Goal: Task Accomplishment & Management: Complete application form

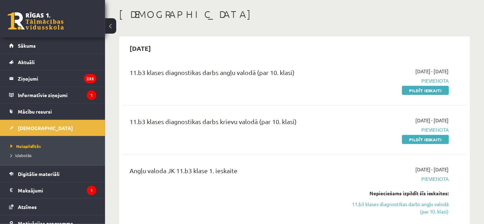
scroll to position [26, 0]
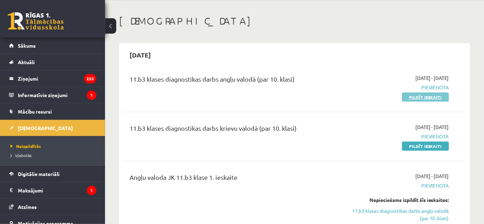
click at [441, 97] on link "Pildīt ieskaiti" at bounding box center [425, 96] width 47 height 9
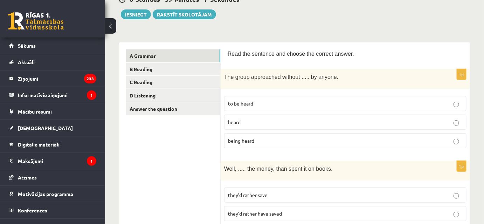
scroll to position [81, 0]
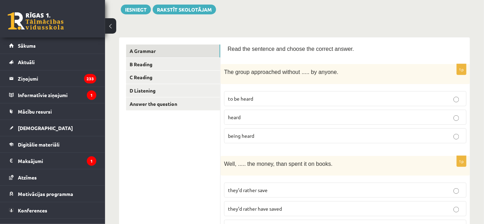
click at [244, 134] on span "being heard" at bounding box center [241, 135] width 26 height 6
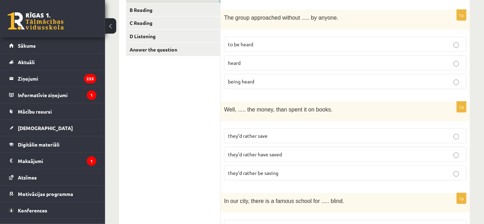
scroll to position [128, 0]
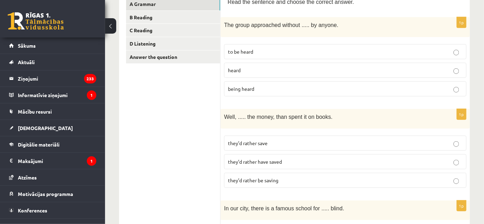
click at [268, 139] on p "they’d rather save" at bounding box center [345, 142] width 235 height 7
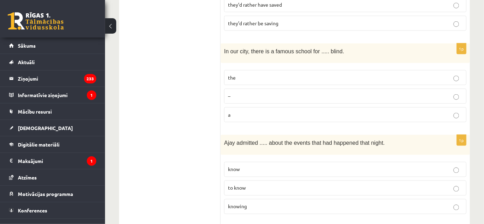
scroll to position [283, 0]
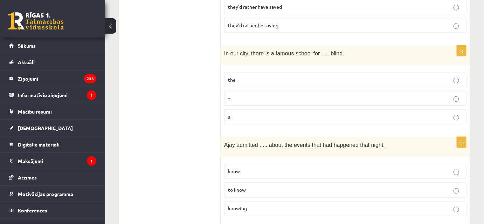
click at [265, 117] on label "a" at bounding box center [345, 116] width 242 height 15
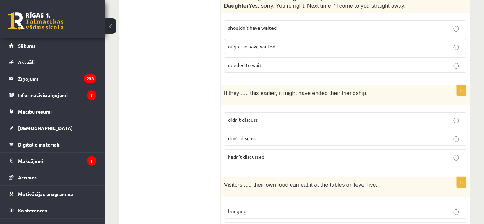
scroll to position [1811, 0]
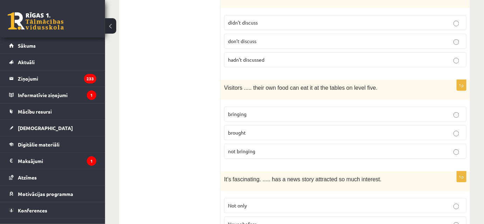
click at [241, 221] on span "Never before" at bounding box center [242, 224] width 29 height 6
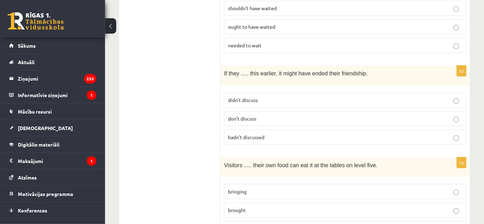
scroll to position [1738, 0]
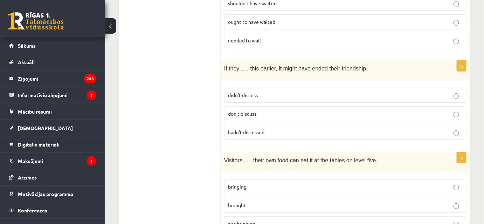
click at [264, 179] on label "bringing" at bounding box center [345, 186] width 242 height 15
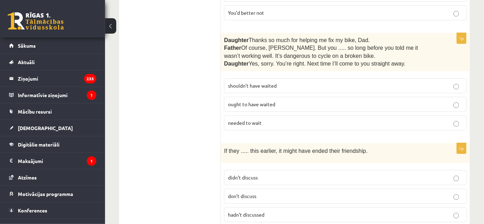
scroll to position [1646, 0]
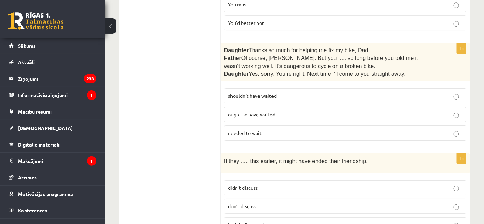
click at [254, 221] on span "hadn’t discussed" at bounding box center [246, 224] width 36 height 6
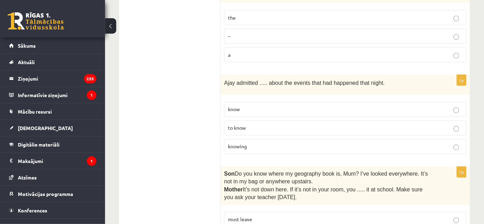
scroll to position [338, 0]
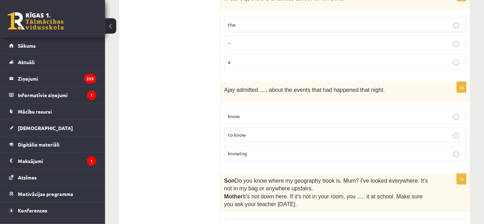
click at [387, 155] on label "knowing" at bounding box center [345, 153] width 242 height 15
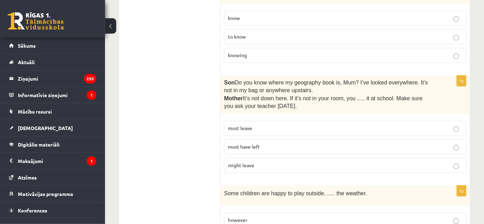
scroll to position [441, 0]
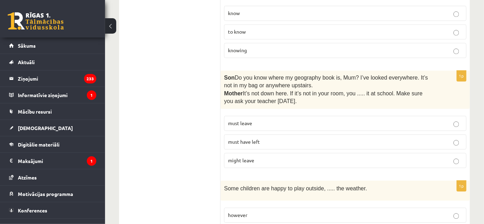
click at [342, 120] on p "must leave" at bounding box center [345, 123] width 235 height 7
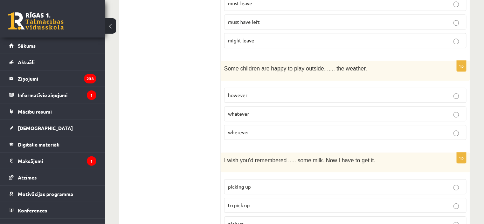
scroll to position [556, 0]
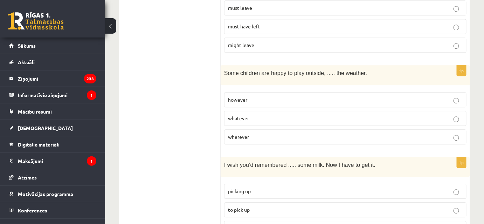
click at [284, 115] on p "whatever" at bounding box center [345, 118] width 235 height 7
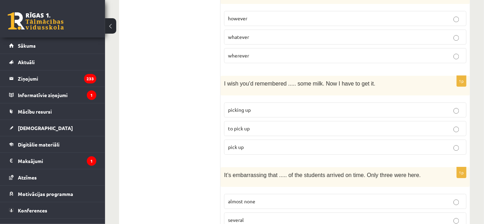
scroll to position [635, 0]
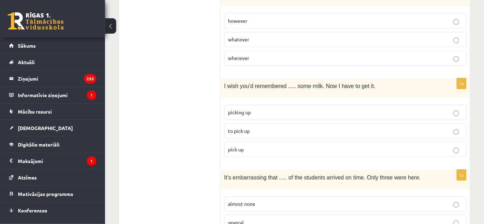
click at [240, 127] on p "to pick up" at bounding box center [345, 130] width 235 height 7
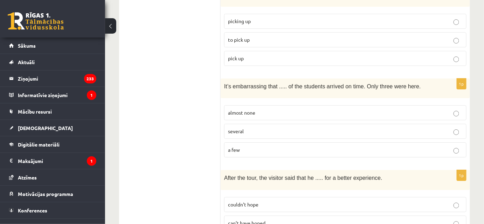
scroll to position [729, 0]
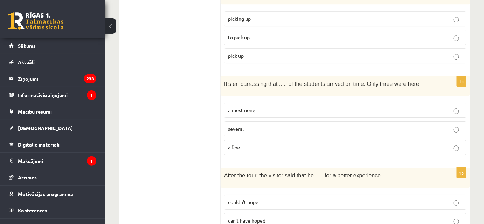
click at [427, 103] on label "almost none" at bounding box center [345, 110] width 242 height 15
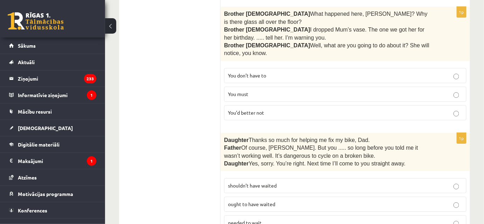
scroll to position [1563, 0]
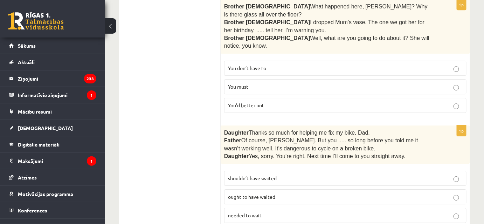
click at [270, 175] on span "shouldn’t have waited" at bounding box center [252, 178] width 49 height 6
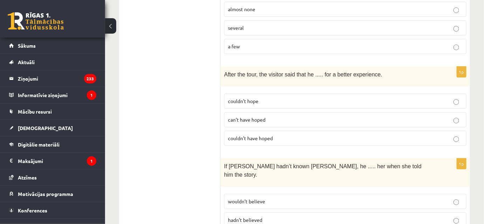
scroll to position [832, 0]
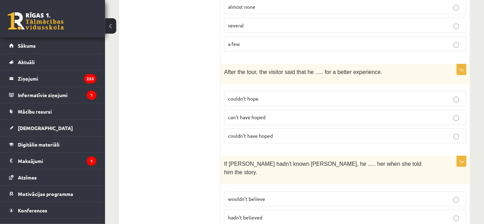
click at [426, 132] on label "couldn’t have hoped" at bounding box center [345, 135] width 242 height 15
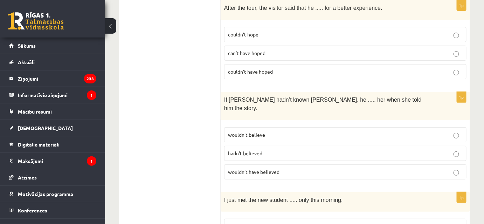
scroll to position [899, 0]
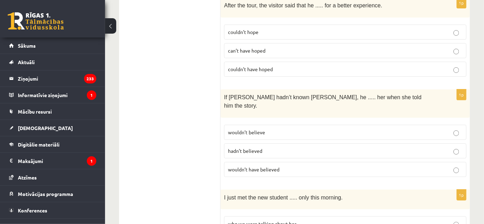
click at [431, 129] on p "wouldn’t believe" at bounding box center [345, 132] width 235 height 7
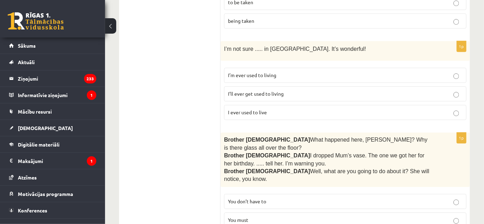
scroll to position [1428, 0]
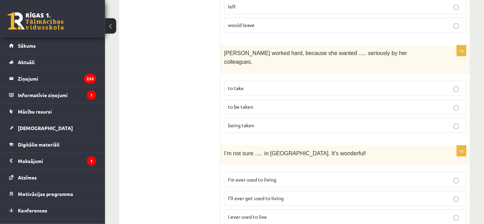
scroll to position [1340, 0]
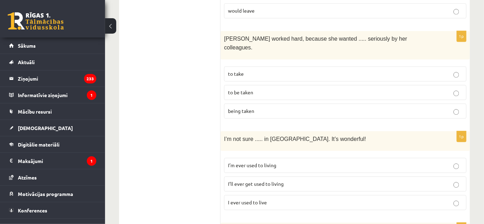
click at [298, 180] on p "I’ll ever get used to living" at bounding box center [345, 183] width 235 height 7
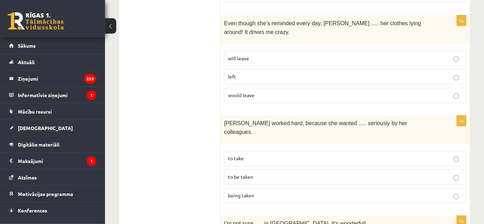
scroll to position [1253, 0]
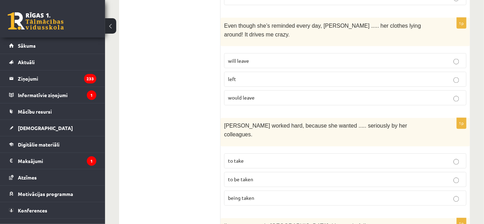
click at [409, 176] on p "to be taken" at bounding box center [345, 179] width 235 height 7
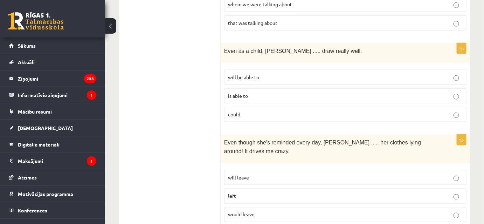
scroll to position [1139, 0]
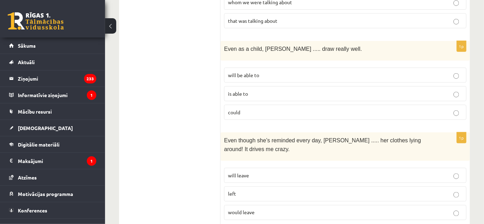
click at [268, 172] on p "will leave" at bounding box center [345, 175] width 235 height 7
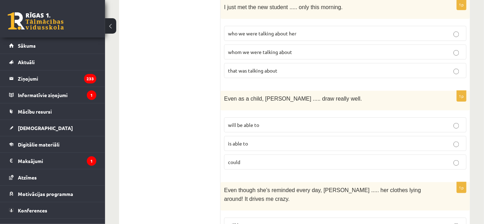
scroll to position [1103, 0]
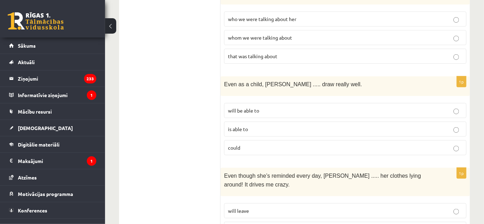
click at [300, 144] on p "could" at bounding box center [345, 147] width 235 height 7
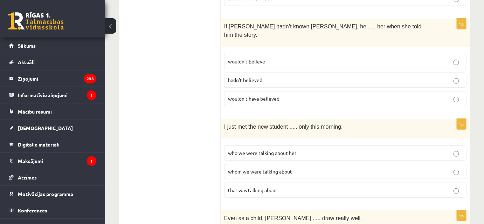
scroll to position [967, 0]
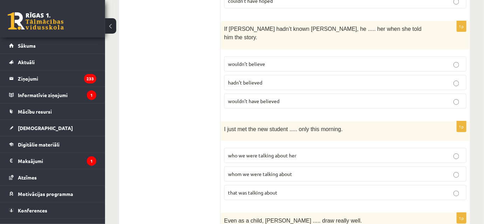
click at [264, 171] on span "whom we were talking about" at bounding box center [260, 174] width 64 height 6
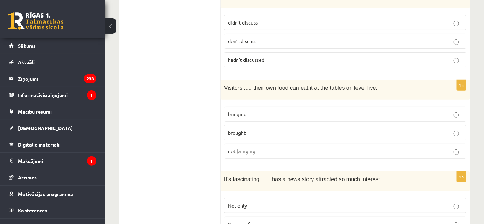
scroll to position [0, 0]
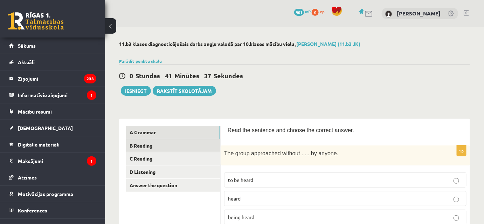
click at [140, 142] on link "B Reading" at bounding box center [173, 145] width 94 height 13
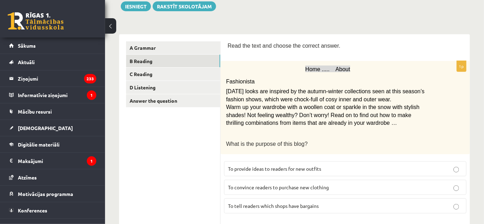
scroll to position [68, 0]
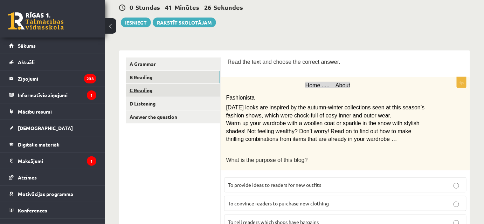
click at [157, 90] on link "C Reading" at bounding box center [173, 90] width 94 height 13
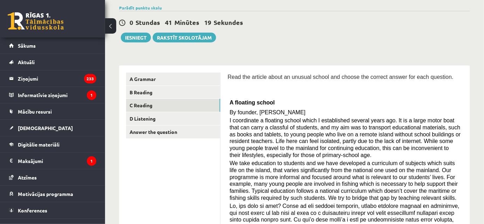
scroll to position [16, 0]
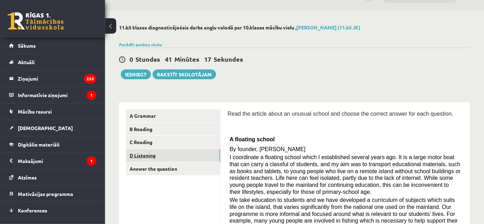
click at [160, 155] on link "D Listening" at bounding box center [173, 155] width 94 height 13
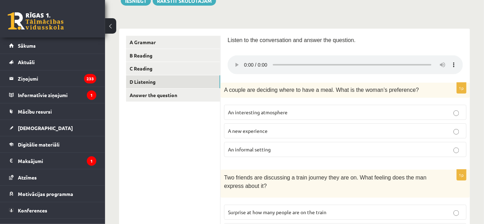
scroll to position [0, 0]
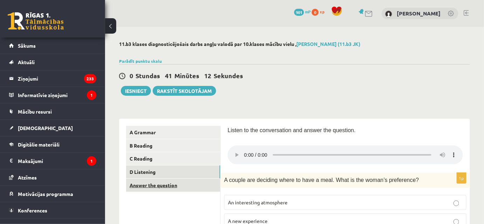
click at [197, 186] on link "Answer the question" at bounding box center [173, 185] width 94 height 13
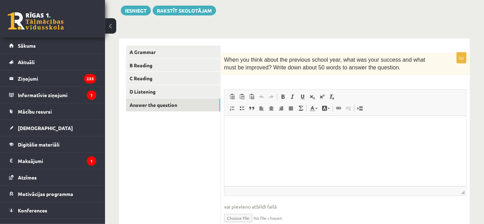
scroll to position [112, 0]
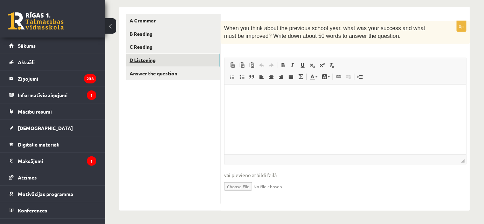
click at [162, 65] on link "D Listening" at bounding box center [173, 60] width 94 height 13
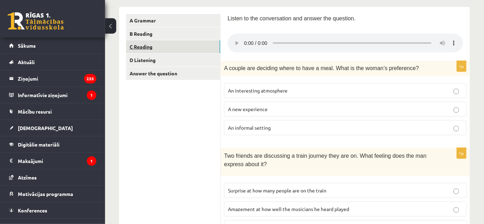
click at [156, 43] on link "C Reading" at bounding box center [173, 46] width 94 height 13
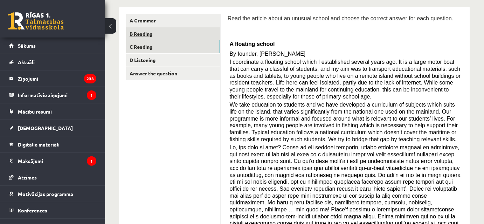
click at [154, 38] on link "B Reading" at bounding box center [173, 33] width 94 height 13
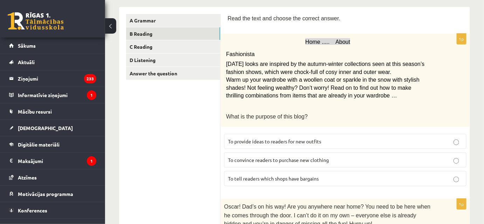
scroll to position [104, 0]
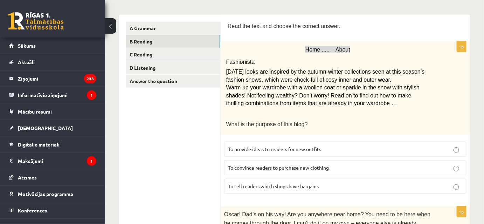
click at [351, 149] on p "To provide ideas to readers for new outfits" at bounding box center [345, 148] width 235 height 7
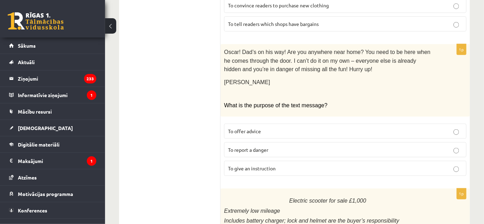
scroll to position [263, 0]
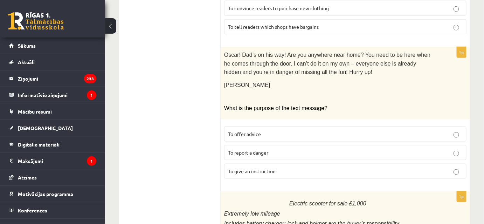
click at [274, 168] on span "To give an instruction" at bounding box center [252, 171] width 48 height 6
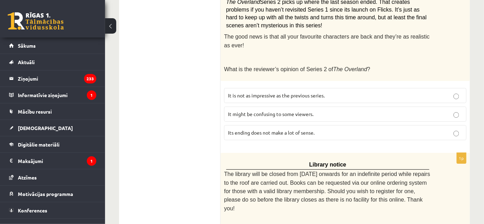
scroll to position [890, 0]
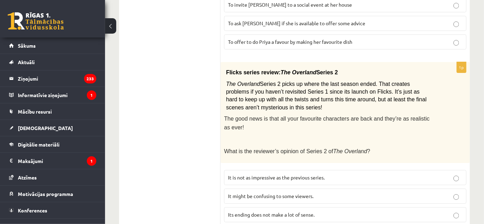
scroll to position [749, 0]
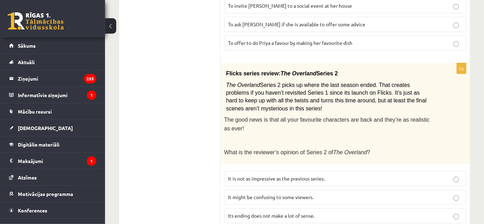
click at [302, 194] on span "It might be confusing to some viewers." at bounding box center [270, 197] width 85 height 6
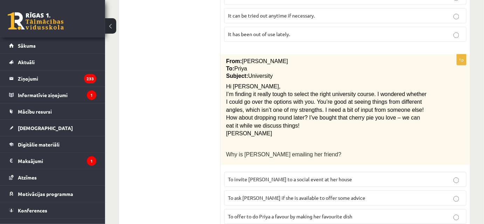
scroll to position [577, 0]
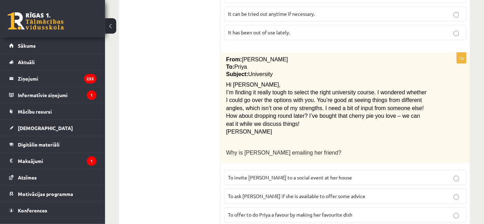
click at [316, 193] on span "To ask Priya if she is available to offer some advice" at bounding box center [296, 196] width 137 height 6
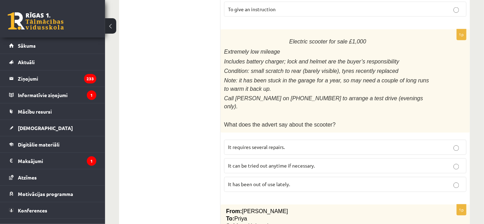
scroll to position [424, 0]
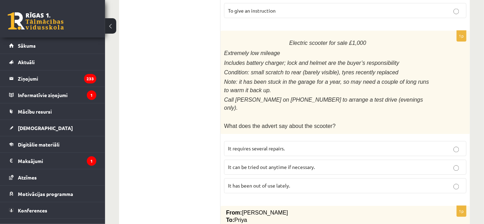
click at [347, 178] on label "It has been out of use lately." at bounding box center [345, 185] width 242 height 15
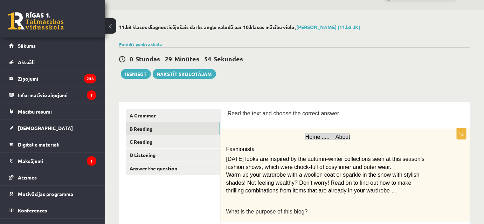
scroll to position [15, 0]
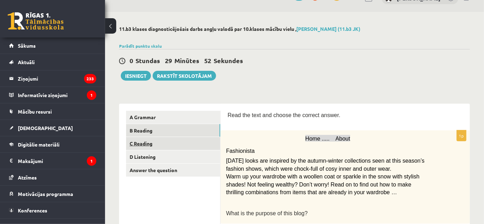
click at [164, 143] on link "C Reading" at bounding box center [173, 143] width 94 height 13
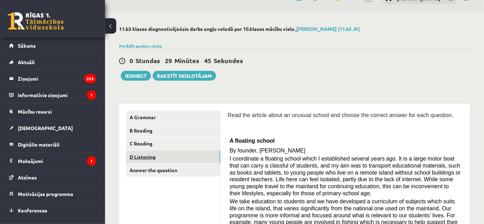
click at [177, 160] on link "D Listening" at bounding box center [173, 156] width 94 height 13
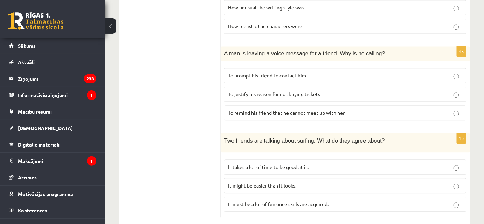
scroll to position [0, 0]
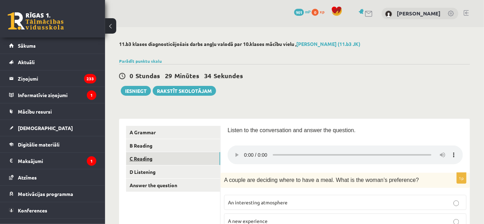
click at [158, 157] on link "C Reading" at bounding box center [173, 158] width 94 height 13
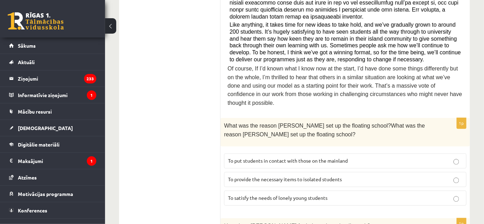
scroll to position [333, 0]
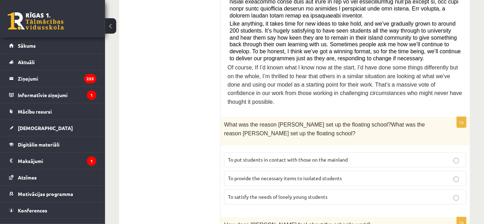
click at [345, 171] on label "To provide the necessary items to isolated students" at bounding box center [345, 178] width 242 height 15
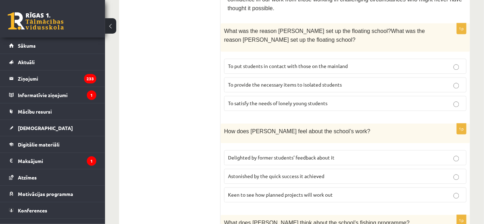
scroll to position [429, 0]
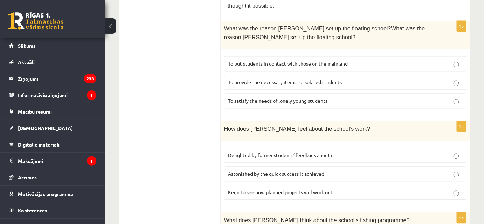
click at [276, 152] on span "Delighted by former students’ feedback about it" at bounding box center [281, 155] width 106 height 6
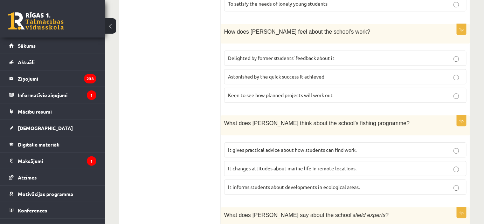
scroll to position [525, 0]
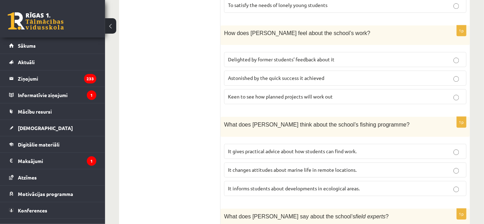
click at [268, 185] on span "It informs students about developments in ecological areas." at bounding box center [294, 188] width 132 height 6
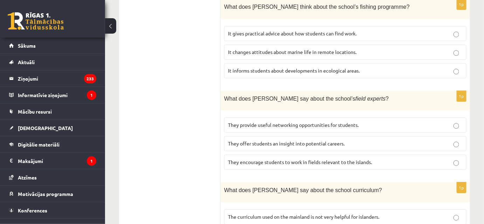
scroll to position [642, 0]
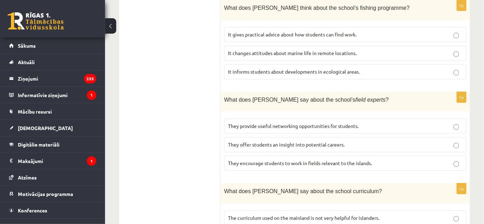
click at [267, 137] on label "They offer students an insight into potential careers." at bounding box center [345, 144] width 242 height 15
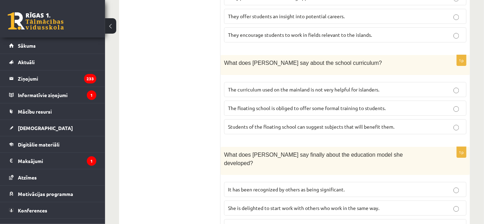
scroll to position [773, 0]
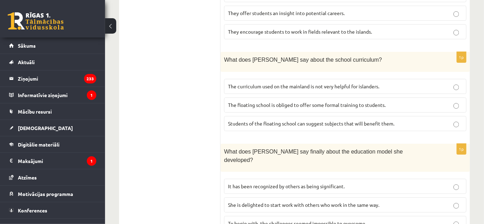
click at [325, 183] on span "It has been recognized by others as being significant." at bounding box center [286, 186] width 117 height 6
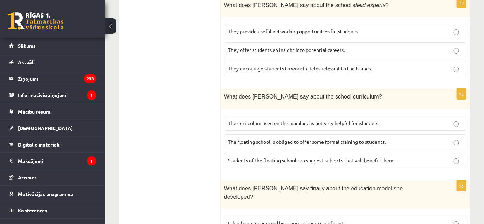
scroll to position [735, 0]
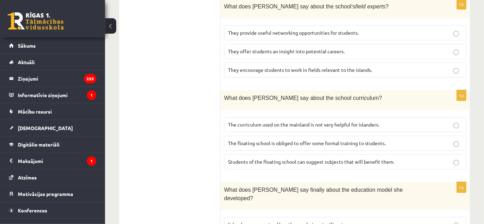
click at [315, 117] on label "The curriculum used on the mainland is not very helpful for islanders." at bounding box center [345, 124] width 242 height 15
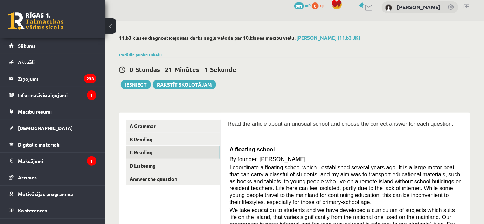
scroll to position [3, 0]
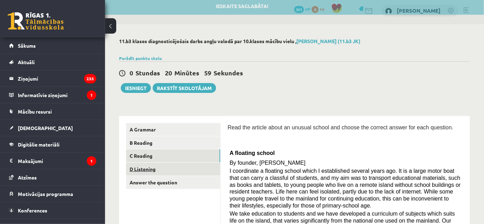
click at [148, 174] on link "D Listening" at bounding box center [173, 168] width 94 height 13
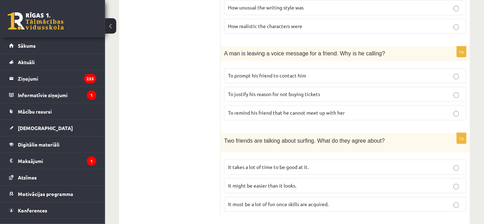
scroll to position [0, 0]
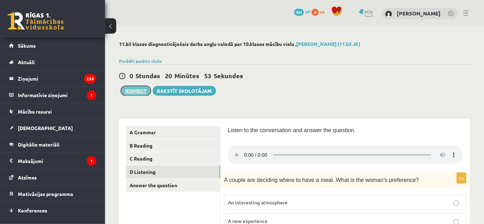
click at [125, 93] on button "Iesniegt" at bounding box center [136, 91] width 30 height 10
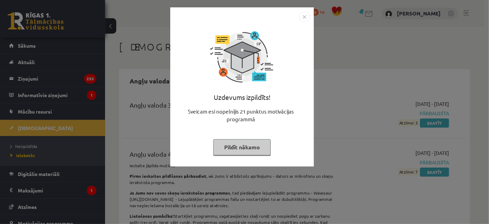
click at [246, 150] on button "Pildīt nākamo" at bounding box center [241, 147] width 57 height 16
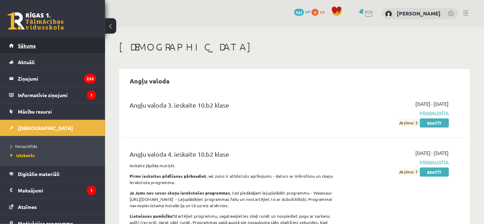
click at [48, 48] on link "Sākums" at bounding box center [52, 45] width 87 height 16
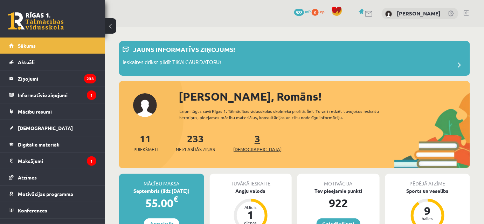
click at [247, 149] on span "[DEMOGRAPHIC_DATA]" at bounding box center [257, 149] width 48 height 7
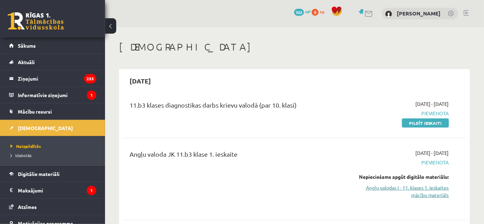
click at [438, 198] on link "Angļu valodas I - 11. klases 1. ieskaites mācību materiāls" at bounding box center [399, 191] width 99 height 15
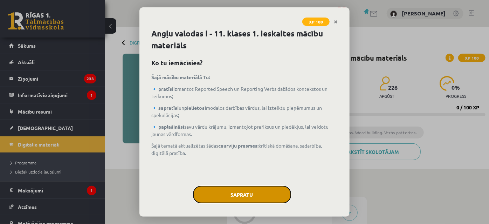
click at [242, 190] on button "Sapratu" at bounding box center [242, 195] width 98 height 18
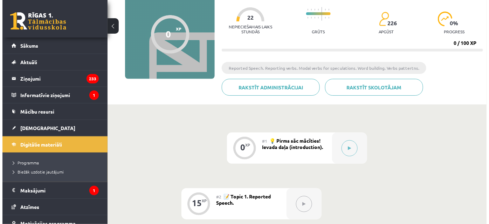
scroll to position [66, 0]
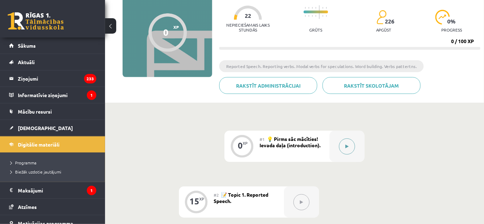
click at [352, 139] on button at bounding box center [347, 146] width 16 height 16
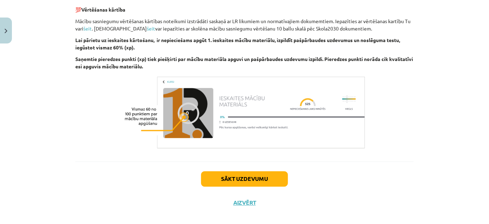
scroll to position [512, 0]
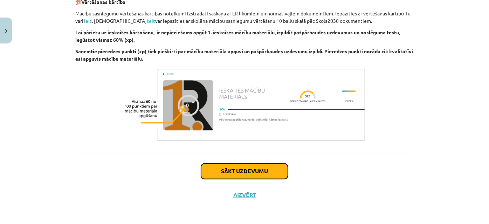
click at [277, 169] on button "Sākt uzdevumu" at bounding box center [244, 171] width 87 height 15
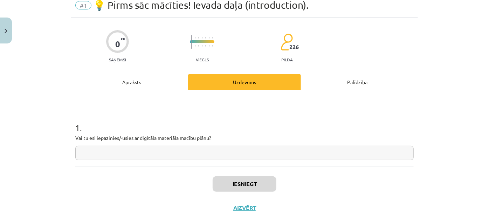
scroll to position [18, 0]
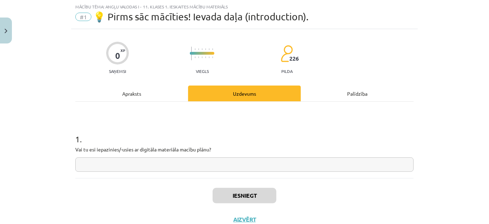
click at [277, 169] on input "text" at bounding box center [244, 164] width 338 height 14
type input "*"
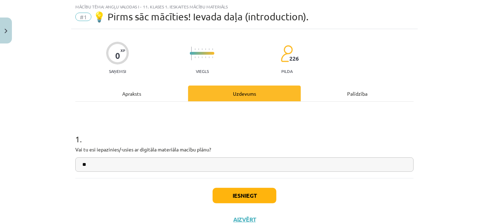
type input "**"
click at [254, 196] on button "Iesniegt" at bounding box center [245, 195] width 64 height 15
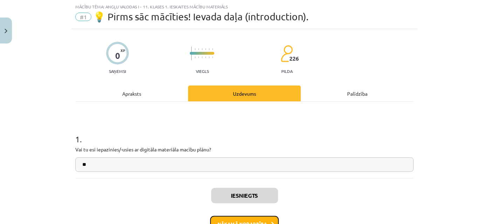
click at [251, 223] on button "Nākamā nodarbība" at bounding box center [244, 224] width 69 height 16
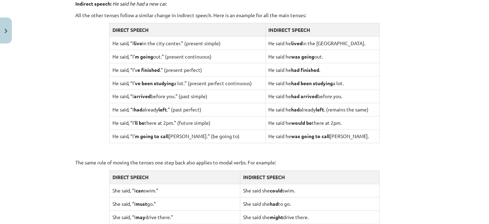
scroll to position [577, 0]
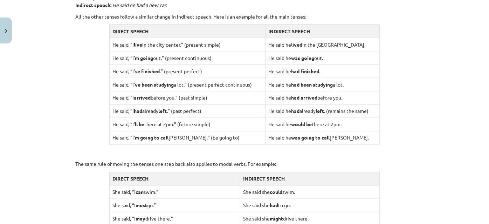
drag, startPoint x: 476, startPoint y: 172, endPoint x: 489, endPoint y: 171, distance: 12.7
click at [489, 171] on div "Mācību tēma: Angļu valodas i - 11. klases 1. ieskaites mācību materiāls #2 📝 To…" at bounding box center [244, 112] width 489 height 224
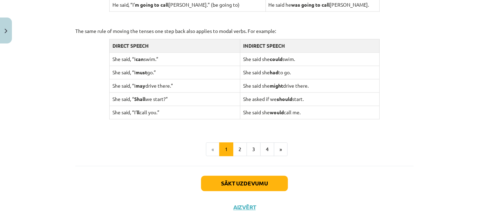
scroll to position [707, 0]
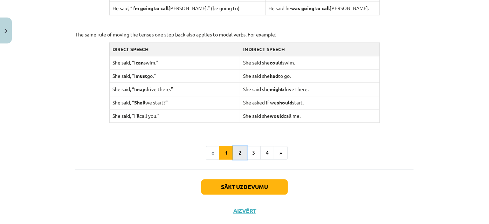
click at [242, 151] on button "2" at bounding box center [240, 153] width 14 height 14
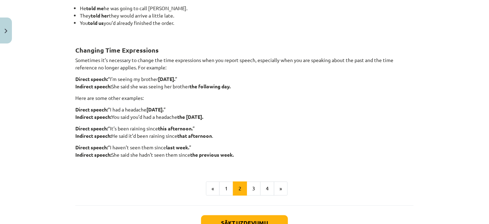
scroll to position [160, 0]
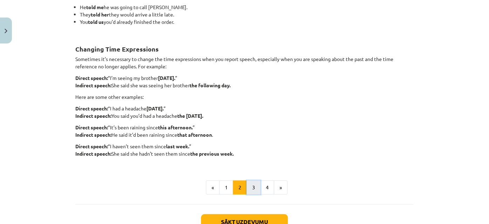
click at [250, 191] on button "3" at bounding box center [254, 187] width 14 height 14
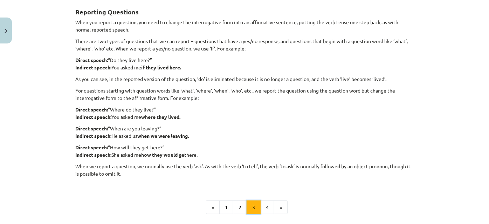
scroll to position [125, 0]
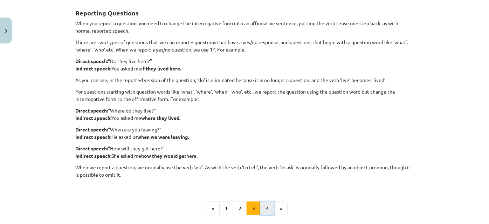
click at [262, 206] on button "4" at bounding box center [267, 208] width 14 height 14
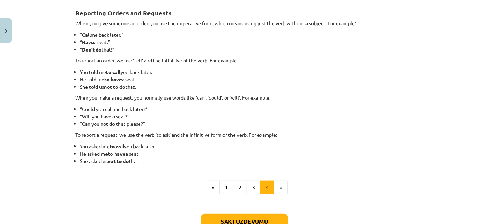
click at [274, 189] on li "»" at bounding box center [280, 187] width 13 height 14
click at [275, 187] on li "»" at bounding box center [280, 187] width 13 height 14
click at [263, 223] on button "Sākt uzdevumu" at bounding box center [244, 221] width 87 height 15
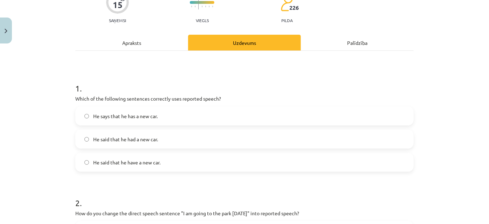
scroll to position [71, 0]
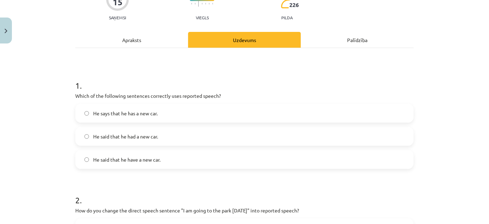
click at [94, 119] on label "He says that he has a new car." at bounding box center [244, 113] width 337 height 18
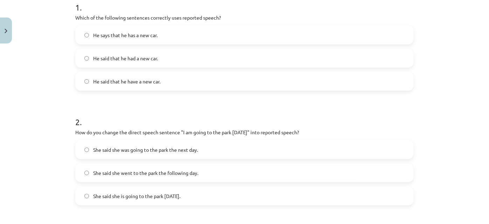
scroll to position [131, 0]
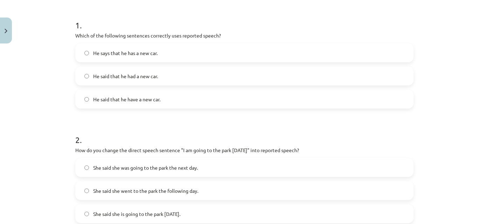
click at [215, 76] on label "He said that he had a new car." at bounding box center [244, 76] width 337 height 18
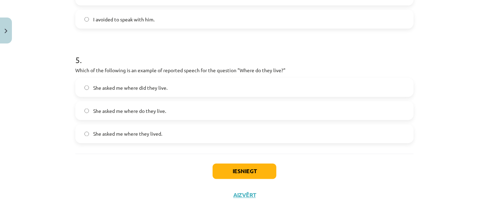
click at [184, 131] on label "She asked me where they lived." at bounding box center [244, 134] width 337 height 18
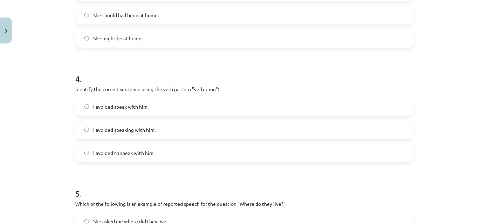
scroll to position [419, 0]
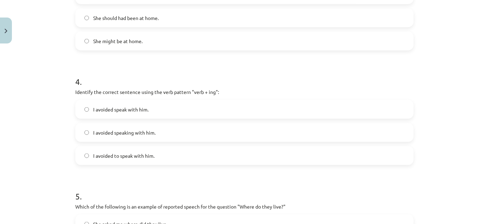
click at [148, 134] on span "I avoided speaking with him." at bounding box center [124, 132] width 62 height 7
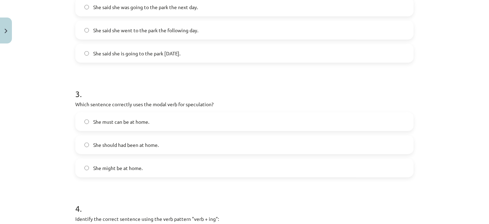
scroll to position [293, 0]
click at [172, 164] on label "She might be at home." at bounding box center [244, 167] width 337 height 18
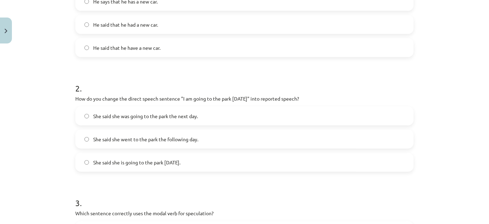
scroll to position [174, 0]
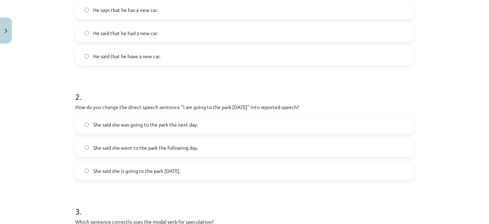
click at [227, 123] on label "She said she was going to the park the next day." at bounding box center [244, 125] width 337 height 18
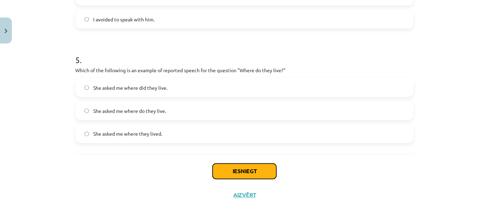
click at [256, 170] on button "Iesniegt" at bounding box center [245, 171] width 64 height 15
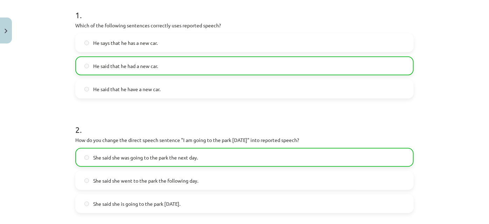
scroll to position [577, 0]
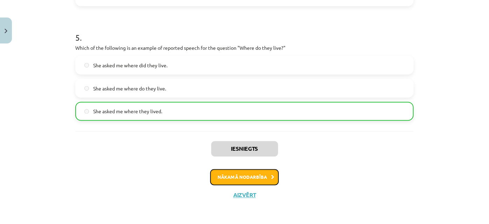
click at [227, 181] on button "Nākamā nodarbība" at bounding box center [244, 177] width 69 height 16
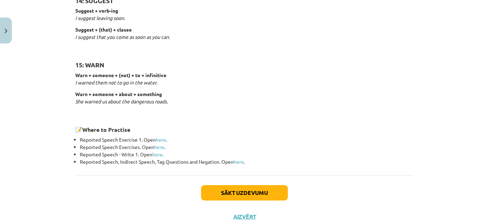
scroll to position [1127, 0]
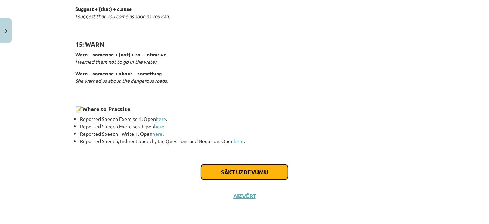
click at [248, 167] on button "Sākt uzdevumu" at bounding box center [244, 171] width 87 height 15
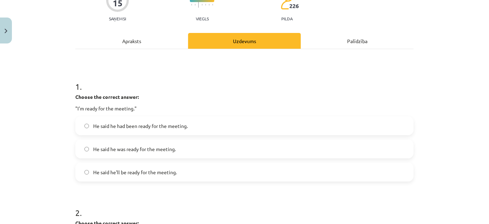
scroll to position [71, 0]
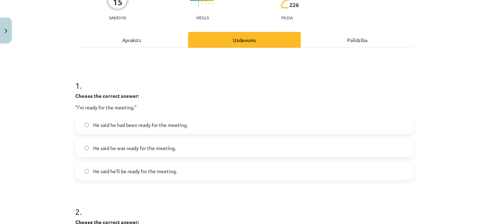
click at [105, 145] on span "He said he was ready for the meeting." at bounding box center [134, 147] width 83 height 7
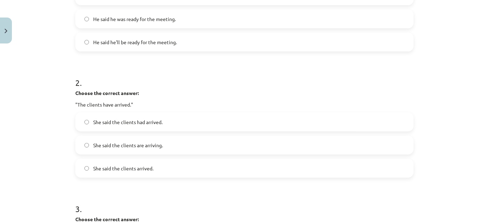
scroll to position [205, 0]
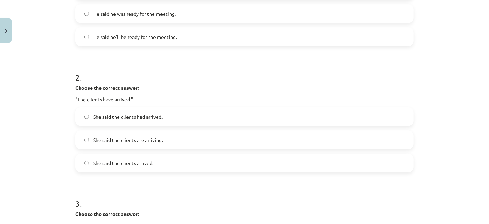
click at [125, 119] on span "She said the clients had arrived." at bounding box center [127, 116] width 69 height 7
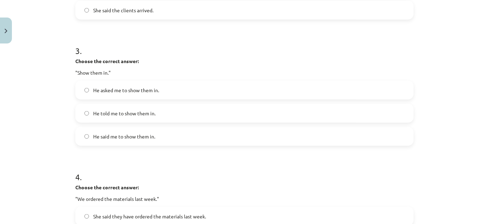
scroll to position [356, 0]
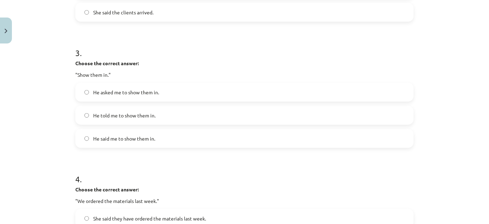
click at [124, 96] on label "He asked me to show them in." at bounding box center [244, 92] width 337 height 18
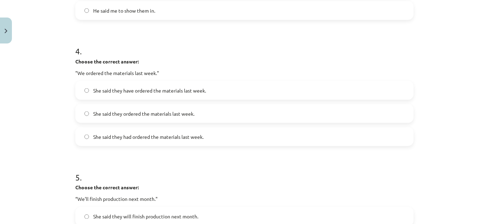
scroll to position [613, 0]
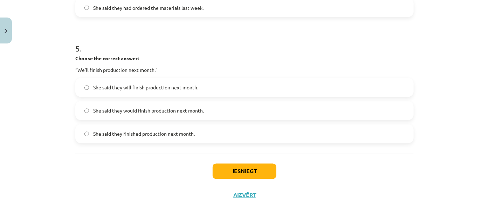
click at [187, 130] on span "She said they finished production next month." at bounding box center [144, 133] width 102 height 7
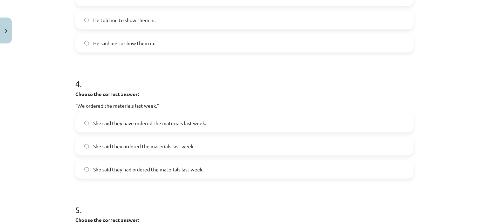
scroll to position [452, 0]
click at [188, 144] on span "She said they ordered the materials last week." at bounding box center [143, 144] width 101 height 7
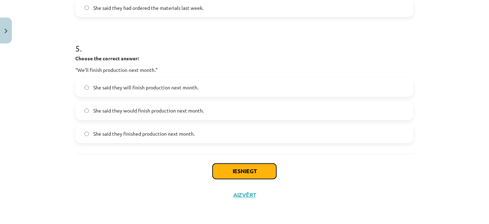
click at [246, 167] on button "Iesniegt" at bounding box center [245, 171] width 64 height 15
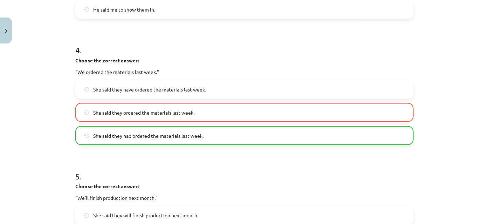
scroll to position [635, 0]
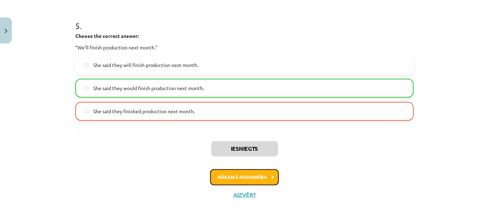
click at [227, 174] on button "Nākamā nodarbība" at bounding box center [244, 177] width 69 height 16
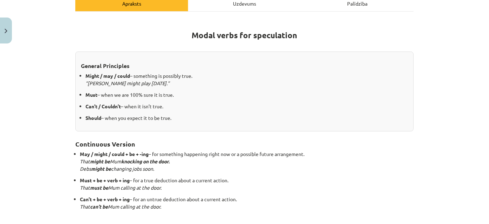
scroll to position [214, 0]
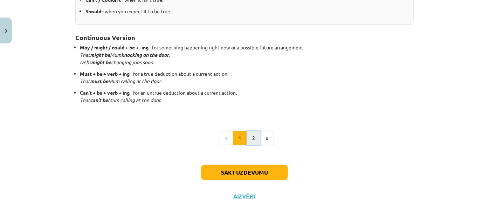
click at [251, 142] on button "2" at bounding box center [254, 138] width 14 height 14
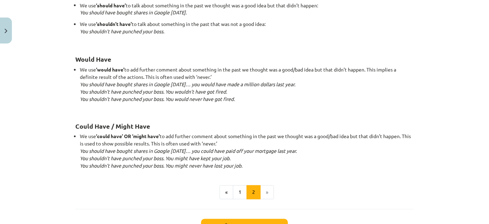
scroll to position [717, 0]
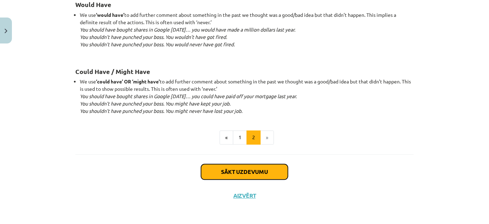
click at [275, 165] on button "Sākt uzdevumu" at bounding box center [244, 171] width 87 height 15
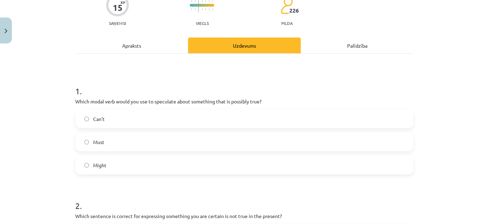
scroll to position [68, 0]
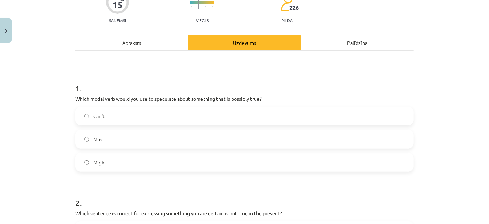
click at [147, 145] on label "Must" at bounding box center [244, 139] width 337 height 18
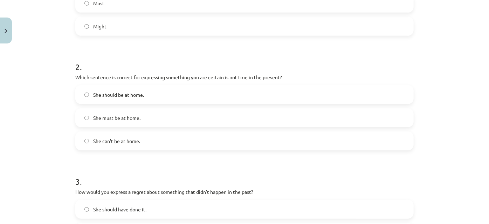
scroll to position [206, 0]
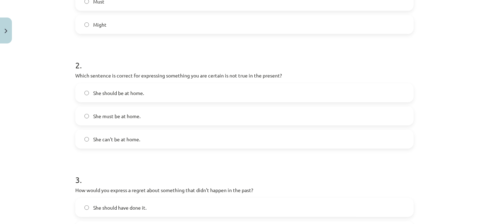
click at [98, 140] on span "She can't be at home." at bounding box center [116, 139] width 47 height 7
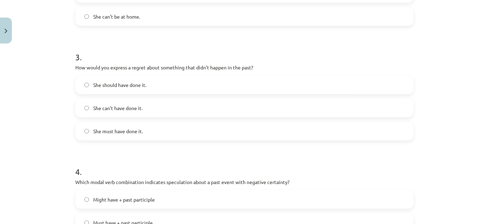
scroll to position [308, 0]
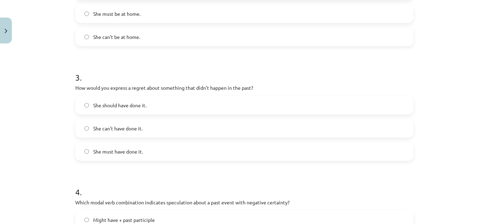
click at [107, 106] on span "She should have done it." at bounding box center [119, 105] width 53 height 7
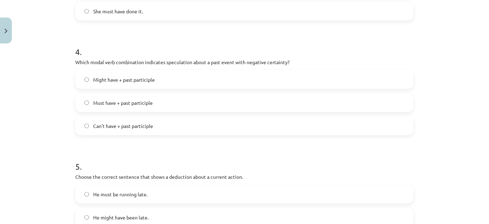
scroll to position [445, 0]
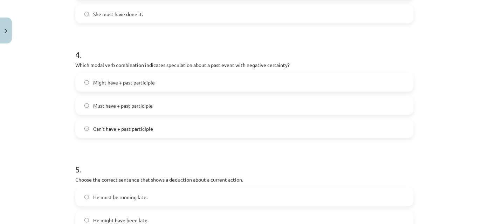
click at [141, 127] on span "Can't have + past participle" at bounding box center [123, 128] width 60 height 7
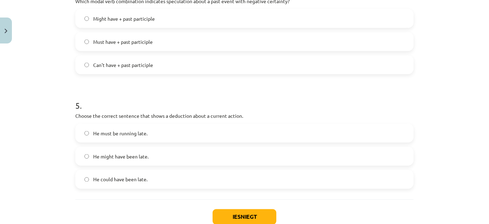
scroll to position [516, 0]
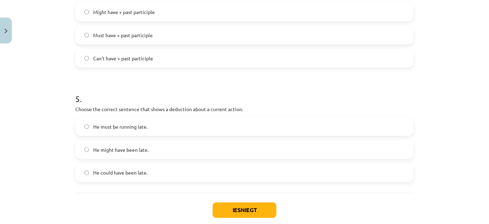
click at [153, 130] on label "He must be running late." at bounding box center [244, 127] width 337 height 18
click at [252, 214] on button "Iesniegt" at bounding box center [245, 209] width 64 height 15
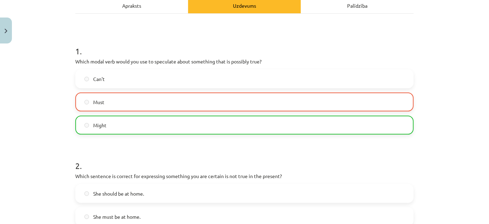
scroll to position [577, 0]
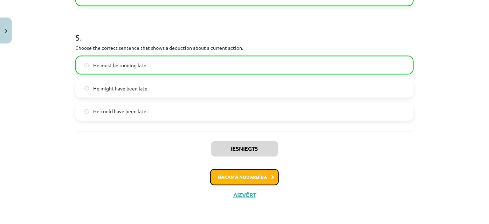
click at [228, 173] on button "Nākamā nodarbība" at bounding box center [244, 177] width 69 height 16
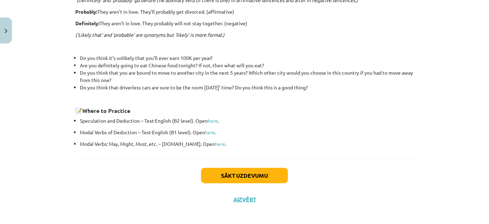
scroll to position [258, 0]
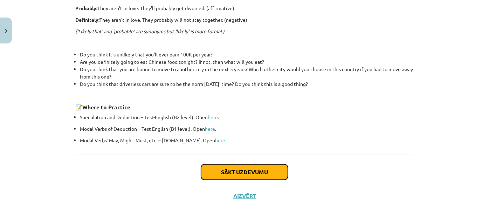
click at [255, 171] on button "Sākt uzdevumu" at bounding box center [244, 171] width 87 height 15
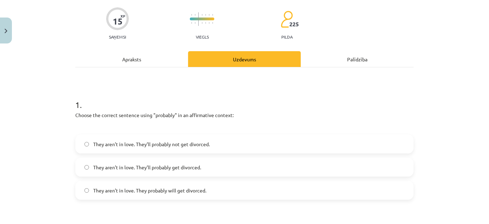
scroll to position [51, 0]
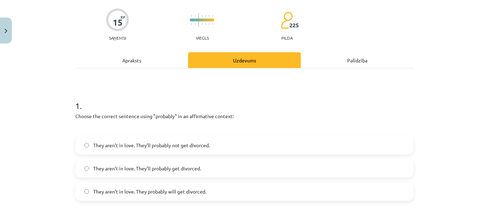
click at [177, 170] on span "They aren’t in love. They’ll probably get divorced." at bounding box center [147, 168] width 108 height 7
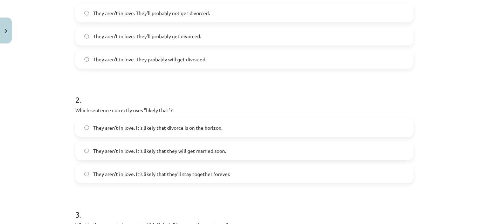
scroll to position [210, 0]
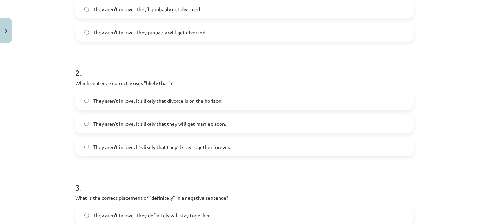
click at [265, 94] on label "They aren’t in love. It’s likely that divorce is on the horizon." at bounding box center [244, 101] width 337 height 18
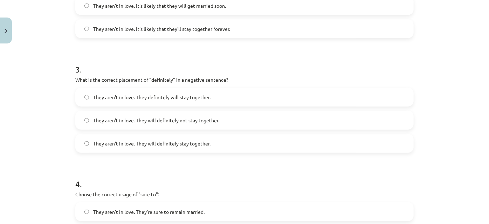
scroll to position [329, 0]
click at [149, 120] on span "They aren’t in love. They will definitely not stay together." at bounding box center [156, 119] width 126 height 7
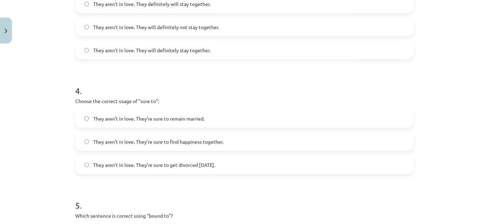
scroll to position [420, 0]
click at [197, 170] on label "They aren’t in love. They’re sure to get divorced within six months." at bounding box center [244, 166] width 337 height 18
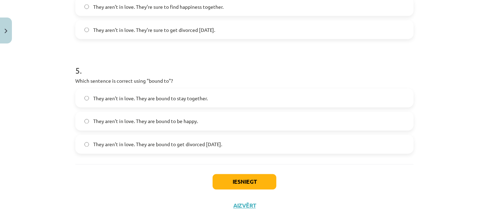
scroll to position [553, 0]
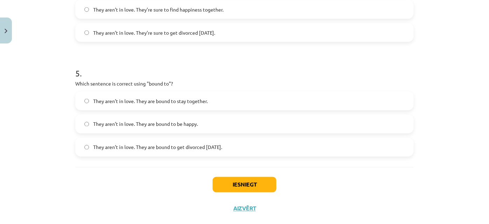
click at [241, 150] on label "They aren’t in love. They are bound to get divorced within six months." at bounding box center [244, 147] width 337 height 18
click at [239, 187] on button "Iesniegt" at bounding box center [245, 184] width 64 height 15
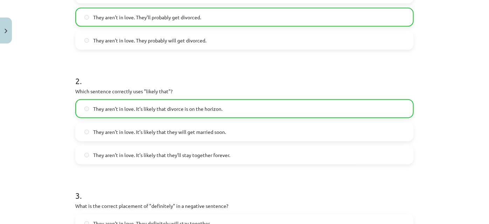
scroll to position [588, 0]
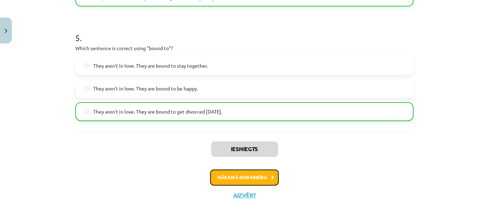
click at [266, 183] on button "Nākamā nodarbība" at bounding box center [244, 178] width 69 height 16
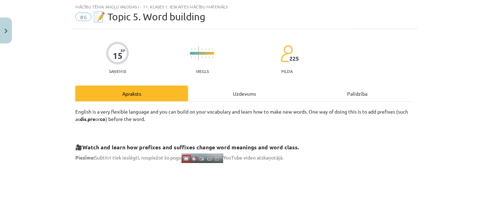
scroll to position [18, 0]
click at [77, 18] on span "#6" at bounding box center [83, 17] width 16 height 8
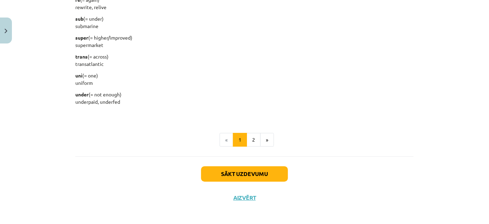
scroll to position [919, 0]
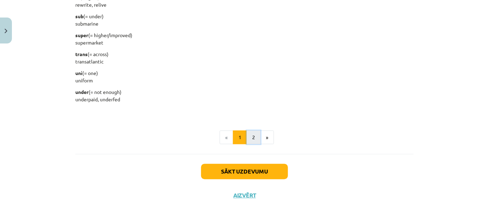
click at [249, 139] on button "2" at bounding box center [254, 137] width 14 height 14
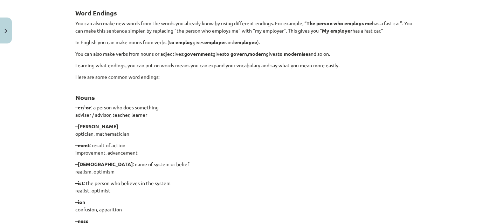
scroll to position [633, 0]
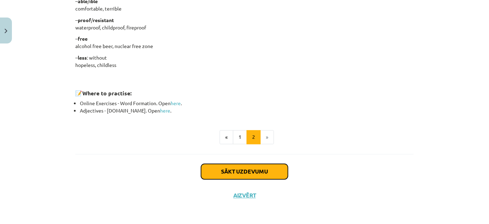
click at [279, 171] on button "Sākt uzdevumu" at bounding box center [244, 171] width 87 height 15
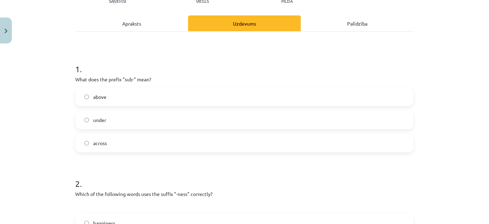
scroll to position [89, 0]
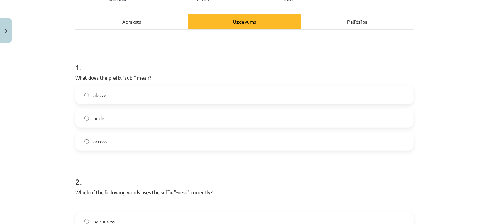
click at [164, 123] on label "under" at bounding box center [244, 118] width 337 height 18
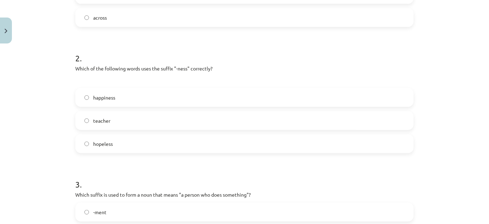
scroll to position [238, 0]
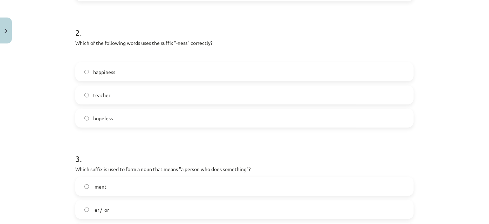
click at [161, 70] on label "happiness" at bounding box center [244, 72] width 337 height 18
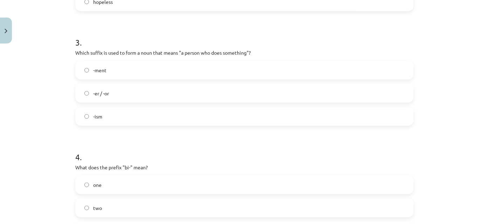
scroll to position [355, 0]
click at [137, 99] on label "-er / -or" at bounding box center [244, 93] width 337 height 18
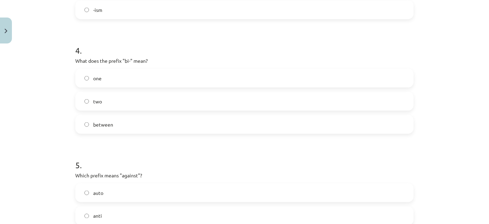
scroll to position [462, 0]
click at [119, 102] on label "two" at bounding box center [244, 100] width 337 height 18
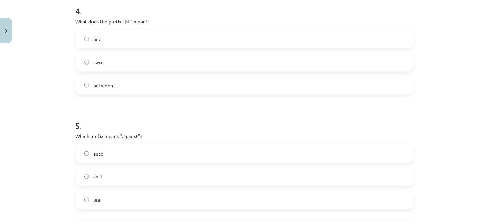
scroll to position [567, 0]
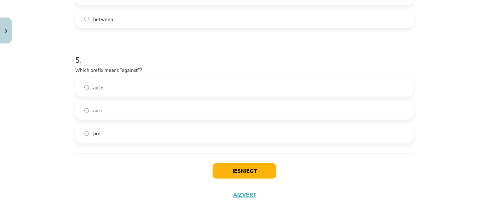
click at [205, 113] on label "anti" at bounding box center [244, 111] width 337 height 18
click at [256, 175] on button "Iesniegt" at bounding box center [245, 170] width 64 height 15
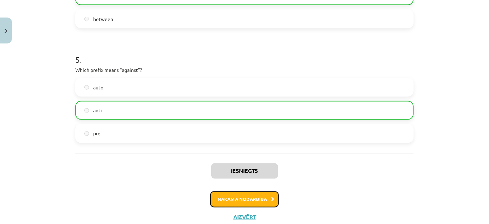
click at [251, 198] on button "Nākamā nodarbība" at bounding box center [244, 199] width 69 height 16
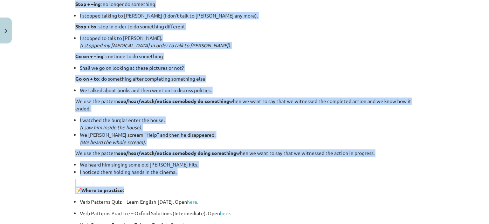
scroll to position [970, 0]
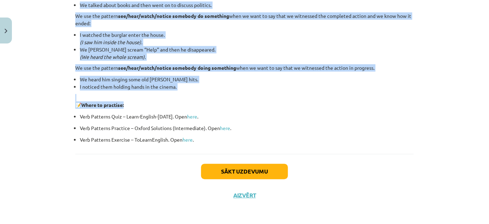
drag, startPoint x: 471, startPoint y: 189, endPoint x: 480, endPoint y: 235, distance: 46.8
click at [480, 158] on html "0 Dāvanas 922 mP 0 xp Romāns Štamers Sākums Aktuāli Kā mācīties eSKOLĀ Kontakti…" at bounding box center [244, 46] width 489 height 224
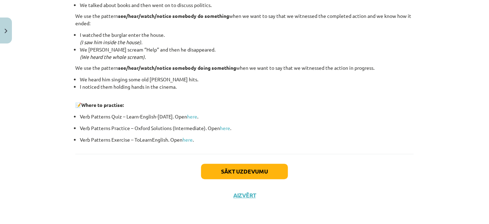
click at [409, 159] on div "Sākt uzdevumu Aizvērt" at bounding box center [244, 178] width 338 height 49
click at [241, 172] on button "Sākt uzdevumu" at bounding box center [244, 171] width 87 height 15
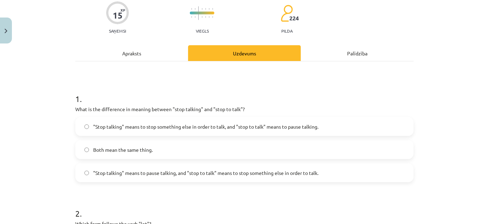
scroll to position [63, 0]
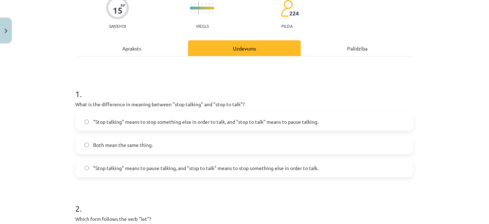
click at [313, 171] on span ""Stop talking" means to pause talking, and "stop to talk" means to stop somethi…" at bounding box center [205, 167] width 225 height 7
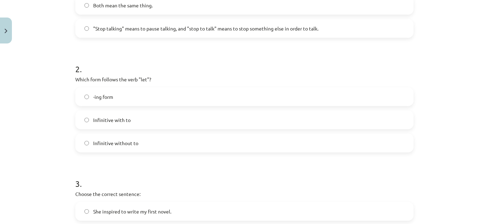
scroll to position [207, 0]
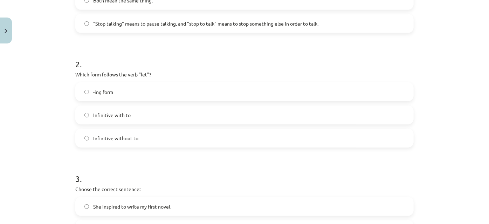
click at [120, 134] on span "Infinitive without to" at bounding box center [115, 137] width 45 height 7
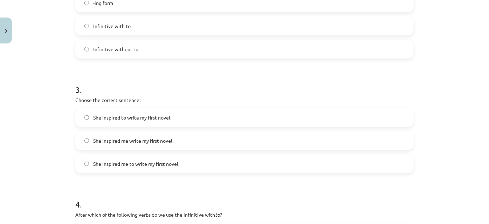
scroll to position [295, 0]
click at [158, 141] on span "She inspired me write my first novel." at bounding box center [133, 141] width 80 height 7
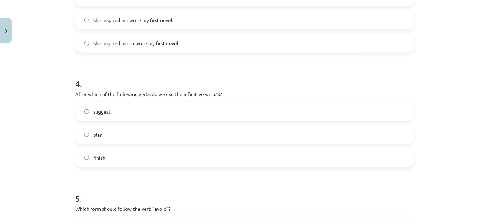
scroll to position [417, 0]
click at [200, 136] on label "plan" at bounding box center [244, 134] width 337 height 18
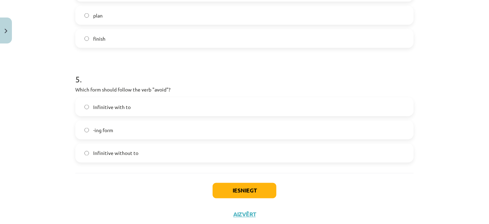
scroll to position [541, 0]
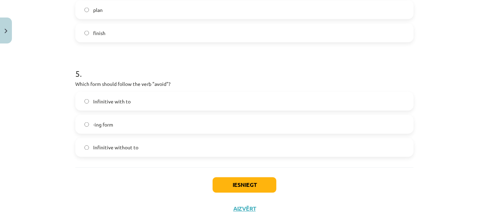
click at [99, 122] on span "-ing form" at bounding box center [103, 124] width 20 height 7
click at [240, 180] on button "Iesniegt" at bounding box center [245, 184] width 64 height 15
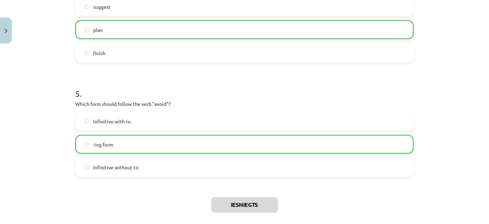
scroll to position [577, 0]
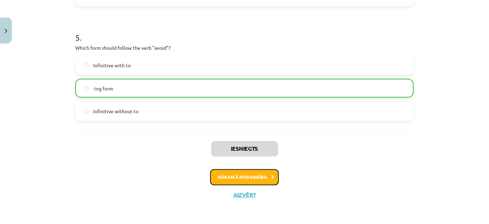
click at [257, 180] on button "Nākamā nodarbība" at bounding box center [244, 177] width 69 height 16
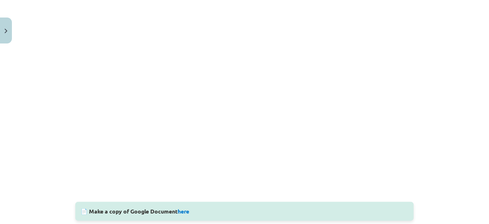
scroll to position [71, 0]
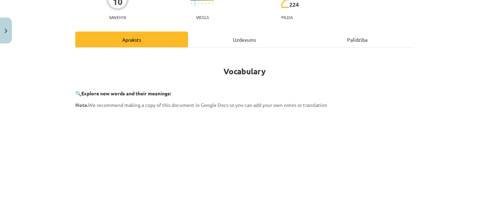
click at [431, 116] on div "Mācību tēma: Angļu valodas i - 11. klases 1. ieskaites mācību materiāls #8 🔤 To…" at bounding box center [244, 112] width 489 height 224
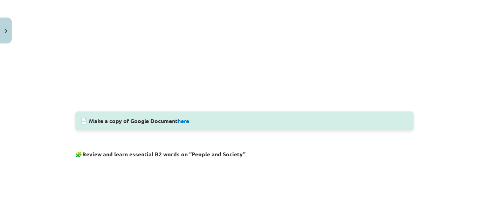
scroll to position [274, 0]
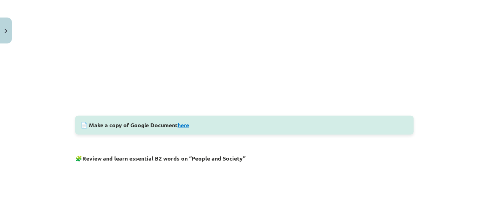
click at [180, 124] on link "here" at bounding box center [184, 124] width 12 height 7
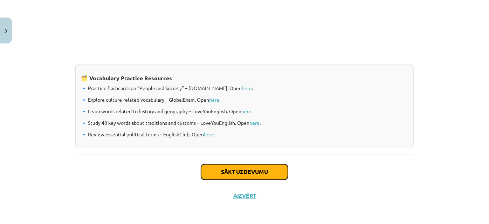
click at [285, 174] on button "Sākt uzdevumu" at bounding box center [244, 171] width 87 height 15
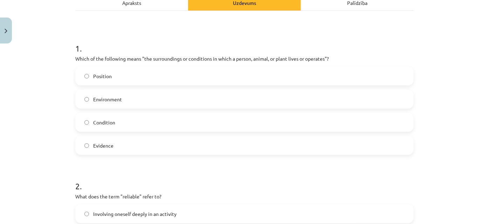
scroll to position [109, 0]
click at [175, 103] on label "Environment" at bounding box center [244, 98] width 337 height 18
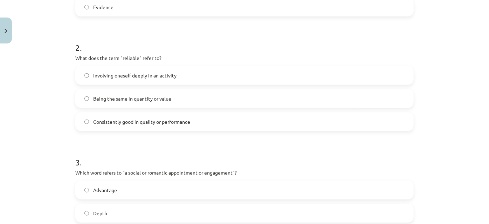
scroll to position [248, 0]
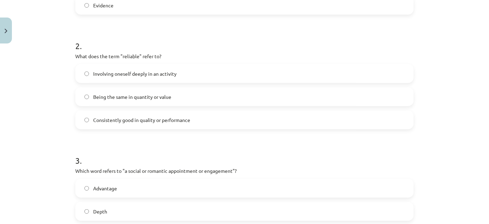
click at [224, 120] on label "Consistently good in quality or performance" at bounding box center [244, 120] width 337 height 18
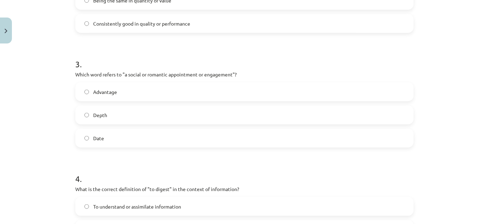
scroll to position [347, 0]
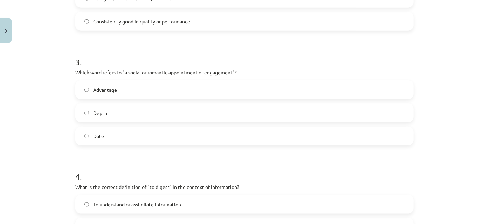
click at [240, 137] on label "Date" at bounding box center [244, 136] width 337 height 18
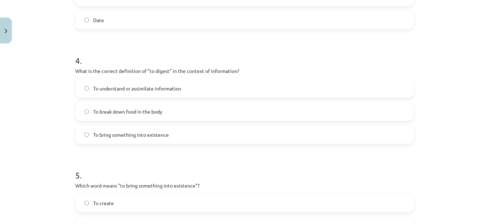
scroll to position [472, 0]
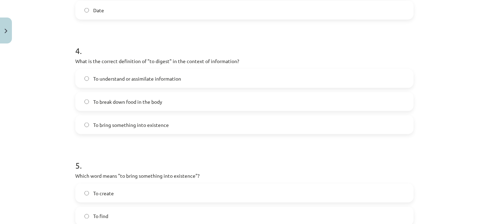
click at [136, 79] on span "To understand or assimilate information" at bounding box center [137, 78] width 88 height 7
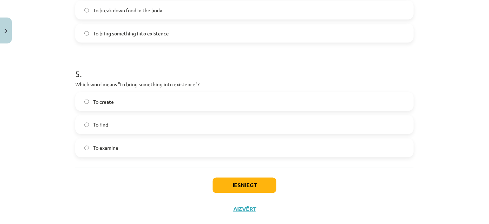
scroll to position [566, 0]
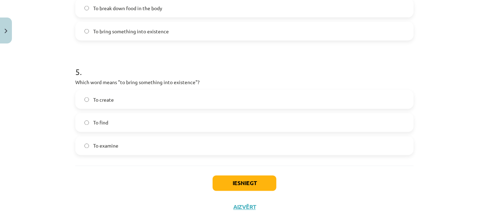
click at [134, 102] on label "To create" at bounding box center [244, 100] width 337 height 18
click at [243, 184] on button "Iesniegt" at bounding box center [245, 182] width 64 height 15
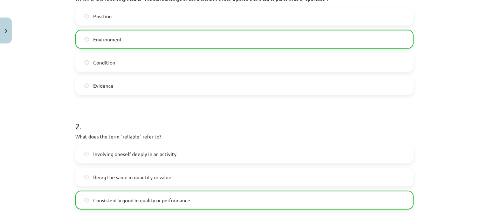
scroll to position [600, 0]
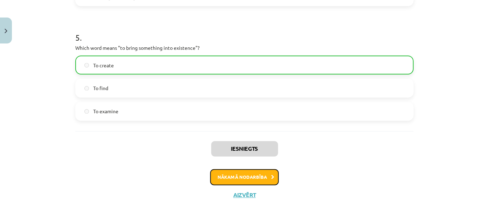
click at [237, 172] on button "Nākamā nodarbība" at bounding box center [244, 177] width 69 height 16
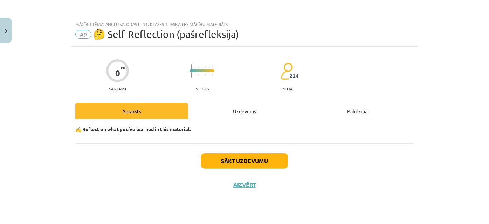
scroll to position [0, 0]
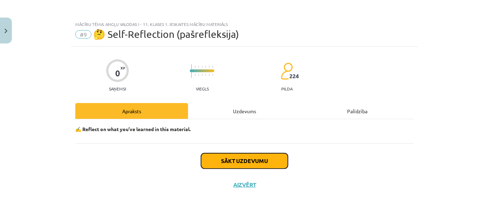
click at [240, 164] on button "Sākt uzdevumu" at bounding box center [244, 160] width 87 height 15
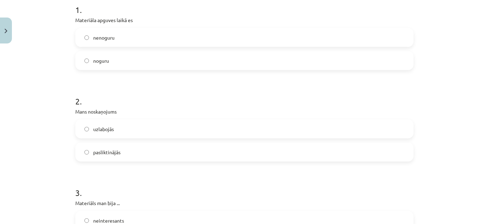
scroll to position [138, 0]
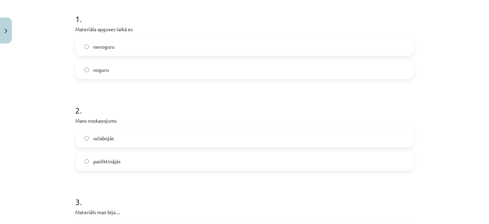
click at [141, 47] on label "nenoguru" at bounding box center [244, 47] width 337 height 18
click at [144, 62] on label "noguru" at bounding box center [244, 70] width 337 height 18
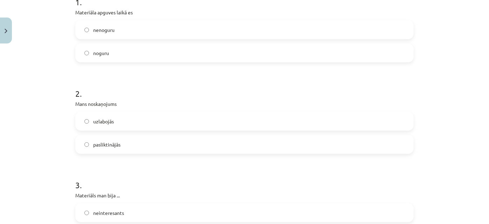
scroll to position [156, 0]
click at [127, 145] on label "pasliktinājās" at bounding box center [244, 143] width 337 height 18
click at [214, 115] on label "uzlabojās" at bounding box center [244, 120] width 337 height 18
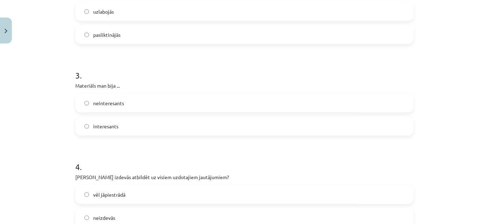
scroll to position [266, 0]
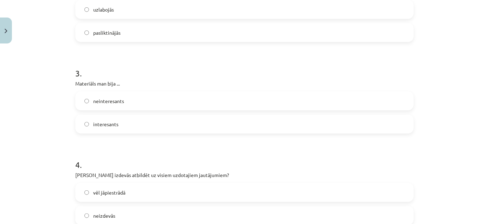
click at [132, 119] on label "interesants" at bounding box center [244, 124] width 337 height 18
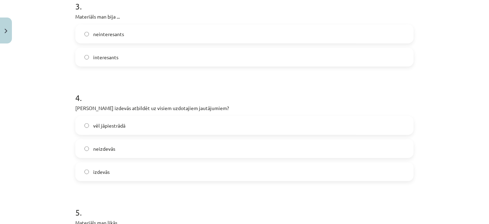
scroll to position [345, 0]
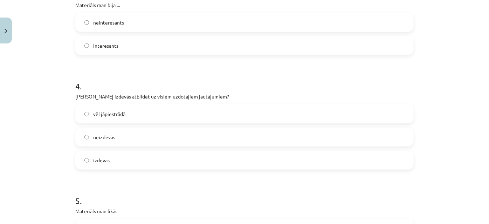
click at [109, 154] on label "izdevās" at bounding box center [244, 160] width 337 height 18
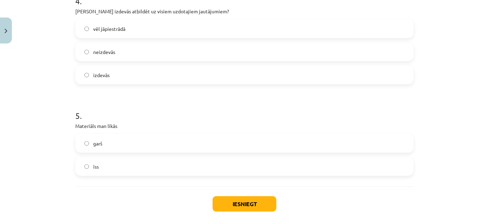
scroll to position [462, 0]
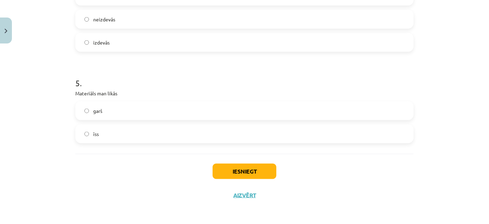
click at [155, 132] on label "īss" at bounding box center [244, 134] width 337 height 18
click at [272, 170] on button "Iesniegt" at bounding box center [245, 171] width 64 height 15
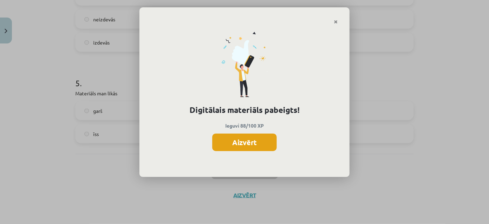
click at [259, 145] on button "Aizvērt" at bounding box center [244, 142] width 64 height 18
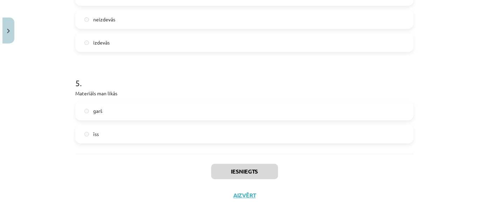
scroll to position [0, 0]
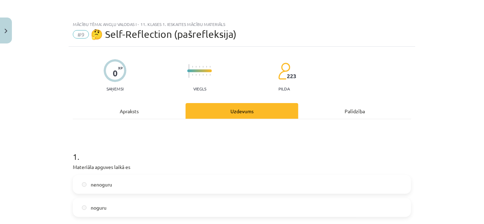
click at [131, 108] on div "Apraksts" at bounding box center [129, 111] width 113 height 16
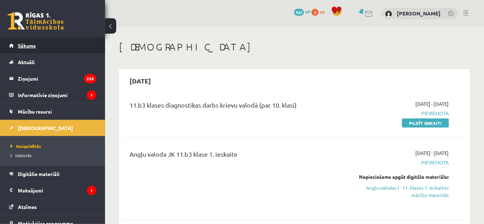
click at [60, 50] on link "Sākums" at bounding box center [52, 45] width 87 height 16
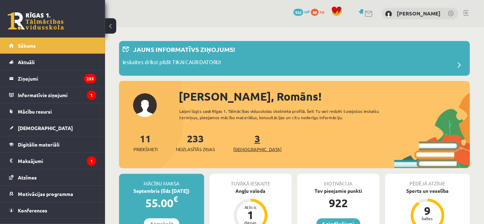
click at [247, 143] on link "3 Ieskaites" at bounding box center [257, 142] width 48 height 21
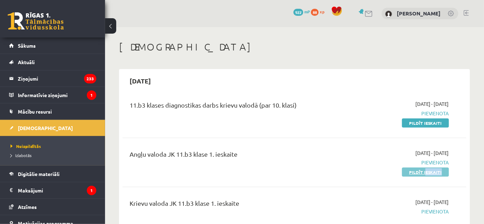
drag, startPoint x: 426, startPoint y: 180, endPoint x: 426, endPoint y: 172, distance: 7.7
click at [426, 172] on div "Angļu valoda JK 11.b3 klase 1. ieskaite [DATE] - [DATE] [GEOGRAPHIC_DATA] Pildī…" at bounding box center [295, 162] width 344 height 40
click at [354, 169] on div "[DATE] - [DATE] [GEOGRAPHIC_DATA] Pildīt ieskaiti" at bounding box center [399, 162] width 110 height 26
click at [441, 174] on link "Pildīt ieskaiti" at bounding box center [425, 171] width 47 height 9
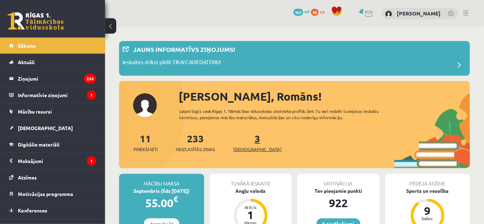
drag, startPoint x: 0, startPoint y: 0, endPoint x: 256, endPoint y: 148, distance: 295.8
click at [256, 148] on span "[DEMOGRAPHIC_DATA]" at bounding box center [257, 149] width 48 height 7
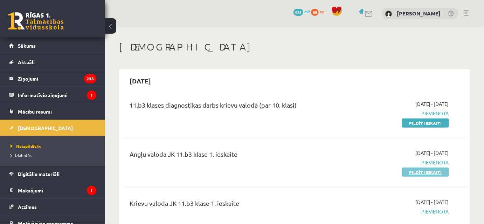
click at [410, 170] on link "Pildīt ieskaiti" at bounding box center [425, 171] width 47 height 9
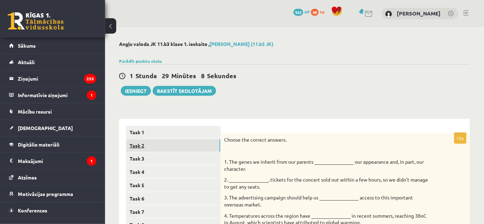
click at [152, 143] on link "Task 2" at bounding box center [173, 145] width 94 height 13
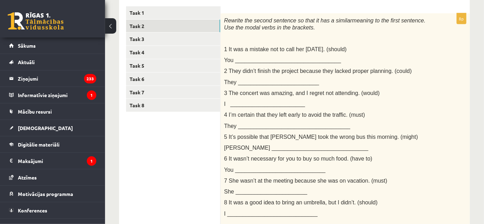
scroll to position [119, 0]
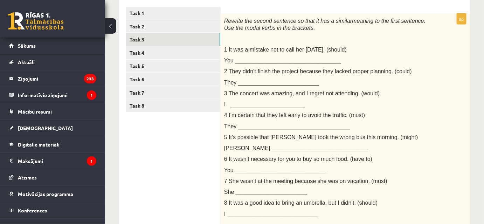
click at [146, 39] on link "Task 3" at bounding box center [173, 39] width 94 height 13
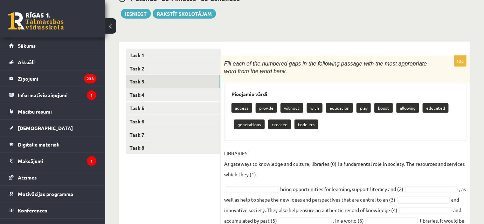
scroll to position [78, 0]
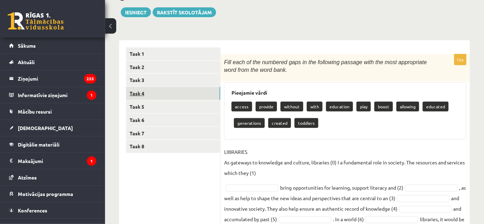
click at [148, 91] on link "Task 4" at bounding box center [173, 93] width 94 height 13
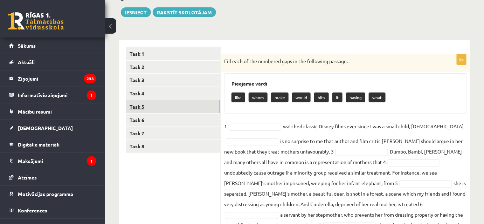
click at [141, 104] on link "Task 5" at bounding box center [173, 106] width 94 height 13
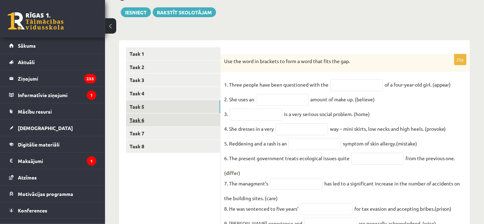
click at [141, 118] on link "Task 6" at bounding box center [173, 119] width 94 height 13
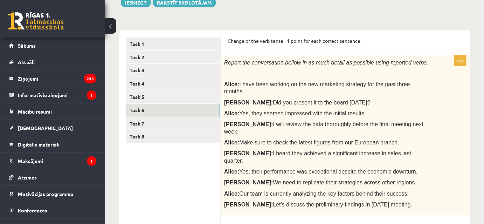
scroll to position [91, 0]
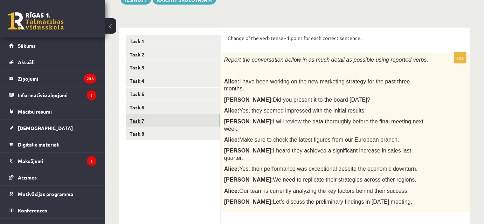
click at [171, 115] on link "Task 7" at bounding box center [173, 120] width 94 height 13
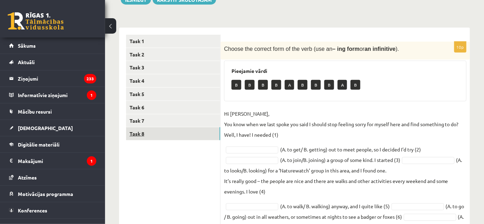
click at [141, 139] on link "Task 8" at bounding box center [173, 133] width 94 height 13
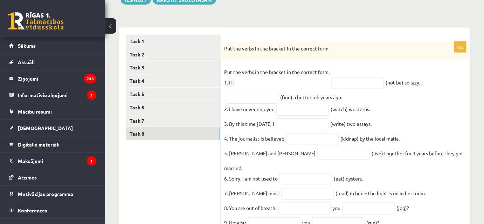
scroll to position [133, 0]
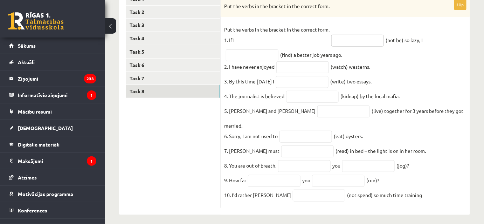
click at [350, 43] on input "text" at bounding box center [357, 41] width 53 height 12
click at [285, 39] on p "Put the verbs in the bracket in the correct form. 1. If I" at bounding box center [276, 34] width 105 height 21
click at [340, 42] on input "text" at bounding box center [357, 41] width 53 height 12
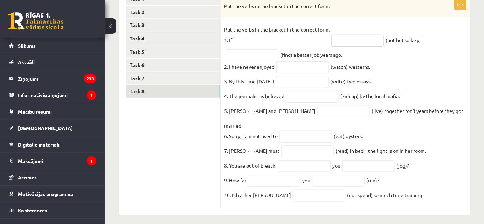
click at [340, 42] on input "text" at bounding box center [357, 41] width 53 height 12
click at [435, 77] on fieldset "Put the verbs in the bracket in the correct form. 1. If I (not be) so lazy, I (…" at bounding box center [345, 114] width 242 height 180
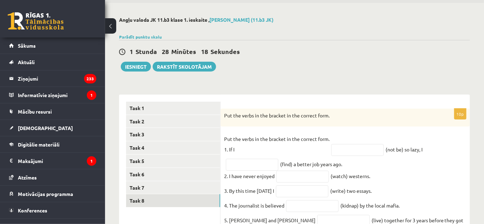
scroll to position [46, 0]
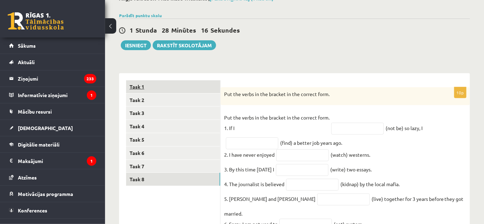
click at [142, 83] on link "Task 1" at bounding box center [173, 86] width 94 height 13
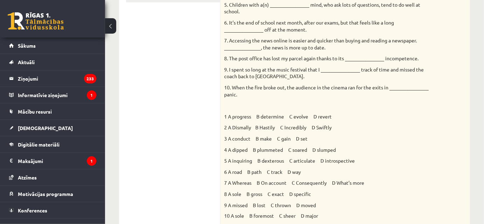
scroll to position [231, 0]
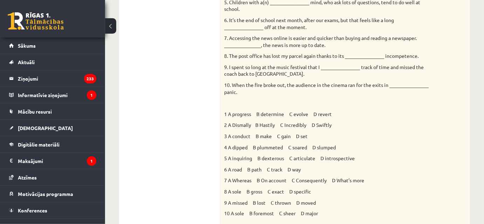
drag, startPoint x: 483, startPoint y: 129, endPoint x: 482, endPoint y: 112, distance: 16.8
click at [482, 112] on div "Angļu valoda JK 11.b3 klase 1. ieskaite , Romāns Štamers (11.b3 JK) Parādīt pun…" at bounding box center [294, 129] width 379 height 666
click at [399, 97] on div "Choose the correct answers. 1. The genes we inherit from our parents __________…" at bounding box center [345, 63] width 249 height 323
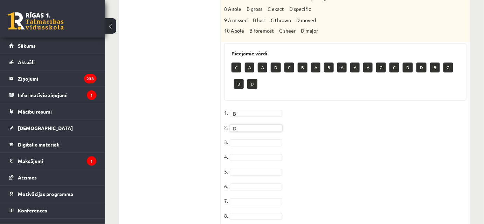
scroll to position [415, 0]
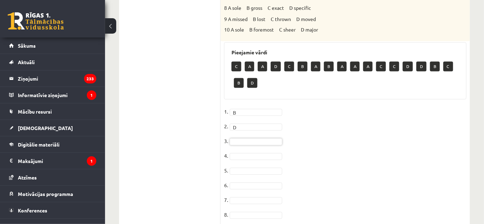
drag, startPoint x: 349, startPoint y: 150, endPoint x: 485, endPoint y: 168, distance: 137.1
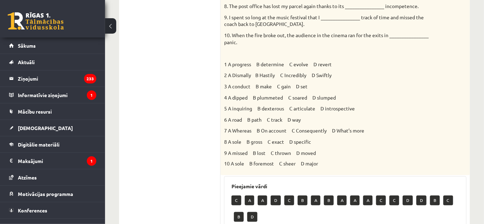
scroll to position [296, 0]
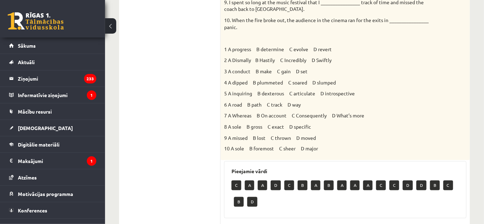
drag, startPoint x: 480, startPoint y: 147, endPoint x: 487, endPoint y: 148, distance: 7.0
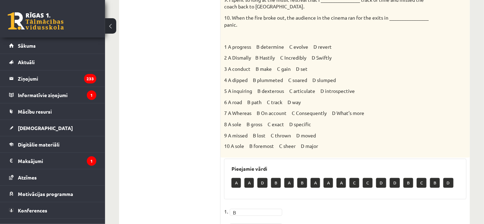
scroll to position [292, 0]
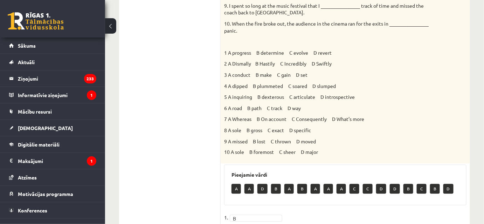
drag, startPoint x: 484, startPoint y: 146, endPoint x: 486, endPoint y: 159, distance: 12.8
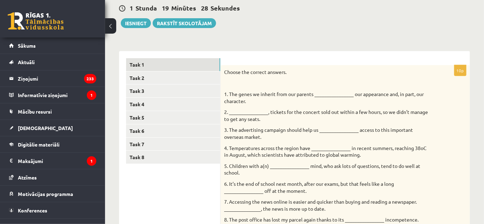
scroll to position [69, 0]
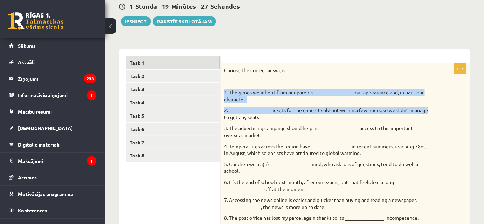
drag, startPoint x: 469, startPoint y: 81, endPoint x: 438, endPoint y: 107, distance: 40.3
click at [438, 107] on div "Choose the correct answers. 1. The genes we inherit from our parents __________…" at bounding box center [345, 224] width 249 height 323
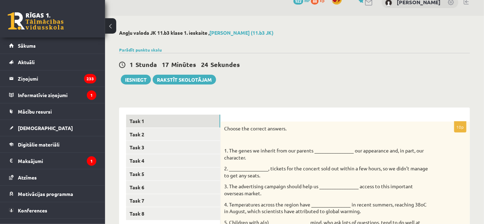
scroll to position [0, 0]
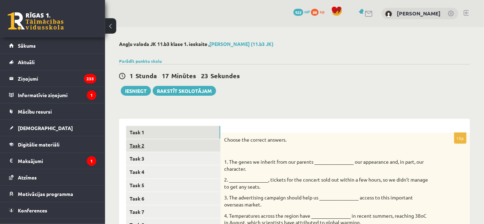
click at [126, 141] on link "Task 2" at bounding box center [173, 145] width 94 height 13
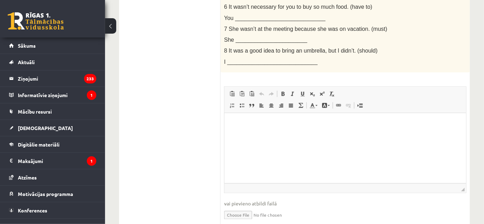
scroll to position [273, 0]
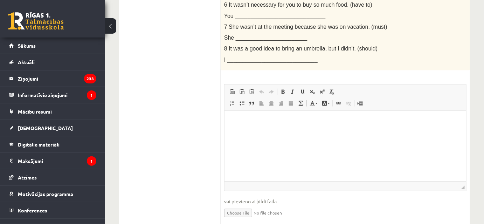
click at [267, 120] on p "Bagātinātā teksta redaktors, wiswyg-editor-user-answer-47024875552000" at bounding box center [345, 121] width 228 height 7
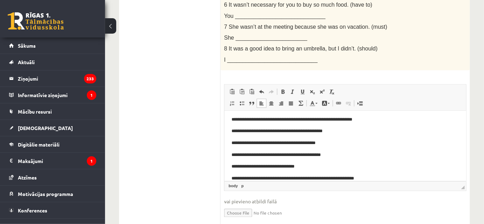
scroll to position [26, 0]
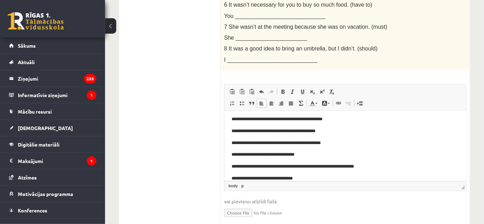
drag, startPoint x: 482, startPoint y: 164, endPoint x: 489, endPoint y: 168, distance: 7.7
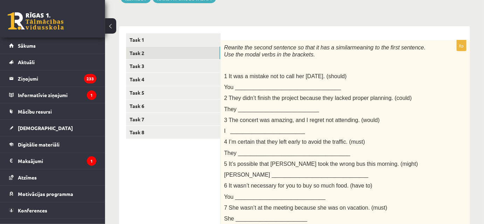
scroll to position [93, 0]
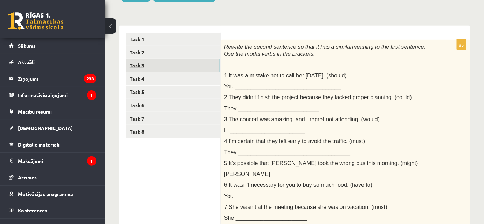
click at [194, 66] on link "Task 3" at bounding box center [173, 65] width 94 height 13
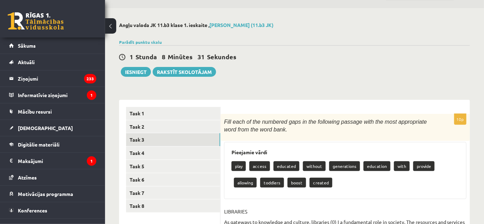
scroll to position [19, 0]
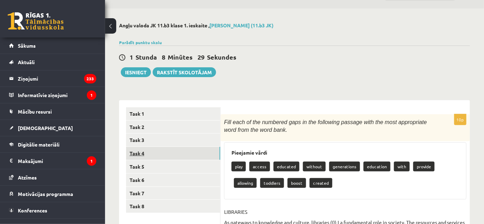
click at [139, 157] on link "Task 4" at bounding box center [173, 153] width 94 height 13
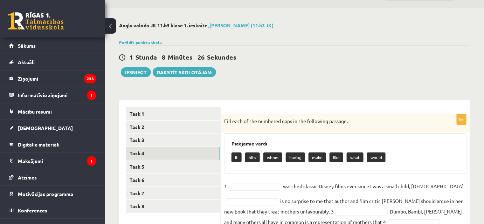
scroll to position [141, 0]
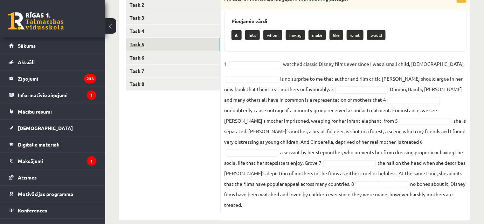
click at [156, 48] on link "Task 5" at bounding box center [173, 44] width 94 height 13
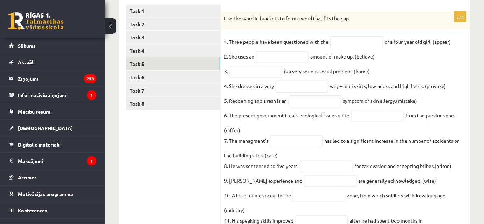
scroll to position [120, 0]
click at [353, 46] on input "text" at bounding box center [356, 43] width 53 height 12
click at [157, 74] on link "Task 6" at bounding box center [173, 77] width 94 height 13
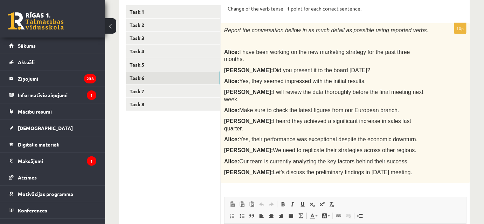
scroll to position [0, 0]
click at [151, 94] on link "Task 7" at bounding box center [173, 91] width 94 height 13
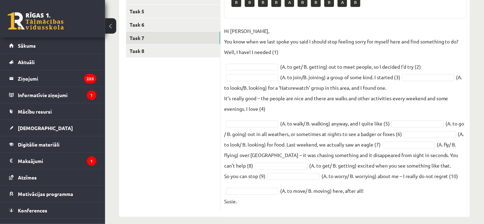
scroll to position [171, 0]
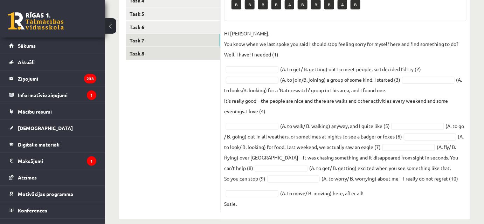
click at [153, 49] on link "Task 8" at bounding box center [173, 53] width 94 height 13
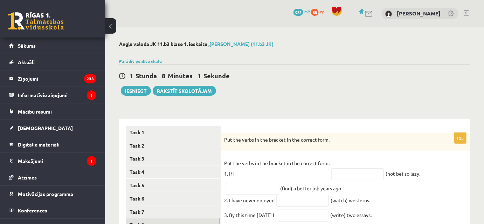
scroll to position [133, 0]
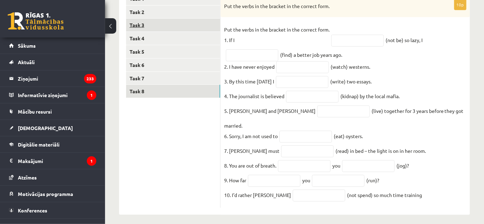
click at [159, 27] on link "Task 3" at bounding box center [173, 25] width 94 height 13
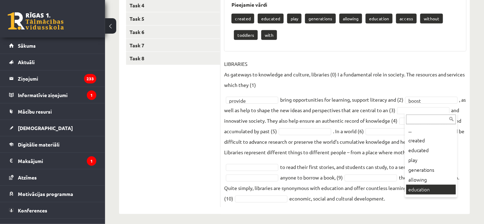
scroll to position [154, 0]
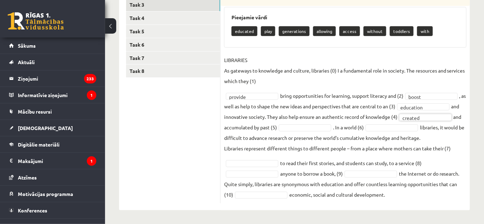
click at [325, 130] on fieldset "LIBRARIES As gateways to knowledge and culture, libraries (0) I a fundamental r…" at bounding box center [345, 127] width 242 height 145
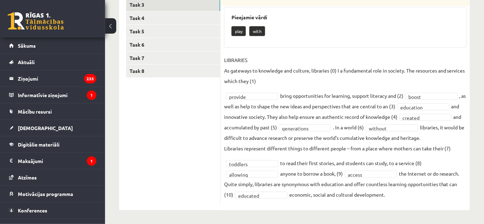
drag, startPoint x: 480, startPoint y: 168, endPoint x: 485, endPoint y: 168, distance: 5.6
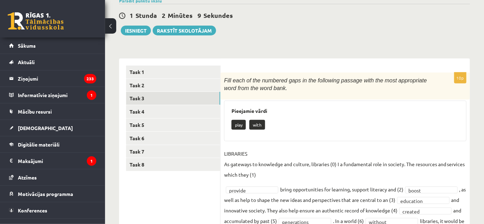
scroll to position [55, 0]
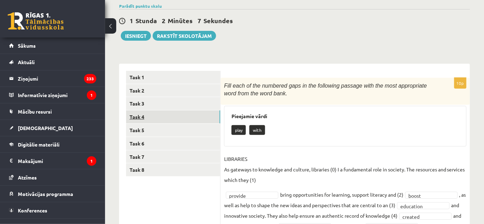
click at [155, 117] on link "Task 4" at bounding box center [173, 116] width 94 height 13
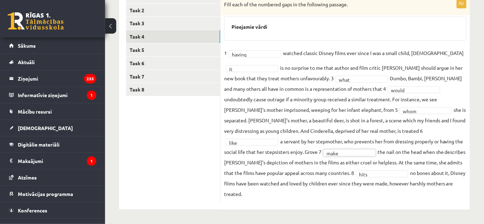
scroll to position [124, 0]
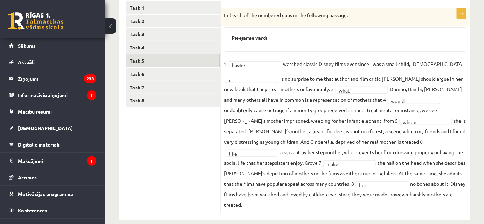
click at [138, 63] on link "Task 5" at bounding box center [173, 60] width 94 height 13
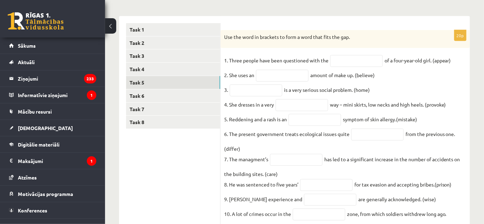
scroll to position [105, 0]
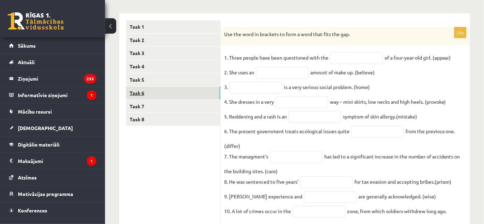
click at [133, 91] on link "Task 6" at bounding box center [173, 93] width 94 height 13
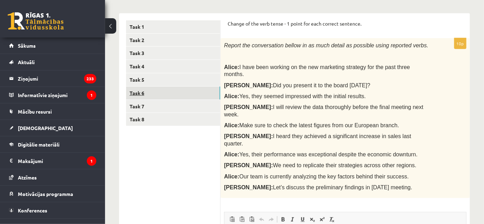
scroll to position [0, 0]
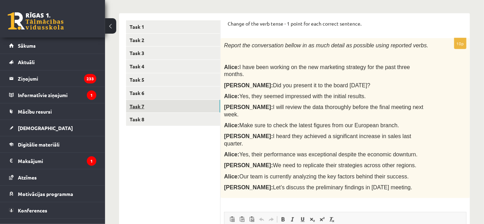
click at [152, 110] on link "Task 7" at bounding box center [173, 106] width 94 height 13
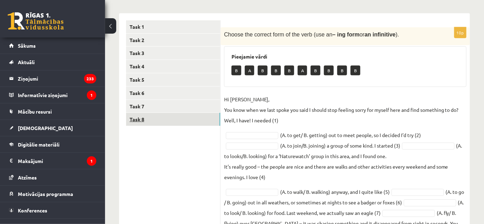
click at [155, 117] on link "Task 8" at bounding box center [173, 119] width 94 height 13
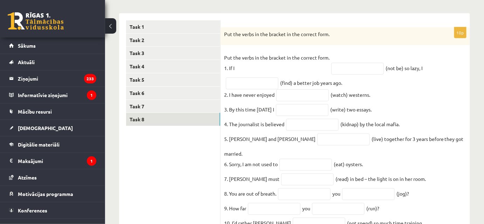
scroll to position [133, 0]
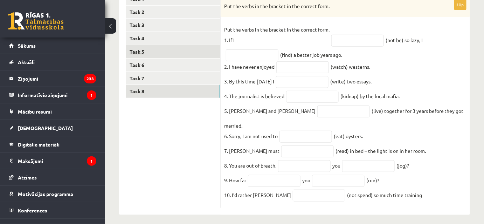
click at [151, 52] on link "Task 5" at bounding box center [173, 51] width 94 height 13
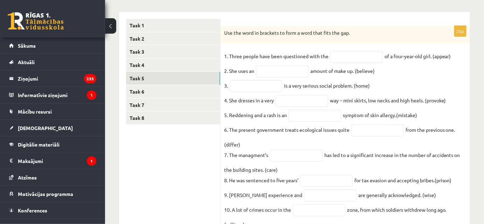
scroll to position [106, 0]
click at [368, 56] on input "text" at bounding box center [356, 57] width 53 height 12
type input "**********"
click at [286, 76] on input "text" at bounding box center [282, 72] width 53 height 12
type input "**********"
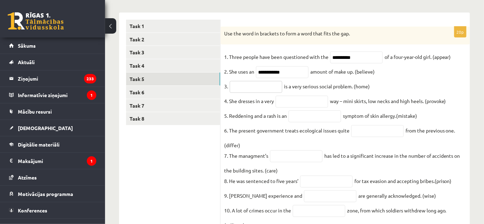
click at [261, 88] on input "text" at bounding box center [256, 87] width 53 height 12
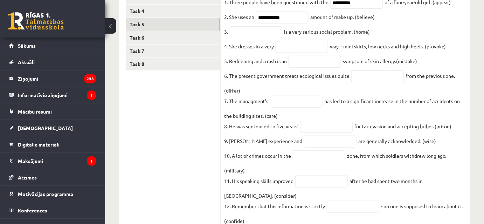
scroll to position [380, 0]
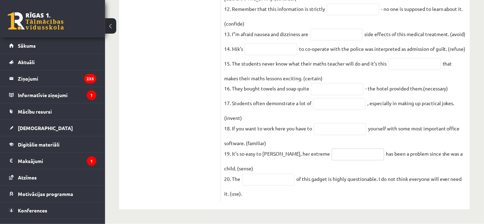
click at [344, 156] on input "text" at bounding box center [358, 154] width 53 height 12
type input "**********"
click at [353, 127] on input "text" at bounding box center [340, 129] width 53 height 12
type input "**********"
click at [354, 102] on input "text" at bounding box center [339, 104] width 53 height 12
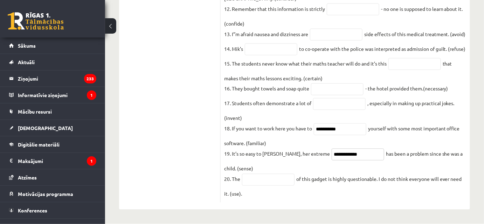
click at [362, 151] on input "**********" at bounding box center [358, 154] width 53 height 12
click at [354, 130] on input "**********" at bounding box center [340, 129] width 53 height 12
click at [344, 101] on input "text" at bounding box center [339, 104] width 53 height 12
type input "**********"
click at [349, 92] on input "text" at bounding box center [337, 89] width 53 height 12
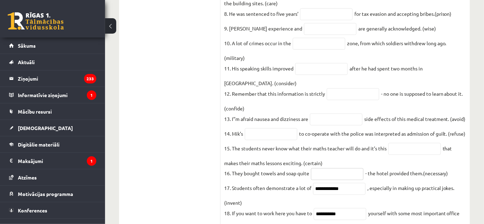
scroll to position [271, 0]
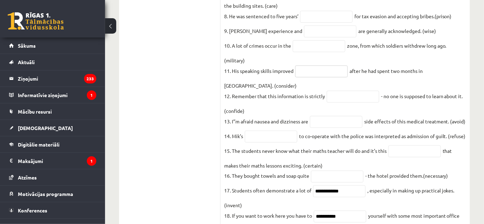
click at [332, 77] on input "text" at bounding box center [321, 71] width 53 height 12
type input "**********"
click at [326, 50] on input "text" at bounding box center [319, 46] width 53 height 12
type input "**********"
click at [263, 143] on input "text" at bounding box center [271, 137] width 53 height 12
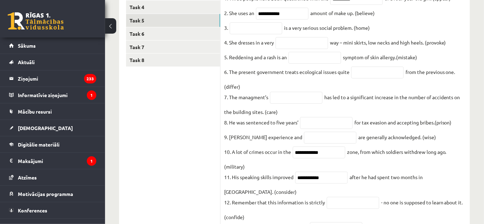
scroll to position [156, 0]
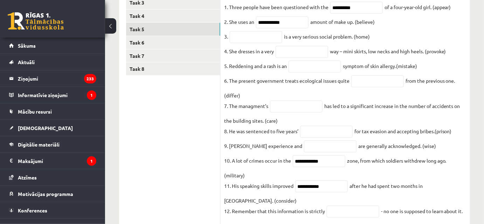
type input "*******"
click at [311, 66] on input "text" at bounding box center [315, 67] width 53 height 12
type input "*"
type input "********"
click at [303, 51] on input "text" at bounding box center [302, 52] width 53 height 12
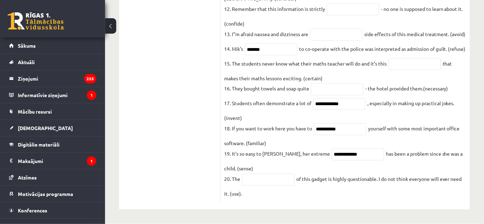
scroll to position [373, 0]
type input "**********"
click at [266, 186] on input "text" at bounding box center [268, 180] width 53 height 12
type input "**********"
click at [335, 89] on input "text" at bounding box center [337, 89] width 53 height 12
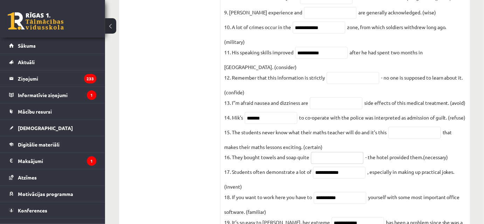
scroll to position [288, 0]
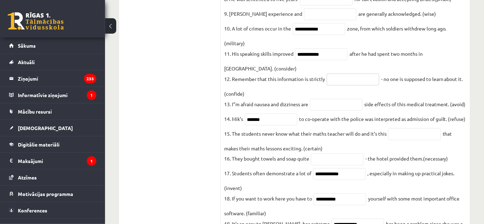
click at [361, 74] on input "text" at bounding box center [353, 80] width 53 height 12
type input "**********"
click at [411, 140] on input "text" at bounding box center [414, 134] width 53 height 12
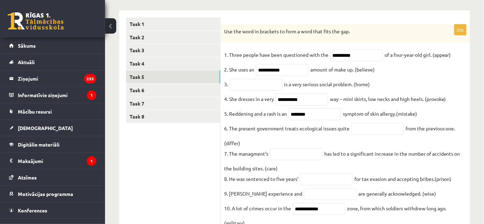
scroll to position [110, 0]
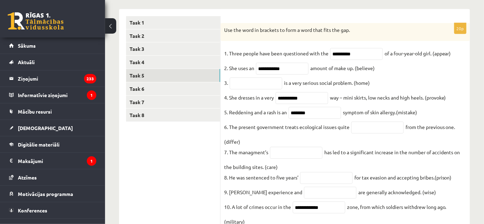
type input "**********"
click at [301, 155] on input "text" at bounding box center [296, 153] width 53 height 12
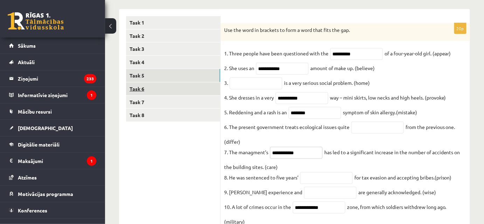
type input "**********"
click at [135, 87] on link "Task 6" at bounding box center [173, 88] width 94 height 13
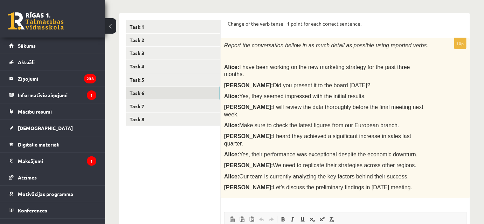
scroll to position [106, 0]
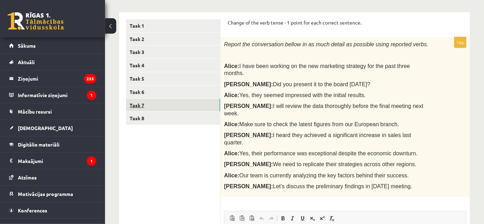
click at [182, 108] on link "Task 7" at bounding box center [173, 105] width 94 height 13
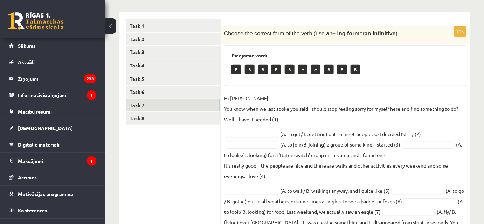
scroll to position [191, 0]
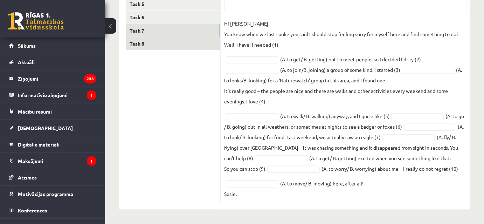
click at [184, 37] on link "Task 8" at bounding box center [173, 43] width 94 height 13
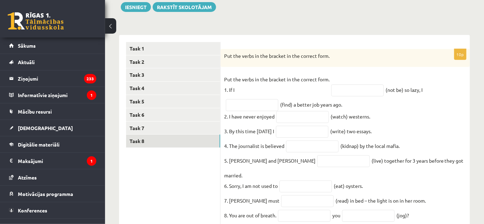
scroll to position [83, 0]
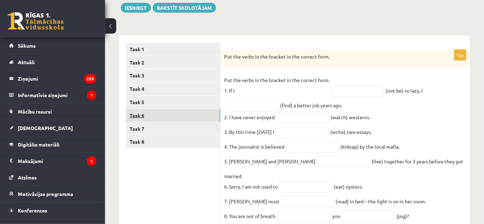
click at [178, 117] on link "Task 6" at bounding box center [173, 115] width 94 height 13
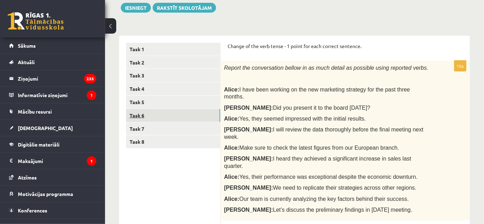
scroll to position [0, 0]
click at [161, 143] on link "Task 8" at bounding box center [173, 141] width 94 height 13
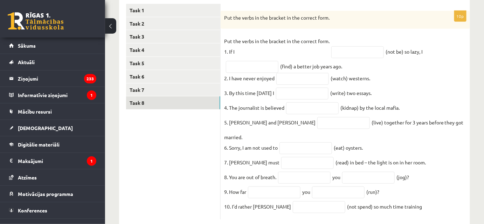
scroll to position [130, 0]
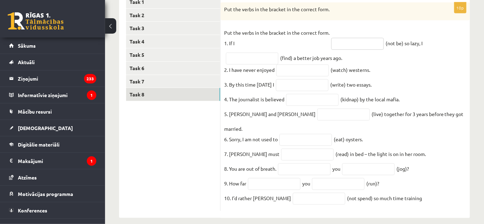
click at [356, 42] on input "text" at bounding box center [357, 44] width 53 height 12
type input "**********"
click at [243, 61] on input "text" at bounding box center [252, 59] width 53 height 12
type input "**********"
click at [301, 72] on input "text" at bounding box center [302, 70] width 53 height 12
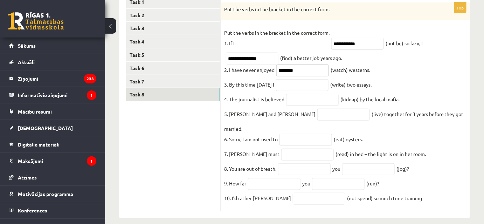
type input "********"
click at [303, 82] on input "text" at bounding box center [302, 85] width 53 height 12
type input "**********"
click at [313, 99] on input "text" at bounding box center [312, 100] width 53 height 12
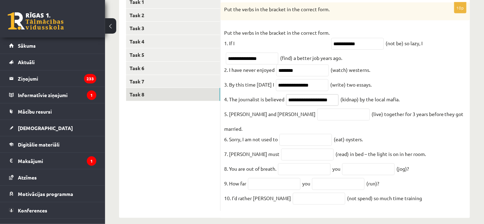
type input "**********"
click at [298, 122] on fieldset "**********" at bounding box center [345, 117] width 242 height 180
click at [317, 118] on input "text" at bounding box center [343, 115] width 53 height 12
type input "*********"
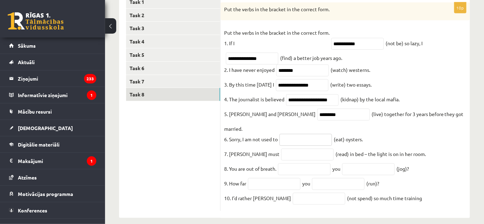
click at [294, 134] on input "text" at bounding box center [305, 140] width 53 height 12
type input "******"
click at [281, 148] on input "text" at bounding box center [307, 154] width 53 height 12
type input "*******"
click at [295, 163] on input "text" at bounding box center [304, 169] width 53 height 12
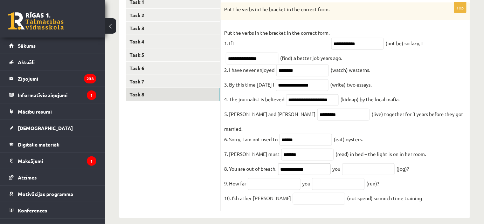
type input "**********"
click at [370, 163] on input "text" at bounding box center [368, 169] width 53 height 12
type input "******"
click at [265, 180] on input "text" at bounding box center [274, 184] width 53 height 12
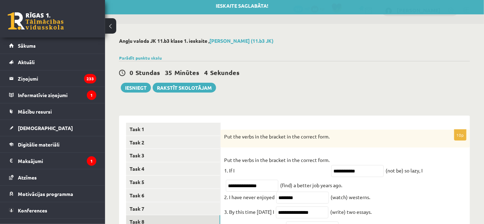
scroll to position [133, 0]
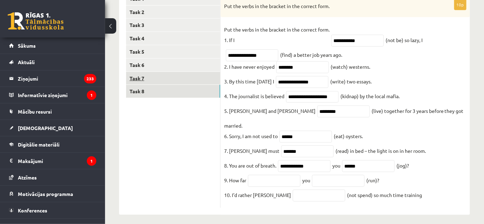
click at [157, 79] on link "Task 7" at bounding box center [173, 78] width 94 height 13
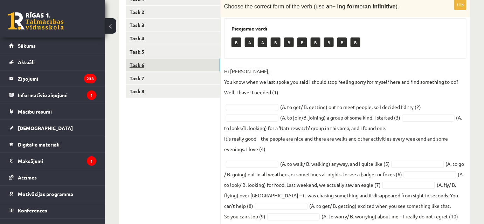
click at [155, 69] on link "Task 6" at bounding box center [173, 64] width 94 height 13
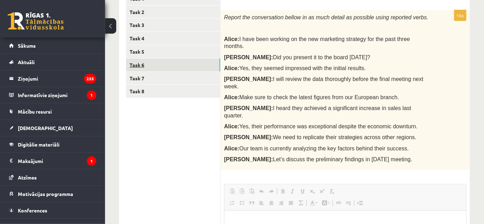
scroll to position [0, 0]
click at [154, 60] on link "Task 6" at bounding box center [173, 64] width 94 height 13
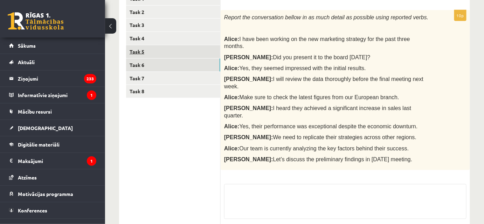
click at [153, 50] on link "Task 5" at bounding box center [173, 51] width 94 height 13
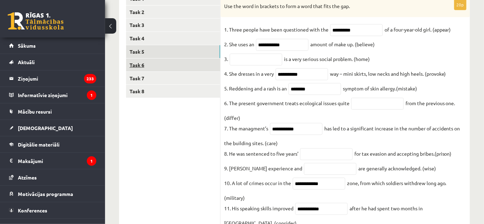
click at [153, 65] on link "Task 6" at bounding box center [173, 64] width 94 height 13
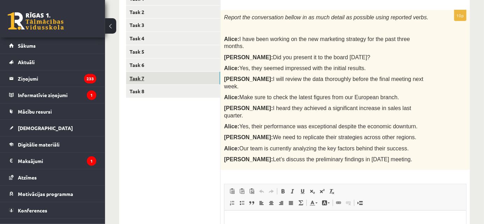
click at [171, 82] on link "Task 7" at bounding box center [173, 78] width 94 height 13
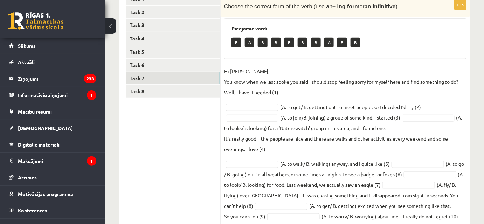
drag, startPoint x: 484, startPoint y: 181, endPoint x: 487, endPoint y: 172, distance: 9.9
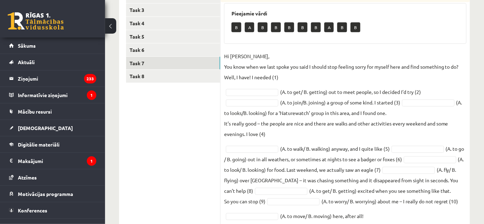
scroll to position [150, 0]
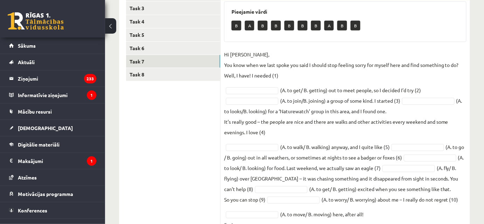
click at [471, 169] on div "Angļu valoda JK 11.b3 klase 1. ieskaite , Romāns Štamers (11.b3 JK) Parādīt pun…" at bounding box center [294, 66] width 379 height 378
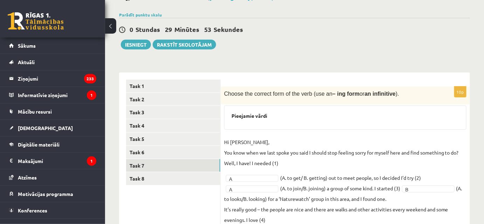
scroll to position [63, 0]
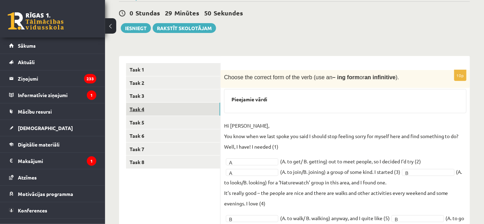
click at [153, 114] on link "Task 4" at bounding box center [173, 109] width 94 height 13
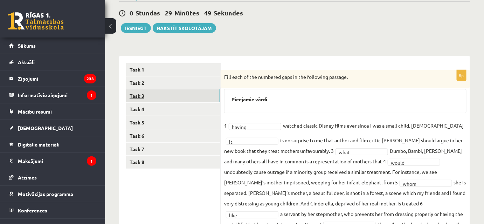
click at [194, 95] on link "Task 3" at bounding box center [173, 95] width 94 height 13
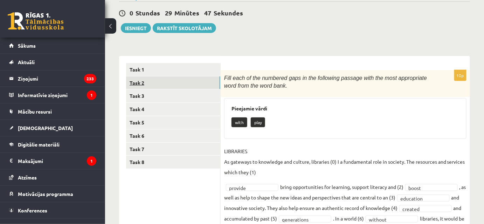
click at [182, 84] on link "Task 2" at bounding box center [173, 82] width 94 height 13
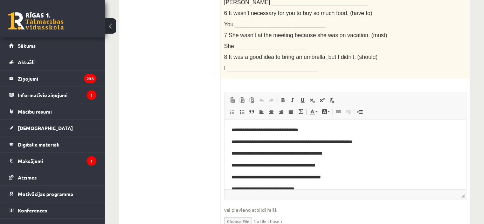
scroll to position [117, 0]
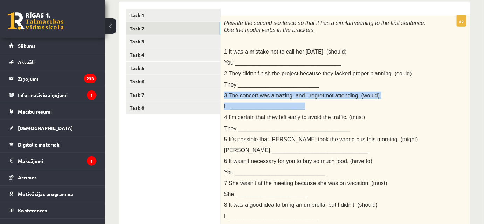
drag, startPoint x: 481, startPoint y: 109, endPoint x: 489, endPoint y: 80, distance: 29.6
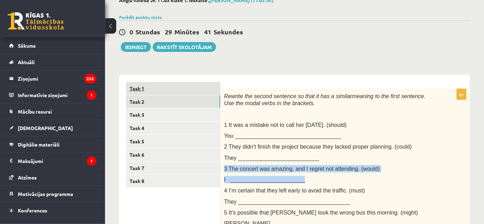
click at [196, 87] on link "Task 1" at bounding box center [173, 88] width 94 height 13
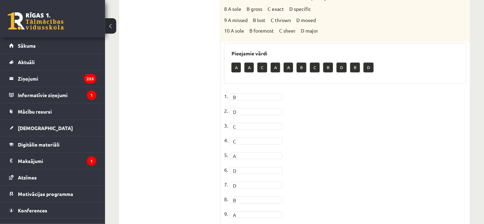
scroll to position [53, 0]
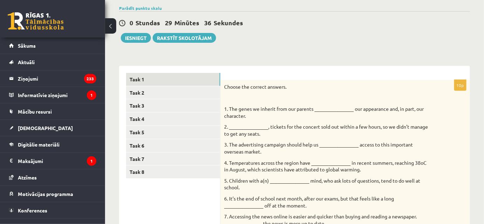
click at [142, 40] on button "Iesniegt" at bounding box center [136, 38] width 30 height 10
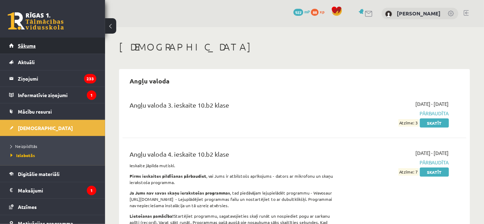
click at [42, 47] on link "Sākums" at bounding box center [52, 45] width 87 height 16
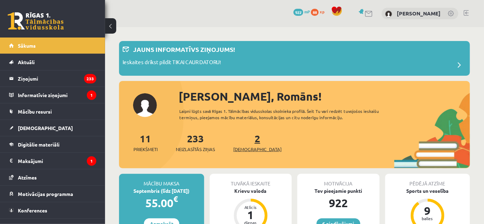
click at [239, 146] on span "[DEMOGRAPHIC_DATA]" at bounding box center [257, 149] width 48 height 7
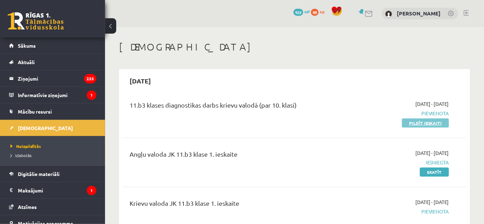
click at [430, 124] on link "Pildīt ieskaiti" at bounding box center [425, 122] width 47 height 9
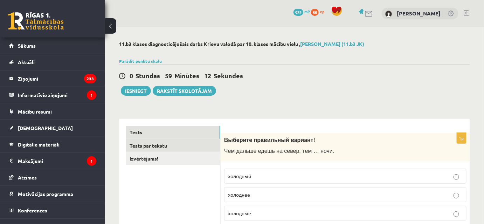
click at [148, 144] on link "Tests par tekstu" at bounding box center [173, 145] width 94 height 13
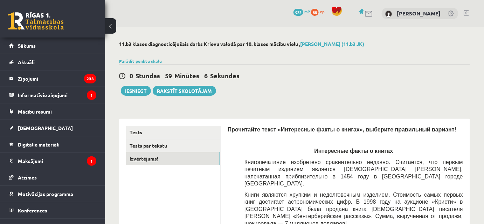
click at [151, 160] on link "Izvērtējums!" at bounding box center [173, 158] width 94 height 13
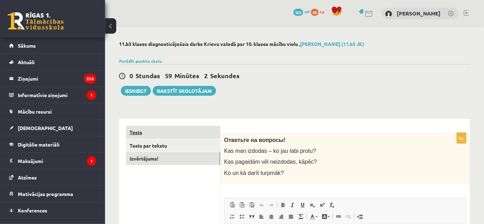
click at [190, 136] on link "Tests" at bounding box center [173, 132] width 94 height 13
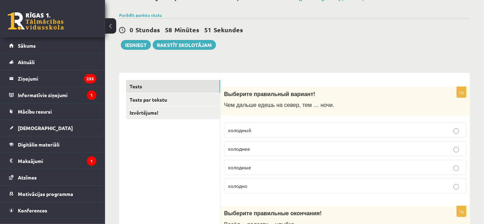
scroll to position [49, 0]
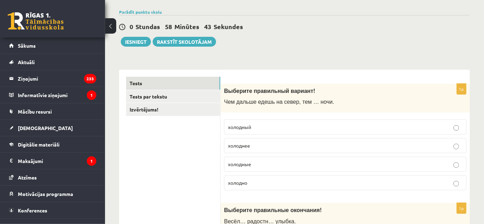
click at [284, 144] on p "холоднее" at bounding box center [345, 145] width 235 height 7
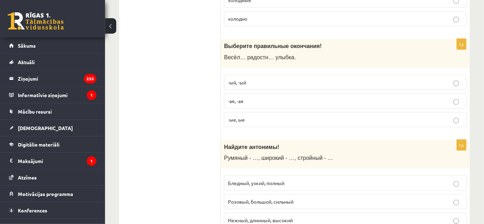
scroll to position [216, 0]
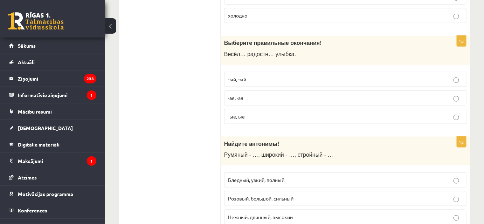
click at [264, 94] on p "-ая, -ая" at bounding box center [345, 97] width 235 height 7
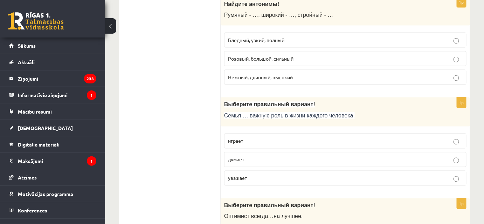
scroll to position [353, 0]
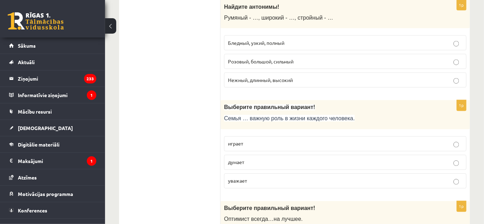
click at [253, 145] on label "играет" at bounding box center [345, 143] width 242 height 15
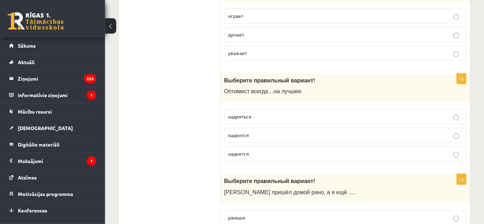
scroll to position [484, 0]
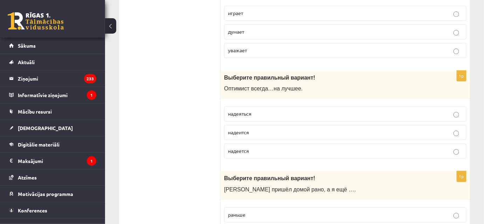
click at [252, 106] on label "надеяться" at bounding box center [345, 113] width 242 height 15
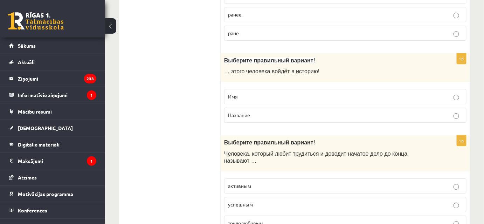
scroll to position [714, 0]
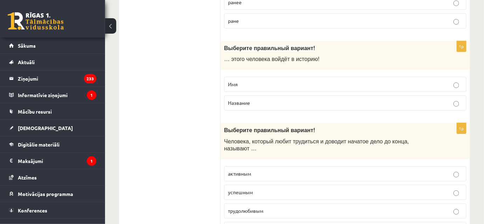
click at [309, 82] on p "Имя" at bounding box center [345, 84] width 235 height 7
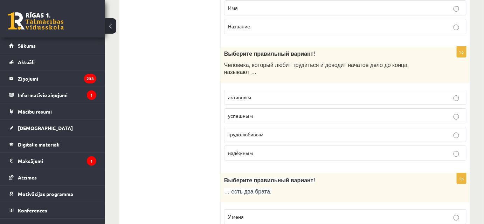
scroll to position [794, 0]
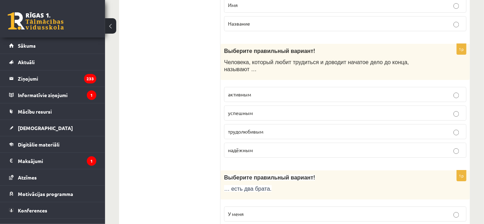
click at [263, 124] on label "трудолюбивым" at bounding box center [345, 131] width 242 height 15
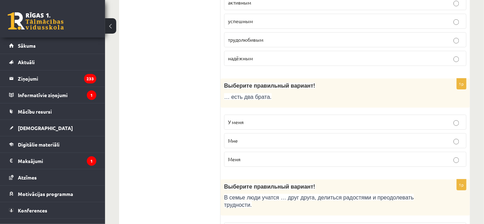
scroll to position [882, 0]
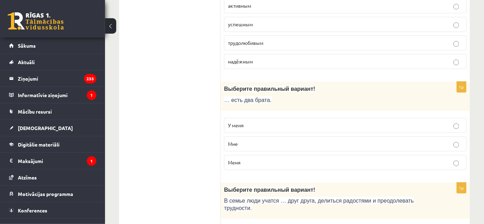
click at [292, 118] on label "У меня" at bounding box center [345, 125] width 242 height 15
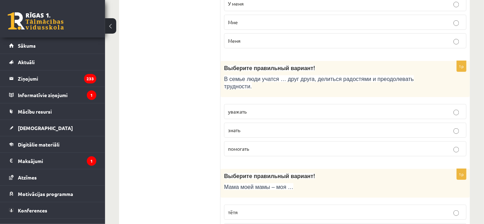
scroll to position [1007, 0]
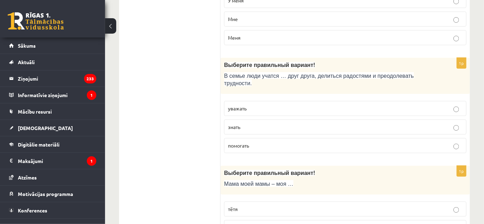
click at [280, 105] on p "уважать" at bounding box center [345, 108] width 235 height 7
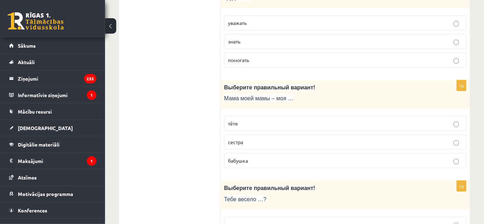
scroll to position [1098, 0]
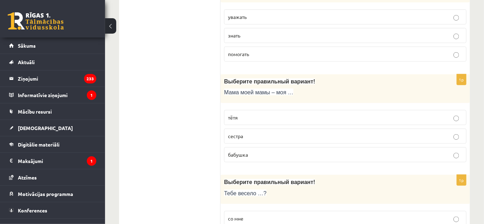
click at [317, 147] on label "бабушка" at bounding box center [345, 154] width 242 height 15
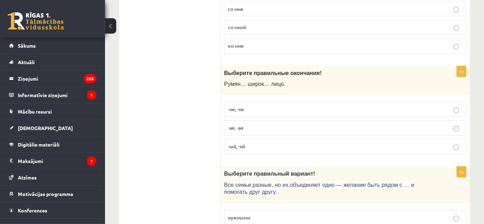
scroll to position [2295, 0]
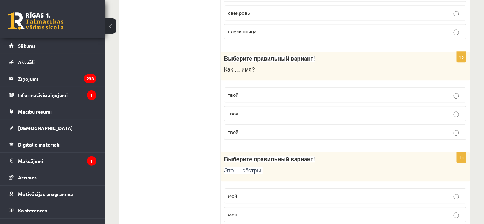
click at [303, 188] on label "мой" at bounding box center [345, 195] width 242 height 15
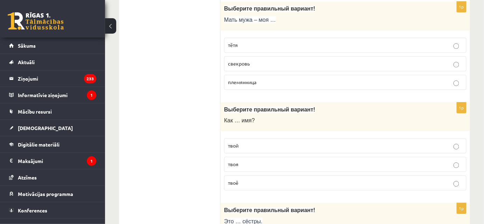
scroll to position [2193, 0]
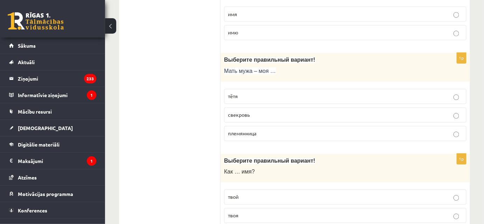
click at [322, 93] on p "тётя" at bounding box center [345, 96] width 235 height 7
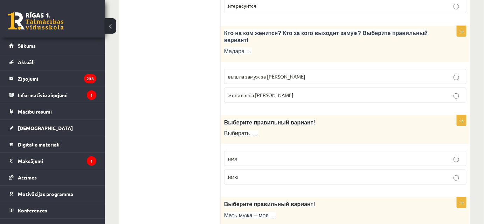
scroll to position [2046, 0]
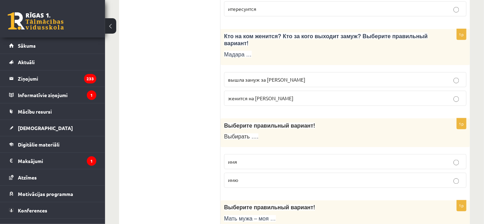
click at [414, 158] on p "имя" at bounding box center [345, 161] width 235 height 7
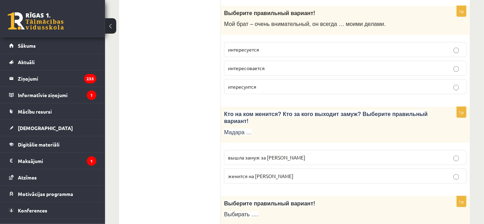
scroll to position [1965, 0]
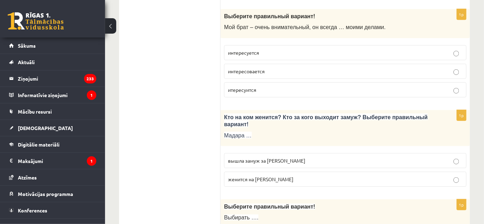
click at [344, 157] on p "вышла замуж за [PERSON_NAME]" at bounding box center [345, 160] width 235 height 7
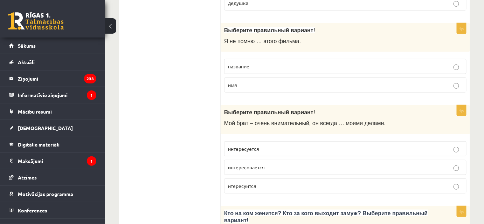
scroll to position [1866, 0]
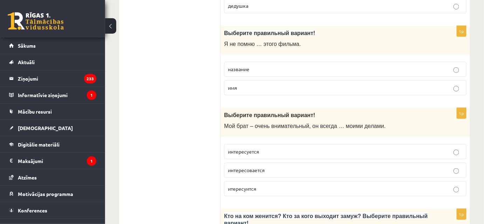
click at [345, 148] on p "интересуется" at bounding box center [345, 151] width 235 height 7
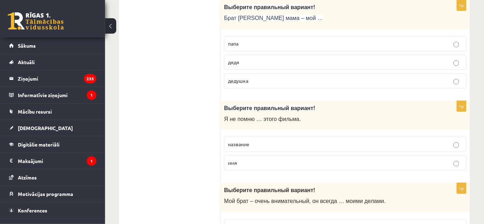
scroll to position [1788, 0]
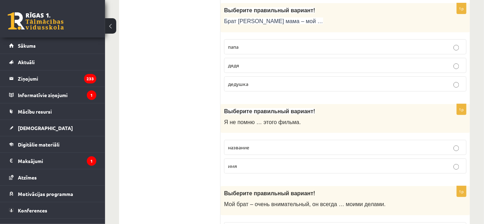
click at [350, 140] on label "название" at bounding box center [345, 147] width 242 height 15
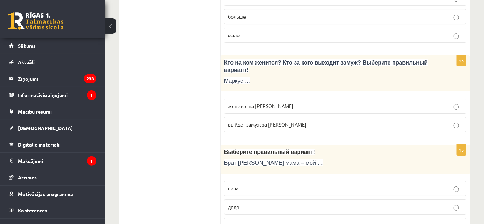
scroll to position [1653, 0]
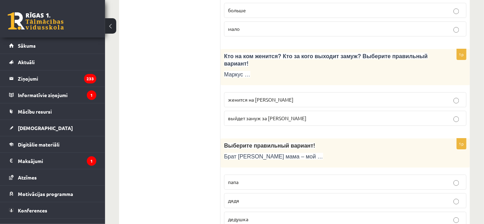
click at [258, 197] on p "дядя" at bounding box center [345, 200] width 235 height 7
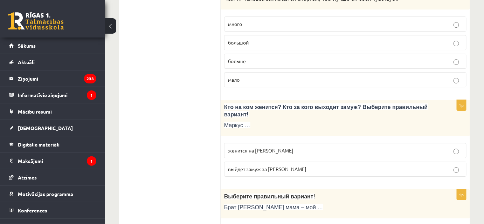
scroll to position [1596, 0]
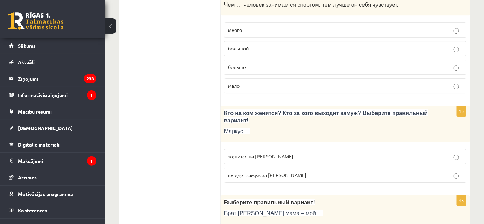
click at [287, 167] on label "выйдет замуж за [PERSON_NAME]" at bounding box center [345, 174] width 242 height 15
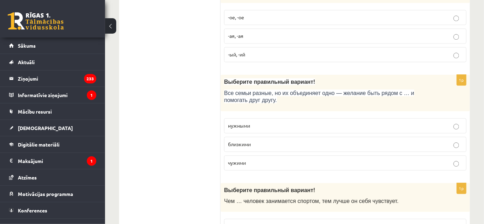
scroll to position [1391, 0]
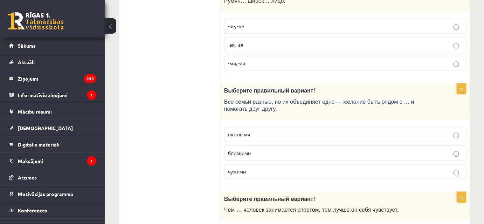
click at [333, 149] on p "близкими" at bounding box center [345, 152] width 235 height 7
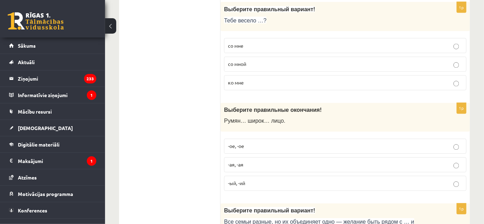
scroll to position [1268, 0]
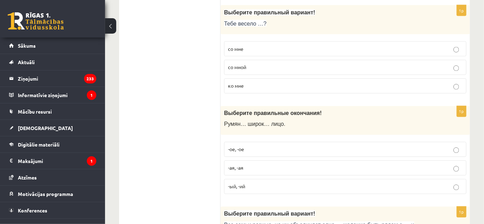
click at [326, 146] on p "-ое, -ое" at bounding box center [345, 149] width 235 height 7
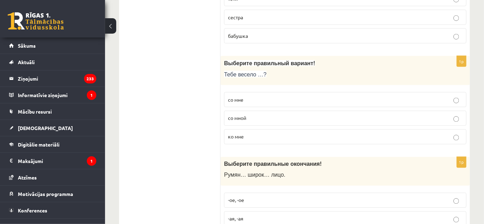
scroll to position [1214, 0]
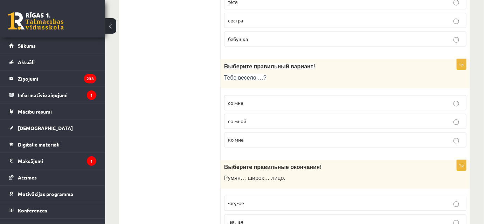
click at [278, 118] on p "со мной" at bounding box center [345, 121] width 235 height 7
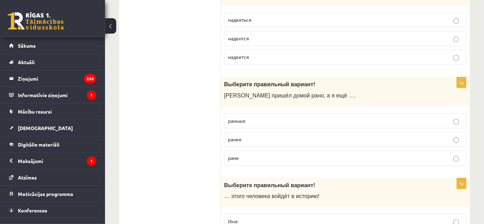
scroll to position [583, 0]
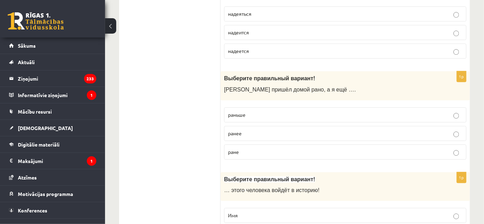
click at [269, 112] on p "раньше" at bounding box center [345, 114] width 235 height 7
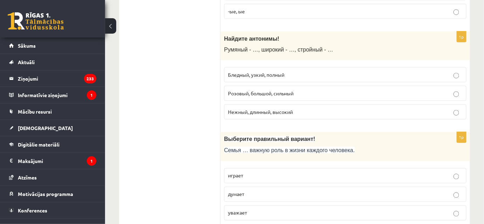
scroll to position [282, 0]
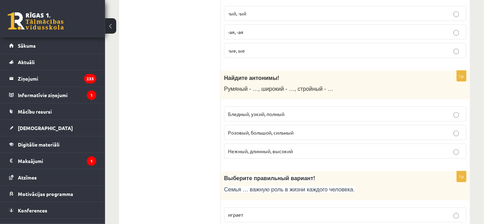
click at [283, 112] on span "Бледный, узкий, полный" at bounding box center [256, 114] width 56 height 6
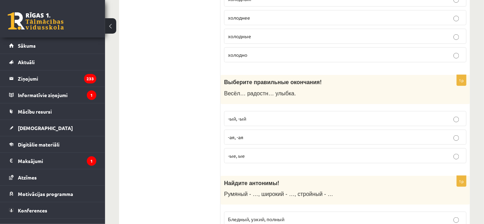
scroll to position [0, 0]
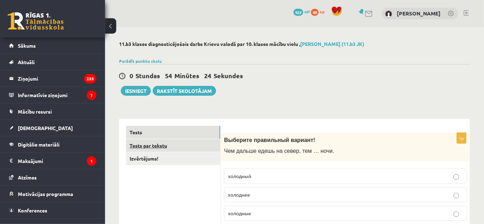
click at [180, 141] on link "Tests par tekstu" at bounding box center [173, 145] width 94 height 13
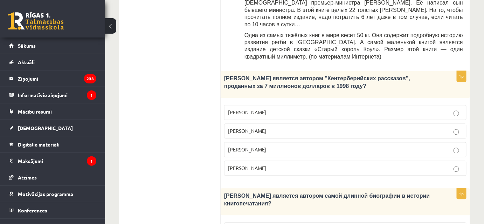
scroll to position [401, 0]
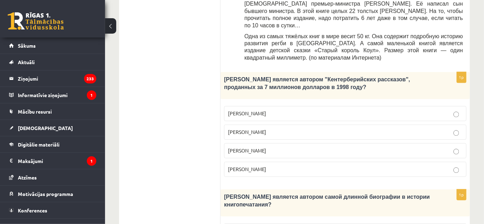
click at [269, 147] on p "[PERSON_NAME]" at bounding box center [345, 150] width 235 height 7
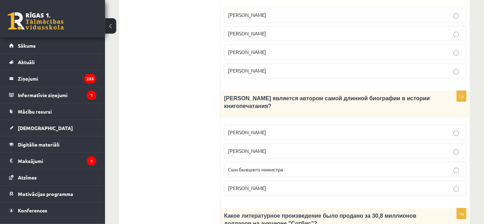
scroll to position [506, 0]
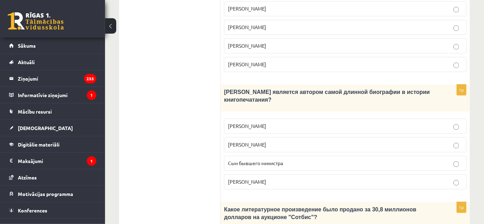
click at [293, 159] on p "Сын бывшего министра" at bounding box center [345, 162] width 235 height 7
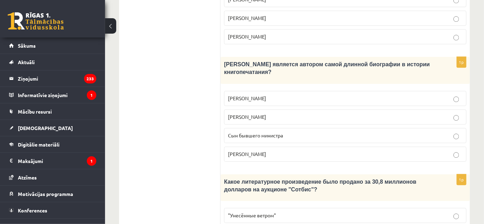
scroll to position [536, 0]
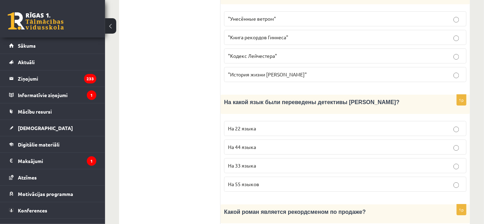
scroll to position [732, 0]
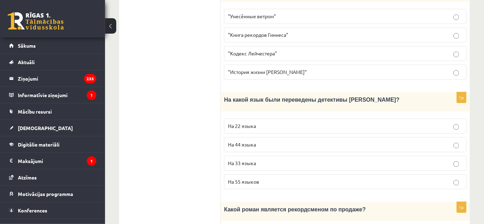
click at [342, 141] on p "На 44 языка" at bounding box center [345, 144] width 235 height 7
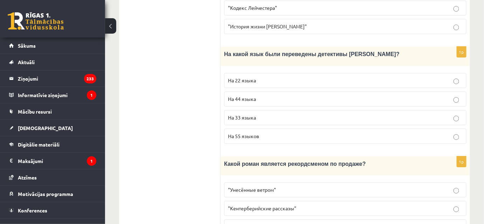
click at [416, 186] on p ""Унесённые ветром"" at bounding box center [345, 189] width 235 height 7
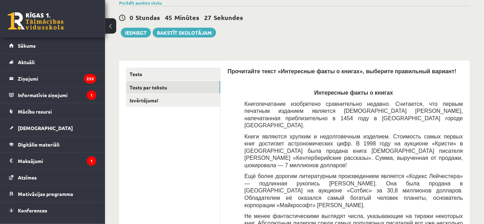
scroll to position [0, 0]
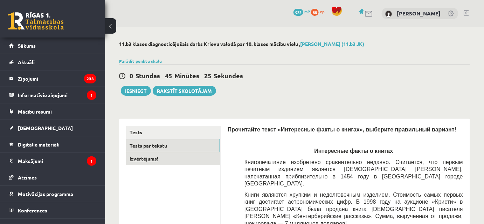
click at [200, 155] on link "Izvērtējums!" at bounding box center [173, 158] width 94 height 13
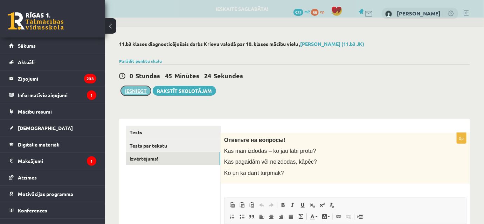
click at [132, 89] on button "Iesniegt" at bounding box center [136, 91] width 30 height 10
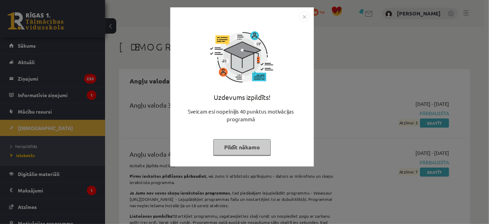
click at [261, 145] on button "Pildīt nākamo" at bounding box center [241, 147] width 57 height 16
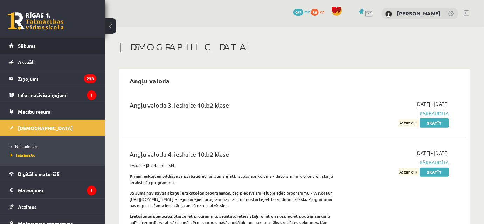
click at [49, 40] on link "Sākums" at bounding box center [52, 45] width 87 height 16
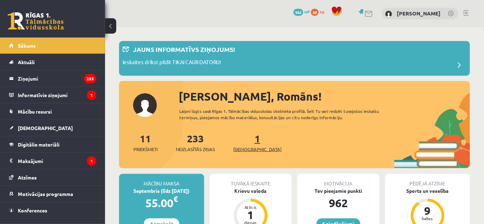
click at [253, 148] on span "[DEMOGRAPHIC_DATA]" at bounding box center [257, 149] width 48 height 7
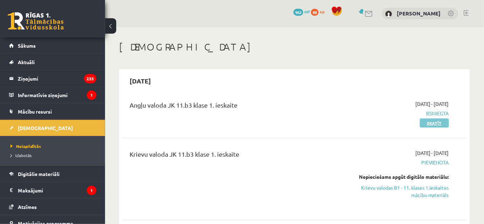
click at [445, 125] on link "Skatīt" at bounding box center [434, 122] width 29 height 9
click at [429, 193] on link "Krievu valodas B1 - 11. klases 1.ieskaites mācību materiāls" at bounding box center [399, 191] width 99 height 15
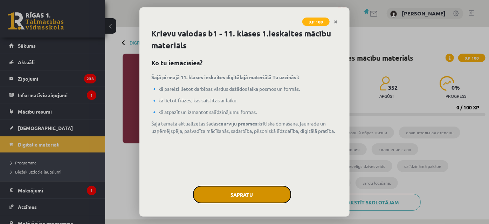
click at [226, 188] on button "Sapratu" at bounding box center [242, 195] width 98 height 18
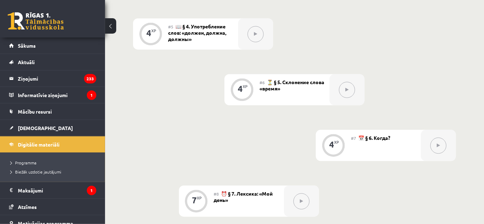
scroll to position [472, 0]
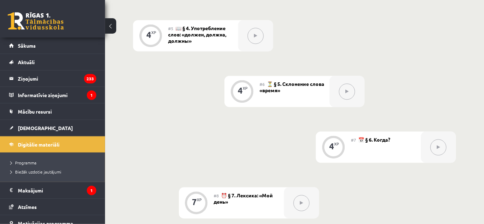
drag, startPoint x: 468, startPoint y: 101, endPoint x: 487, endPoint y: 108, distance: 20.6
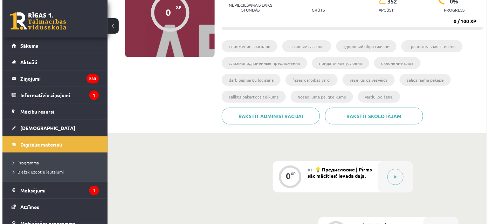
scroll to position [102, 0]
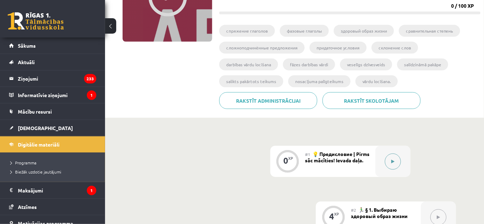
click at [382, 163] on div at bounding box center [392, 161] width 35 height 31
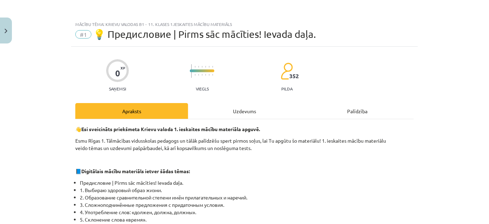
scroll to position [490, 0]
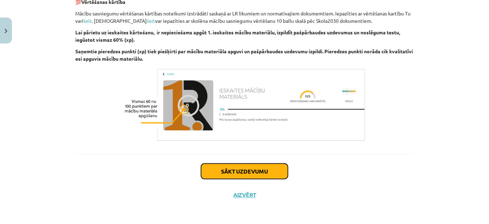
click at [229, 173] on button "Sākt uzdevumu" at bounding box center [244, 171] width 87 height 15
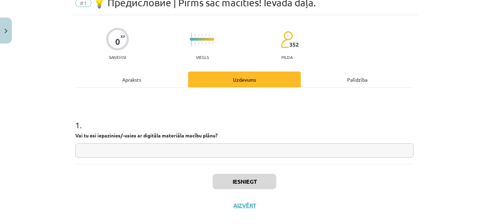
scroll to position [18, 0]
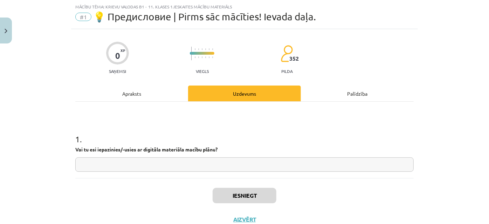
click at [224, 167] on input "text" at bounding box center [244, 164] width 338 height 14
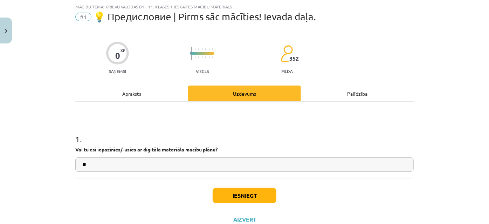
type input "**"
click at [234, 196] on button "Iesniegt" at bounding box center [245, 195] width 64 height 15
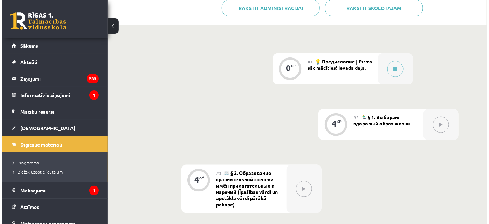
scroll to position [207, 0]
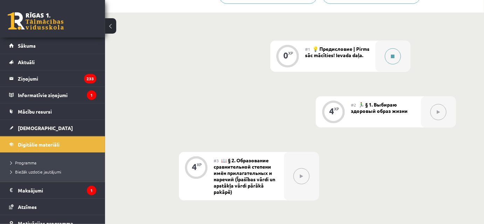
click at [388, 58] on button at bounding box center [393, 56] width 16 height 16
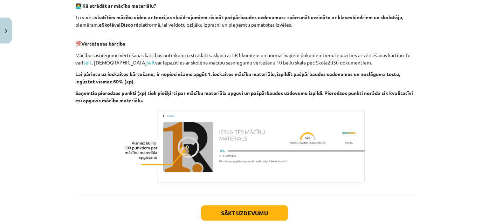
scroll to position [490, 0]
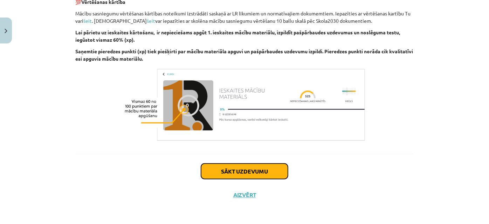
click at [240, 164] on button "Sākt uzdevumu" at bounding box center [244, 171] width 87 height 15
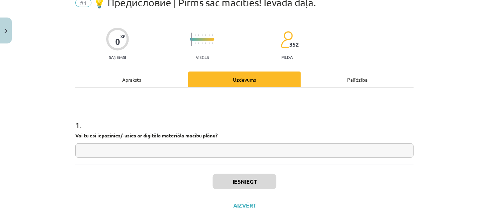
scroll to position [18, 0]
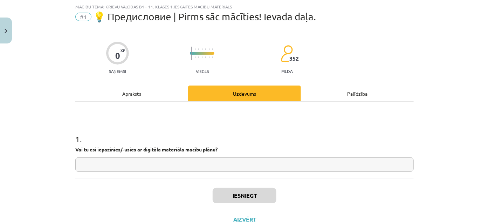
click at [240, 163] on input "text" at bounding box center [244, 164] width 338 height 14
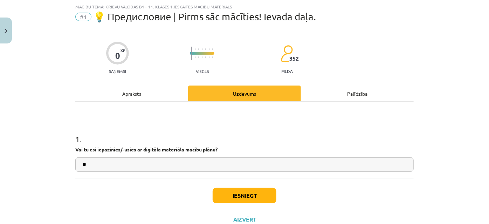
type input "**"
click at [234, 198] on button "Iesniegt" at bounding box center [245, 195] width 64 height 15
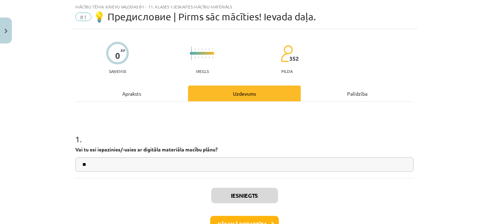
scroll to position [207, 0]
click at [224, 221] on button "Nākamā nodarbība" at bounding box center [244, 224] width 69 height 16
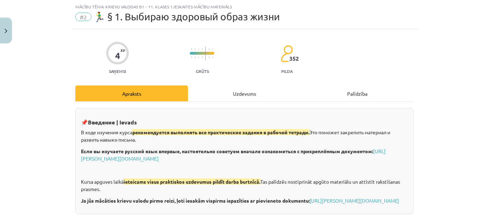
scroll to position [1156, 0]
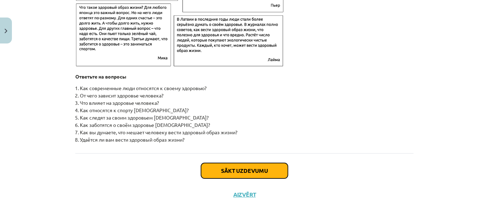
click at [226, 171] on button "Sākt uzdevumu" at bounding box center [244, 170] width 87 height 15
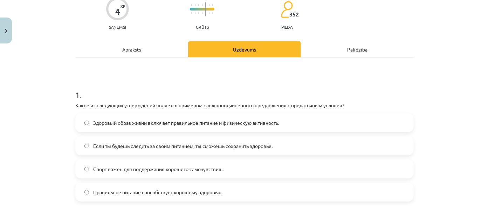
scroll to position [63, 0]
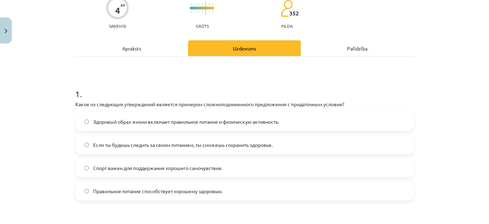
click at [192, 144] on span "Если ты будешь следить за своим питанием, ты сможешь сохранить здоровье." at bounding box center [182, 144] width 179 height 7
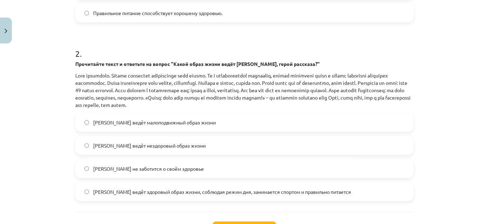
scroll to position [246, 0]
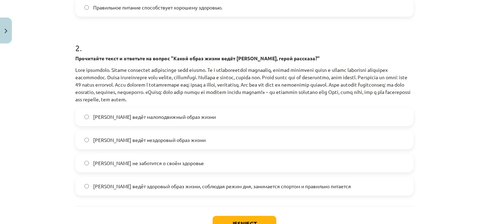
click at [299, 188] on span "[PERSON_NAME] ведёт здоровый образ жизни, соблюдая режим дня, занимается спорто…" at bounding box center [222, 185] width 258 height 7
click at [235, 220] on button "Iesniegt" at bounding box center [245, 223] width 64 height 15
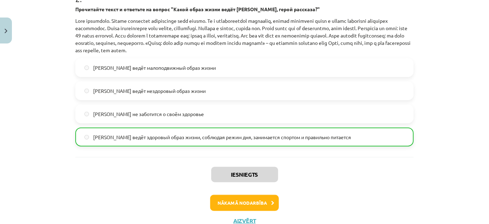
scroll to position [320, 0]
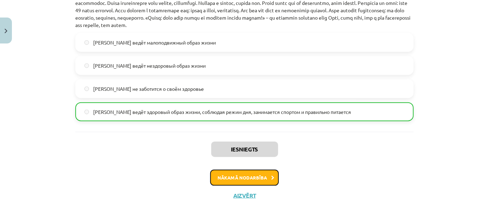
click at [260, 173] on button "Nākamā nodarbība" at bounding box center [244, 178] width 69 height 16
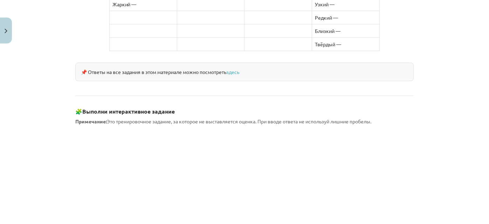
scroll to position [612, 0]
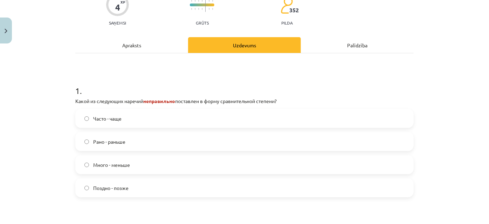
scroll to position [76, 0]
click at [118, 155] on div "Часто - чаще Рано - раньше Много - меньше Поздно - позже" at bounding box center [244, 154] width 338 height 88
click at [119, 163] on span "Много - меньше" at bounding box center [111, 165] width 37 height 7
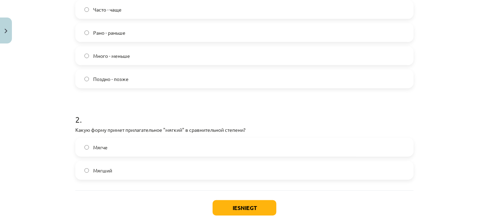
scroll to position [188, 0]
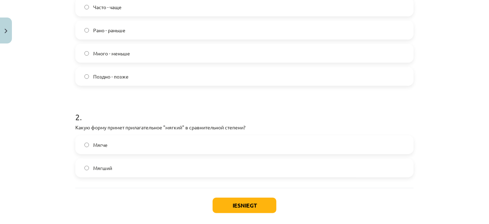
click at [209, 144] on label "Мягче" at bounding box center [244, 145] width 337 height 18
click at [224, 196] on div "Iesniegt Aizvērt" at bounding box center [244, 212] width 338 height 49
click at [229, 205] on button "Iesniegt" at bounding box center [245, 205] width 64 height 15
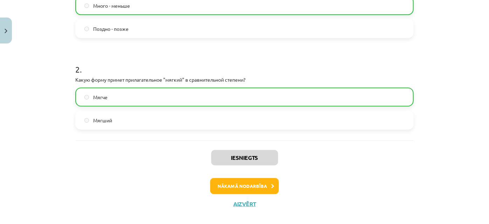
scroll to position [238, 0]
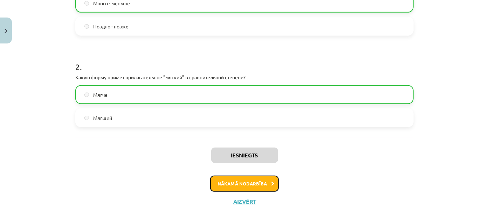
click at [265, 186] on button "Nākamā nodarbība" at bounding box center [244, 183] width 69 height 16
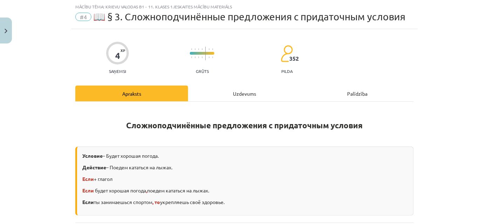
scroll to position [240, 0]
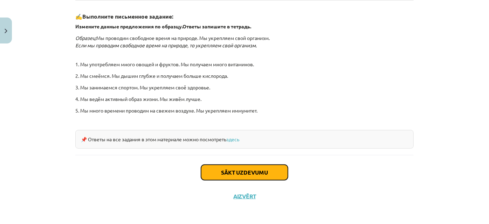
click at [254, 177] on button "Sākt uzdevumu" at bounding box center [244, 172] width 87 height 15
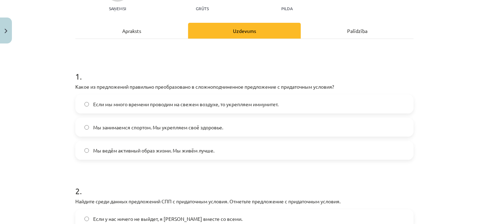
scroll to position [80, 0]
click at [223, 104] on span "Если мы много времени проводим на свежем воздухе, то укрепляем иммунитет." at bounding box center [185, 104] width 185 height 7
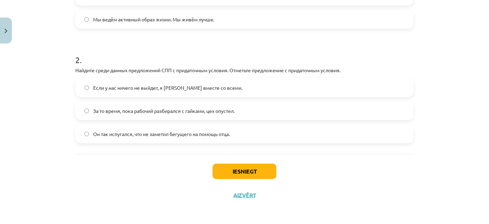
click at [153, 82] on label "Если у нас ничего не выйдет, я [PERSON_NAME] вместе со всеми." at bounding box center [244, 88] width 337 height 18
click at [246, 172] on button "Iesniegt" at bounding box center [245, 171] width 64 height 15
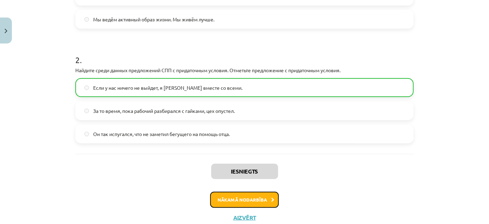
click at [250, 193] on button "Nākamā nodarbība" at bounding box center [244, 200] width 69 height 16
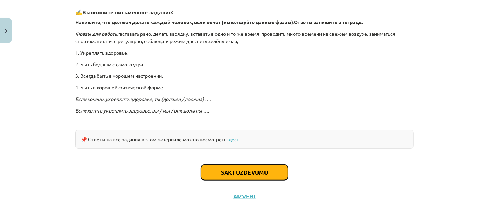
click at [260, 175] on button "Sākt uzdevumu" at bounding box center [244, 172] width 87 height 15
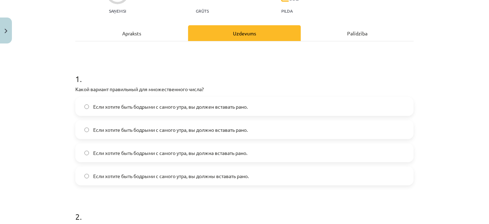
scroll to position [78, 0]
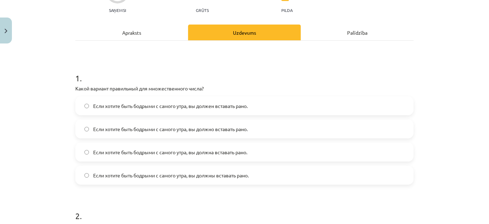
click at [183, 133] on label "Если хотите быть бодрыми с самого утра, вы должно вставать рано." at bounding box center [244, 129] width 337 height 18
click at [185, 179] on label "Если хотите быть бодрыми с самого утра, вы должны вставать рано." at bounding box center [244, 175] width 337 height 18
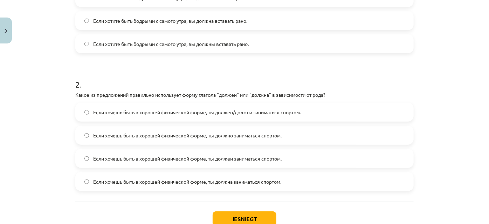
scroll to position [211, 0]
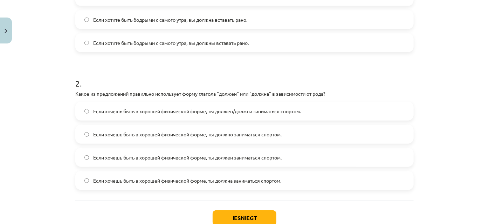
click at [263, 106] on label "Если хочешь быть в хорошей физической форме, ты должен/должна заниматься спорто…" at bounding box center [244, 111] width 337 height 18
click at [241, 221] on button "Iesniegt" at bounding box center [245, 217] width 64 height 15
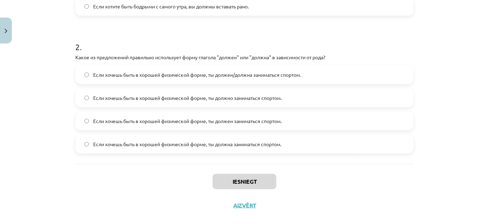
scroll to position [251, 0]
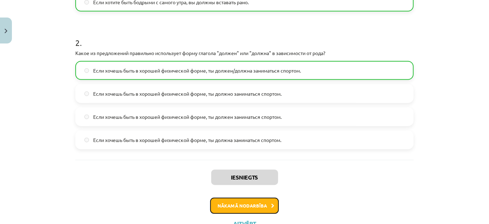
click at [268, 201] on button "Nākamā nodarbība" at bounding box center [244, 206] width 69 height 16
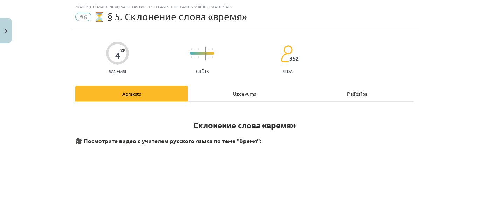
scroll to position [582, 0]
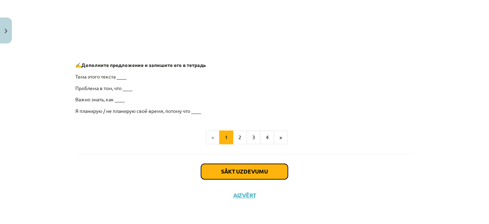
click at [230, 171] on button "Sākt uzdevumu" at bounding box center [244, 171] width 87 height 15
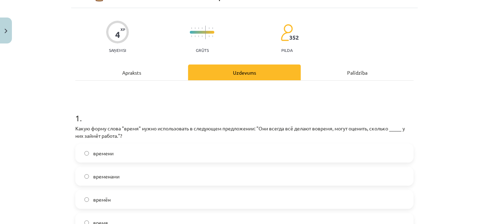
scroll to position [40, 0]
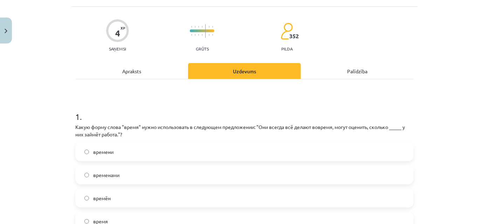
click at [109, 151] on span "времени" at bounding box center [103, 151] width 20 height 7
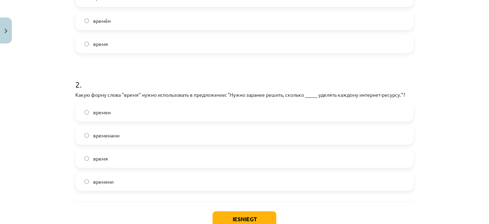
scroll to position [218, 0]
click at [297, 195] on div "1 . Какую форму слова "время" нужно использовать в следующем предложении: "Они …" at bounding box center [244, 50] width 338 height 299
click at [293, 186] on label "времени" at bounding box center [244, 181] width 337 height 18
click at [235, 216] on button "Iesniegt" at bounding box center [245, 217] width 64 height 15
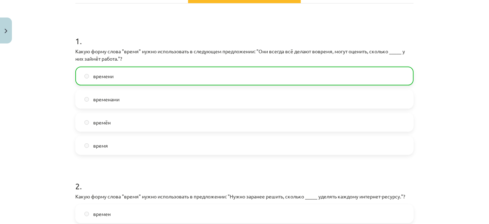
scroll to position [236, 0]
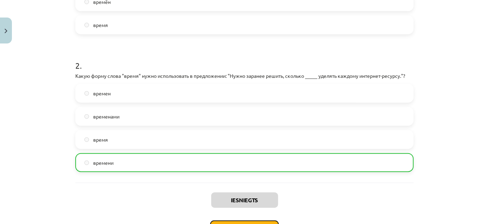
click at [253, 220] on button "Nākamā nodarbība" at bounding box center [244, 228] width 69 height 16
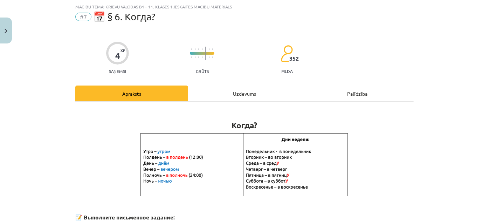
scroll to position [185, 0]
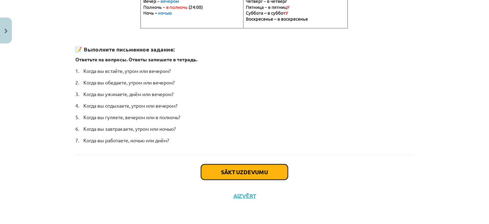
click at [247, 171] on button "Sākt uzdevumu" at bounding box center [244, 171] width 87 height 15
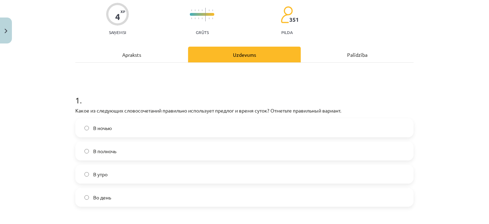
scroll to position [57, 0]
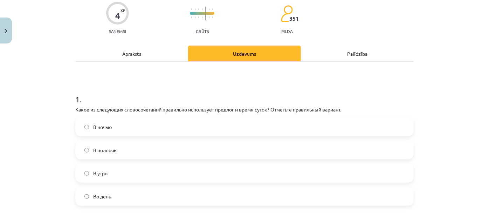
click at [110, 153] on label "В полночь" at bounding box center [244, 150] width 337 height 18
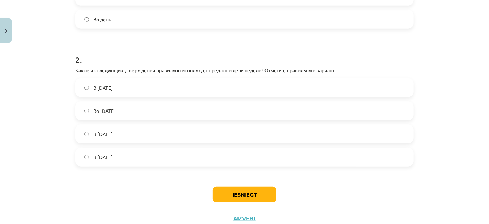
scroll to position [235, 0]
click at [152, 130] on label "В [DATE]" at bounding box center [244, 133] width 337 height 18
click at [231, 193] on button "Iesniegt" at bounding box center [245, 193] width 64 height 15
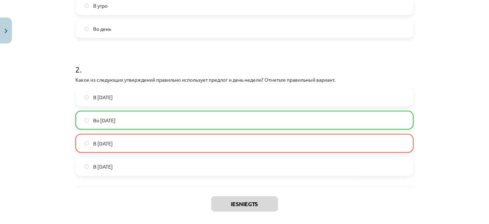
scroll to position [279, 0]
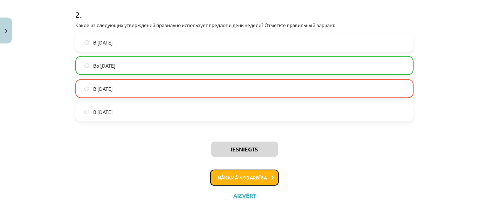
click at [244, 181] on button "Nākamā nodarbība" at bounding box center [244, 178] width 69 height 16
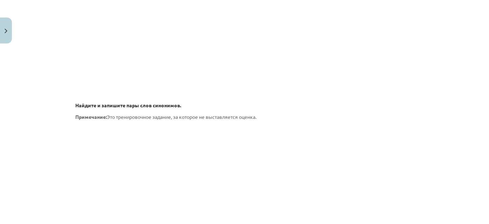
scroll to position [1083, 0]
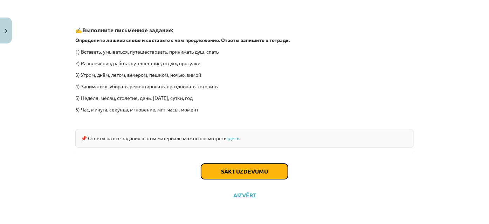
click at [283, 167] on button "Sākt uzdevumu" at bounding box center [244, 171] width 87 height 15
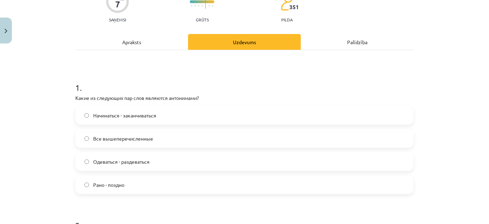
scroll to position [70, 0]
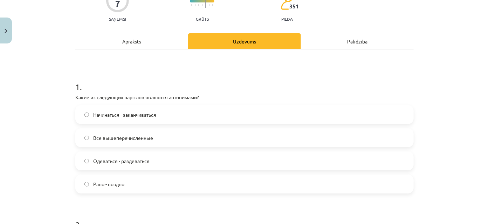
click at [187, 138] on label "Все вышеперечисленные" at bounding box center [244, 138] width 337 height 18
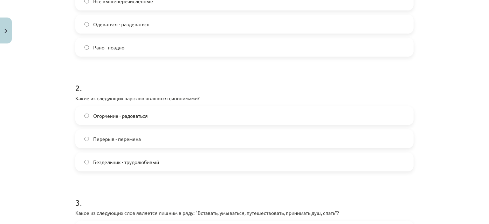
scroll to position [205, 0]
click at [175, 141] on label "Перерыв - перемена" at bounding box center [244, 140] width 337 height 18
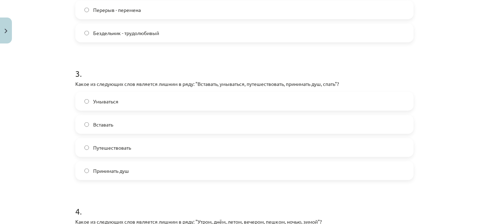
scroll to position [336, 0]
click at [143, 151] on label "Путешествовать" at bounding box center [244, 147] width 337 height 18
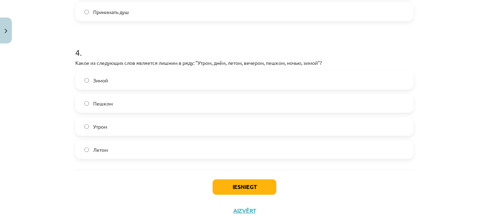
scroll to position [492, 0]
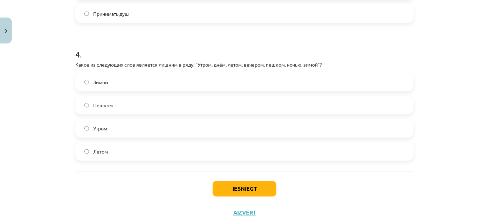
click at [234, 109] on label "Пешком" at bounding box center [244, 105] width 337 height 18
click at [245, 188] on button "Iesniegt" at bounding box center [245, 188] width 64 height 15
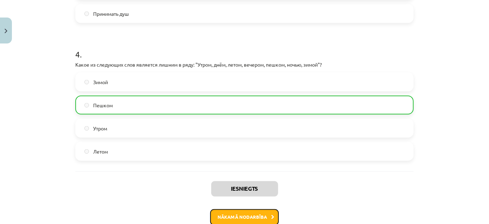
click at [250, 218] on button "Nākamā nodarbība" at bounding box center [244, 217] width 69 height 16
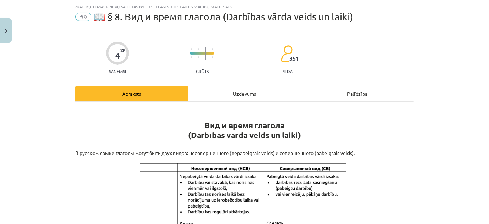
scroll to position [528, 0]
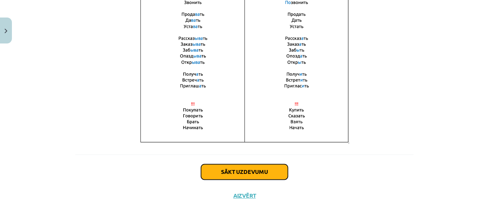
click at [242, 177] on button "Sākt uzdevumu" at bounding box center [244, 171] width 87 height 15
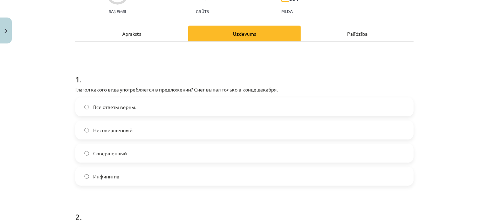
scroll to position [78, 0]
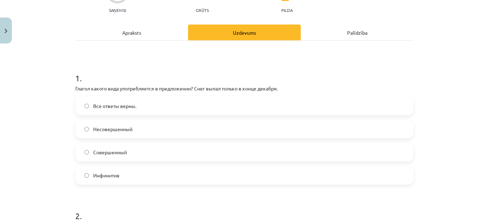
click at [359, 150] on label "Совершенный" at bounding box center [244, 152] width 337 height 18
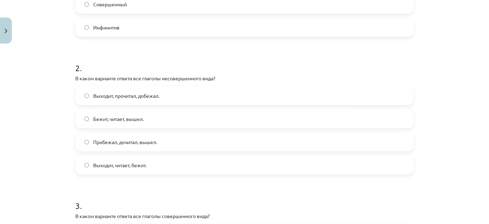
scroll to position [227, 0]
click at [103, 165] on span "Выходит, читает, бежит." at bounding box center [119, 163] width 53 height 7
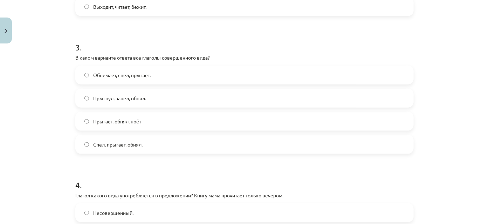
scroll to position [391, 0]
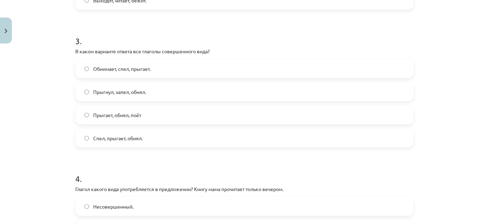
click at [126, 83] on label "Прыгнул, запел, обнял." at bounding box center [244, 92] width 337 height 18
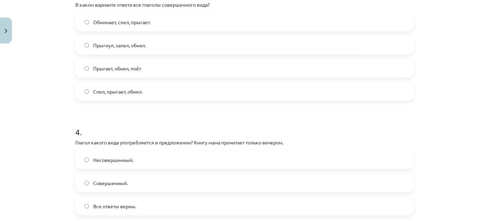
scroll to position [533, 0]
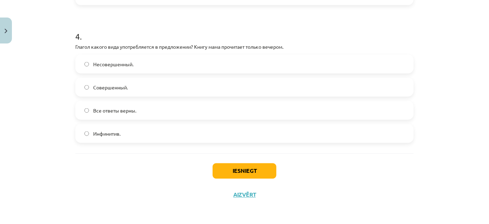
click at [243, 82] on label "Совершенный." at bounding box center [244, 87] width 337 height 18
click at [234, 176] on button "Iesniegt" at bounding box center [245, 170] width 64 height 15
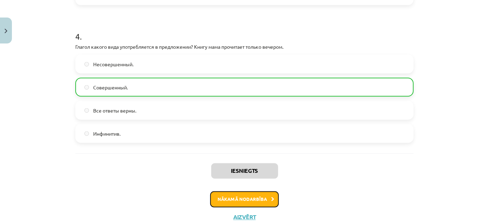
click at [234, 195] on button "Nākamā nodarbība" at bounding box center [244, 199] width 69 height 16
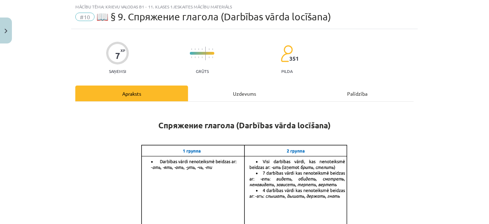
scroll to position [658, 0]
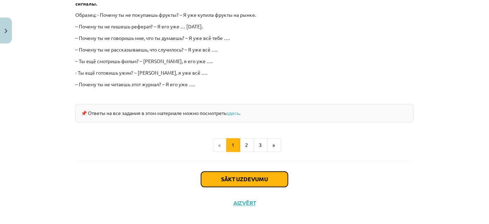
click at [215, 177] on button "Sākt uzdevumu" at bounding box center [244, 179] width 87 height 15
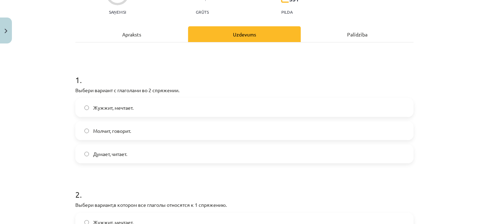
scroll to position [78, 0]
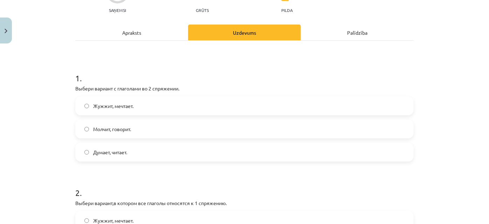
click at [96, 126] on span "Молчит, говорит." at bounding box center [112, 128] width 38 height 7
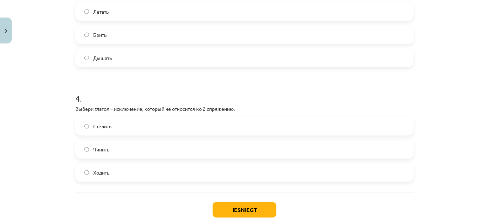
scroll to position [400, 0]
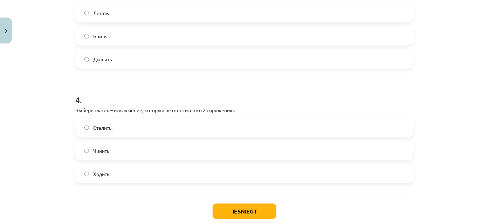
click at [112, 131] on label "Стелить." at bounding box center [244, 128] width 337 height 18
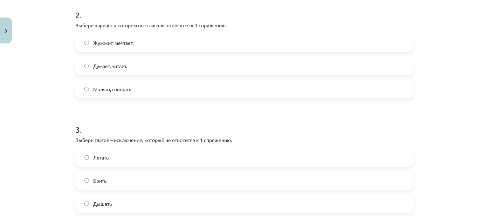
scroll to position [275, 0]
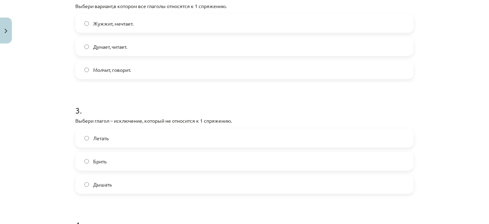
click at [146, 166] on label "Брить" at bounding box center [244, 161] width 337 height 18
click at [127, 27] on label "Жужжит, мечтает." at bounding box center [244, 24] width 337 height 18
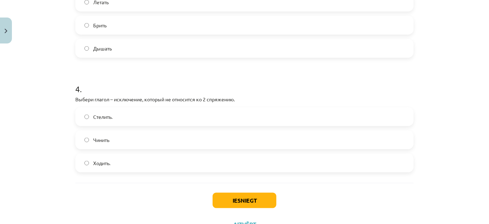
scroll to position [441, 0]
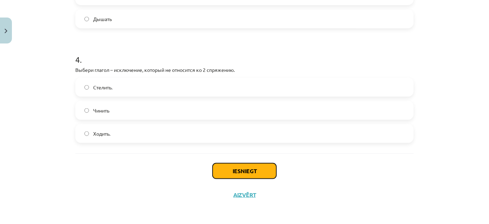
click at [269, 177] on button "Iesniegt" at bounding box center [245, 170] width 64 height 15
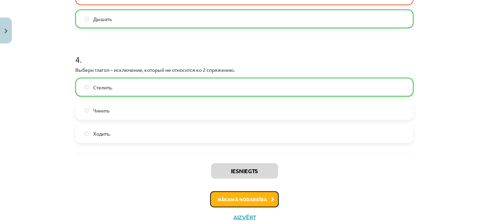
click at [247, 194] on button "Nākamā nodarbība" at bounding box center [244, 199] width 69 height 16
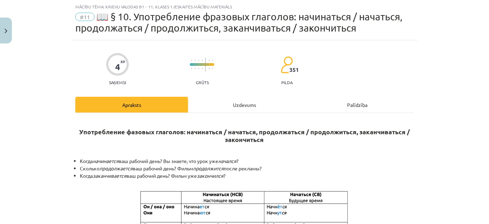
scroll to position [398, 0]
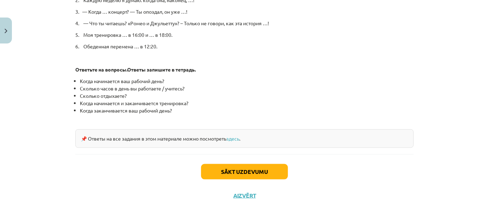
click at [268, 188] on div "Sākt uzdevumu Aizvērt" at bounding box center [244, 178] width 338 height 49
click at [250, 171] on button "Sākt uzdevumu" at bounding box center [244, 171] width 87 height 15
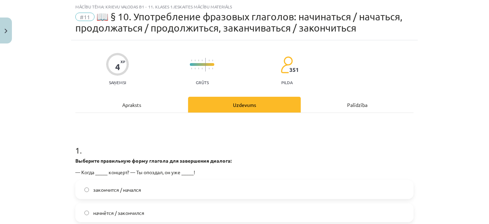
scroll to position [18, 0]
drag, startPoint x: 484, startPoint y: 100, endPoint x: 489, endPoint y: 55, distance: 45.8
click at [489, 55] on div "Mācību tēma: Krievu valodas b1 - 11. klases 1.ieskaites mācību materiāls #11 📖 …" at bounding box center [244, 112] width 489 height 224
click at [453, 81] on div "Mācību tēma: Krievu valodas b1 - 11. klases 1.ieskaites mācību materiāls #11 📖 …" at bounding box center [244, 112] width 489 height 224
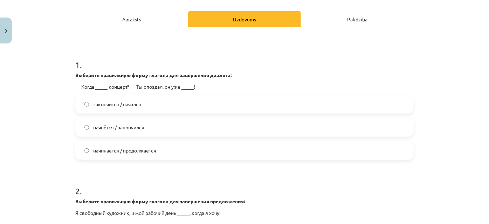
scroll to position [97, 0]
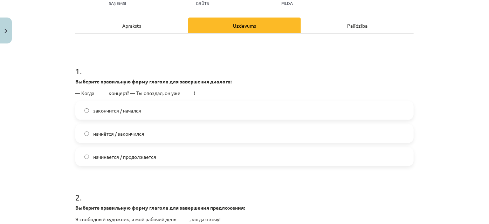
click at [162, 139] on label "начнётся / закончился" at bounding box center [244, 134] width 337 height 18
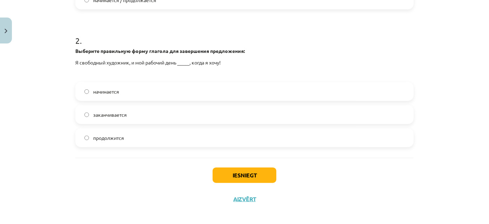
scroll to position [253, 0]
click at [133, 116] on label "заканчивается" at bounding box center [244, 115] width 337 height 18
click at [244, 178] on button "Iesniegt" at bounding box center [245, 175] width 64 height 15
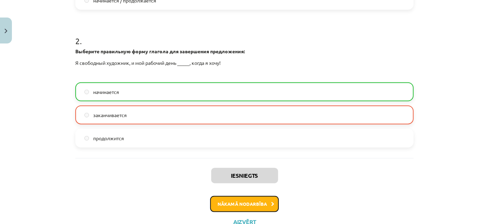
click at [248, 199] on button "Nākamā nodarbība" at bounding box center [244, 204] width 69 height 16
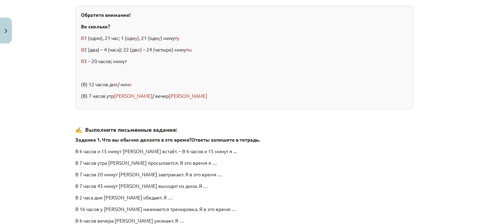
scroll to position [1219, 0]
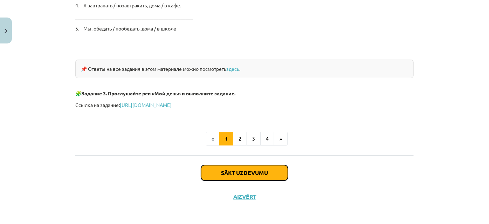
click at [260, 174] on button "Sākt uzdevumu" at bounding box center [244, 172] width 87 height 15
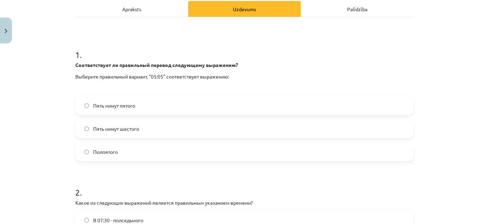
scroll to position [102, 0]
click at [148, 112] on label "Пять минут пятого" at bounding box center [244, 106] width 337 height 18
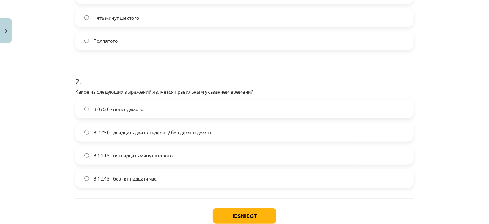
scroll to position [223, 0]
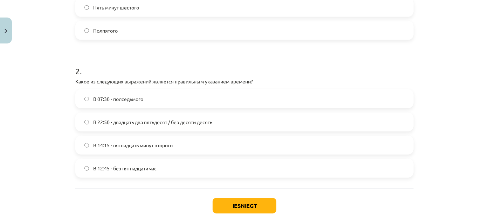
click at [152, 171] on span "В 12:45 - без пятнадцати час" at bounding box center [124, 168] width 63 height 7
click at [235, 200] on button "Iesniegt" at bounding box center [245, 205] width 64 height 15
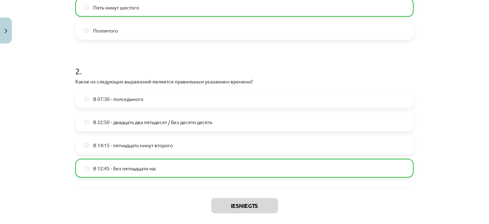
scroll to position [279, 0]
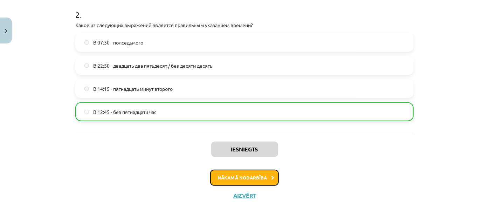
click at [228, 180] on button "Nākamā nodarbība" at bounding box center [244, 178] width 69 height 16
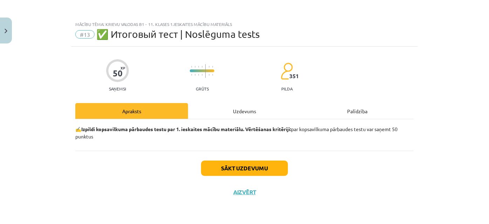
scroll to position [0, 0]
click at [232, 165] on button "Sākt uzdevumu" at bounding box center [244, 167] width 87 height 15
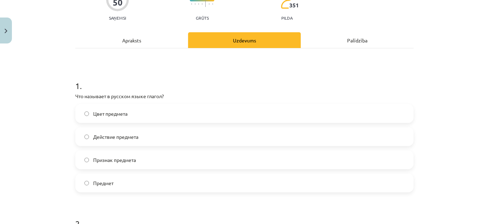
scroll to position [72, 0]
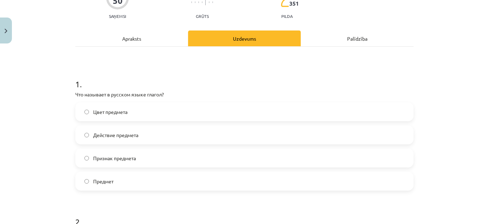
click at [134, 135] on span "Действие предмета" at bounding box center [115, 134] width 45 height 7
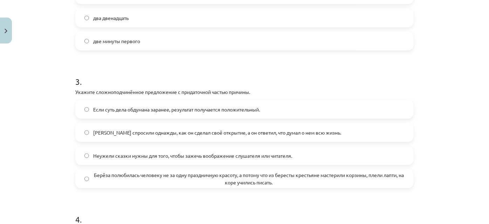
scroll to position [401, 0]
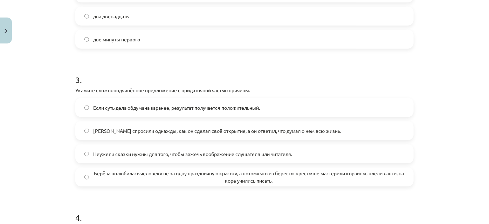
click at [171, 168] on label "Берёза полюбилась человеку не за одну праздничную красоту, а потому что из бере…" at bounding box center [244, 177] width 337 height 18
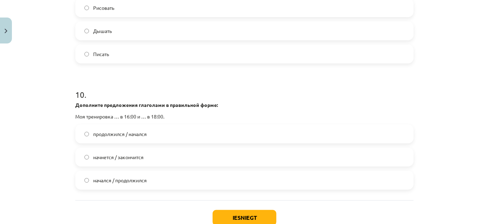
scroll to position [1306, 0]
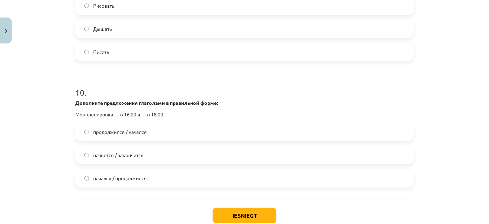
click at [161, 164] on label "начнется / закончится" at bounding box center [244, 155] width 337 height 18
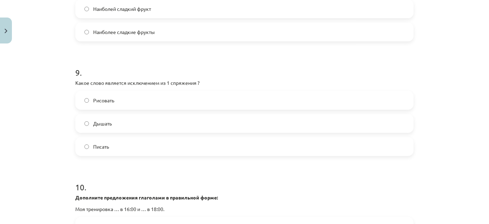
scroll to position [1209, 0]
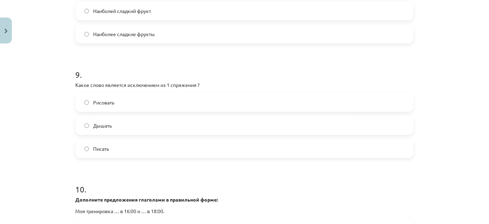
click at [251, 126] on label "Дышать" at bounding box center [244, 126] width 337 height 18
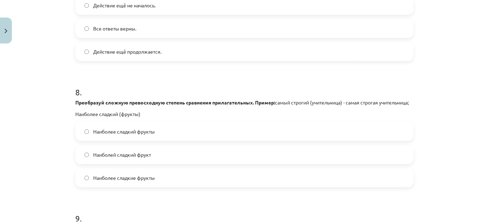
scroll to position [1062, 0]
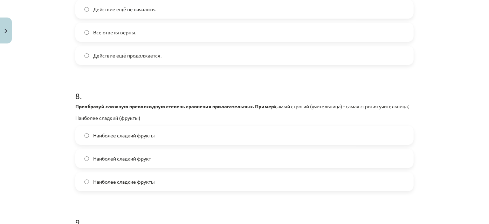
click at [99, 185] on span "Наиболее сладкие фрукты" at bounding box center [124, 181] width 62 height 7
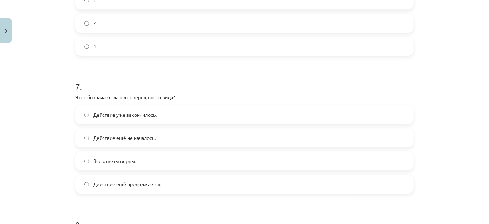
scroll to position [931, 0]
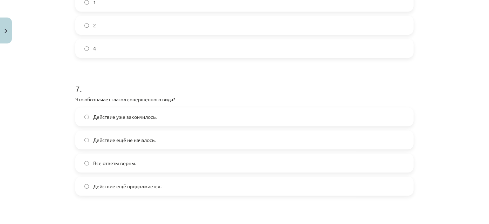
click at [153, 121] on label "Действие уже закончилось." at bounding box center [244, 117] width 337 height 18
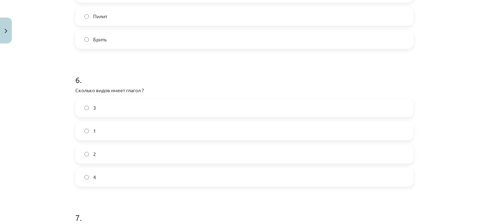
scroll to position [799, 0]
click at [175, 158] on label "2" at bounding box center [244, 158] width 337 height 18
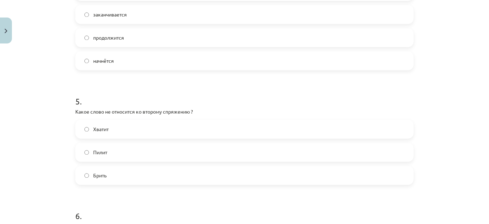
scroll to position [665, 0]
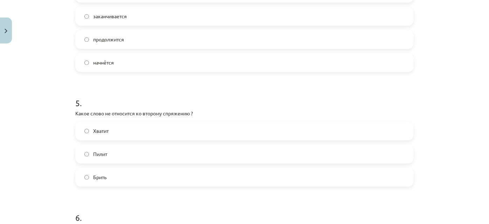
click at [129, 128] on label "Хватит" at bounding box center [244, 131] width 337 height 18
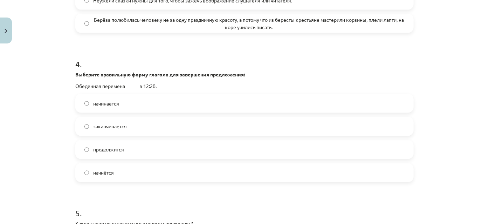
scroll to position [553, 0]
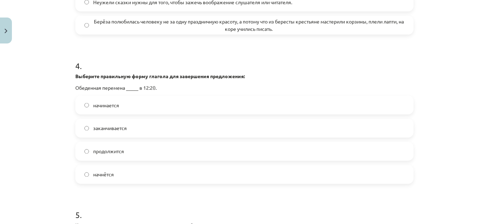
click at [122, 129] on span "заканчивается" at bounding box center [110, 128] width 34 height 7
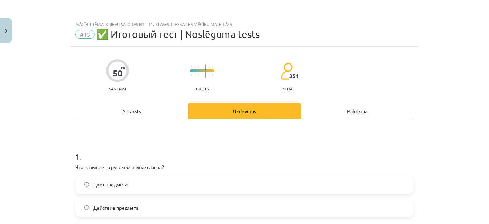
scroll to position [1358, 0]
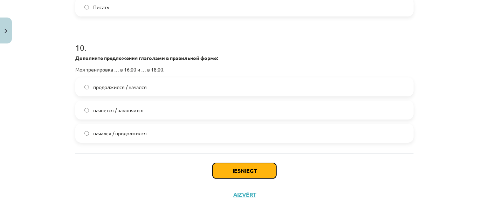
click at [231, 168] on button "Iesniegt" at bounding box center [245, 170] width 64 height 15
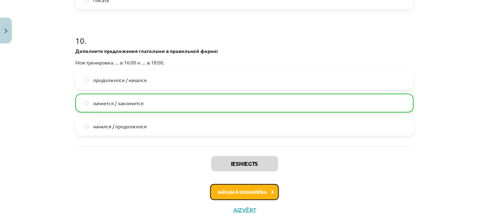
click at [253, 200] on button "Nākamā nodarbība" at bounding box center [244, 192] width 69 height 16
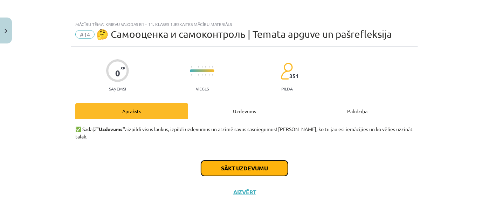
click at [245, 160] on button "Sākt uzdevumu" at bounding box center [244, 167] width 87 height 15
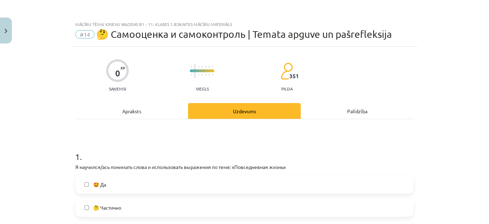
click at [239, 180] on label "🤩 Да" at bounding box center [244, 184] width 337 height 18
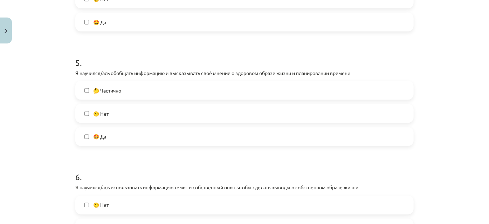
scroll to position [967, 0]
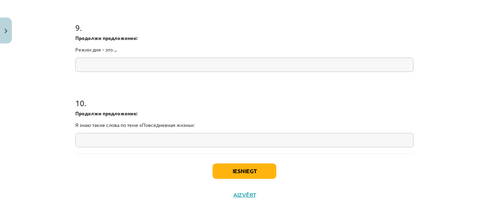
click at [240, 162] on div "Iesniegt Aizvērt" at bounding box center [244, 177] width 338 height 49
click at [240, 168] on button "Iesniegt" at bounding box center [245, 170] width 64 height 15
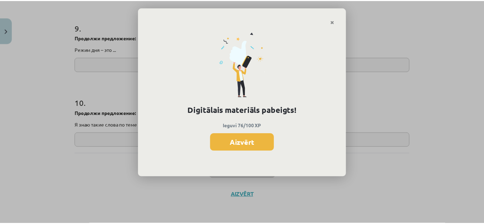
scroll to position [207, 0]
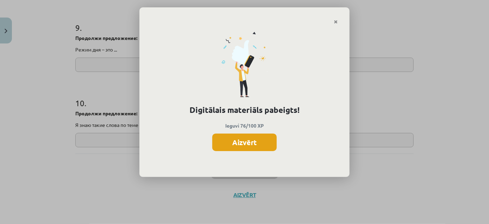
click at [247, 147] on button "Aizvērt" at bounding box center [244, 142] width 64 height 18
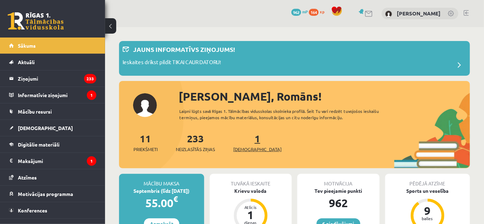
click at [245, 133] on link "1 Ieskaites" at bounding box center [257, 142] width 48 height 21
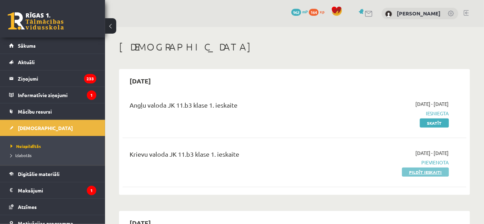
click at [422, 174] on link "Pildīt ieskaiti" at bounding box center [425, 171] width 47 height 9
click at [440, 171] on link "Pildīt ieskaiti" at bounding box center [425, 171] width 47 height 9
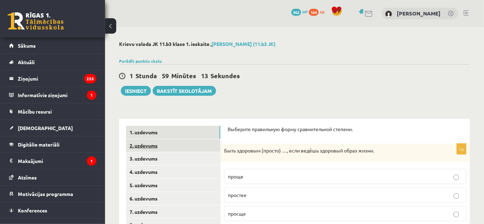
click at [145, 149] on link "2. uzdevums" at bounding box center [173, 145] width 94 height 13
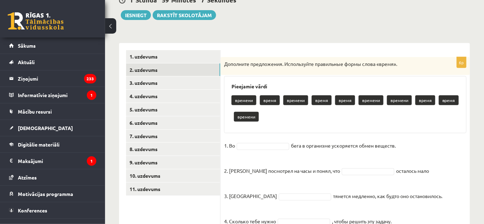
scroll to position [74, 0]
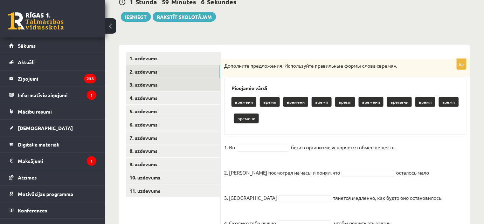
click at [136, 82] on link "3. uzdevums" at bounding box center [173, 84] width 94 height 13
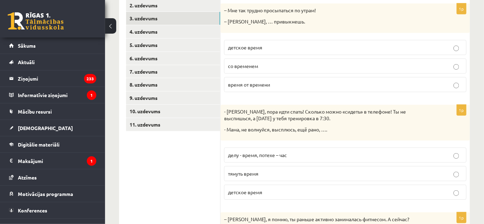
scroll to position [133, 0]
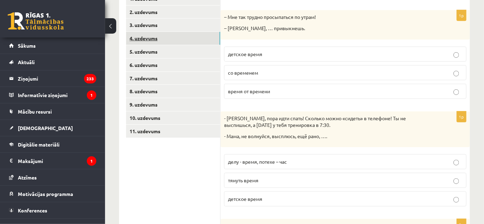
click at [194, 41] on link "4. uzdevums" at bounding box center [173, 38] width 94 height 13
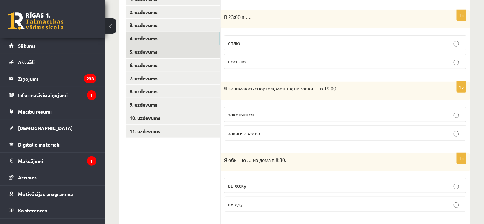
click at [174, 55] on link "5. uzdevums" at bounding box center [173, 51] width 94 height 13
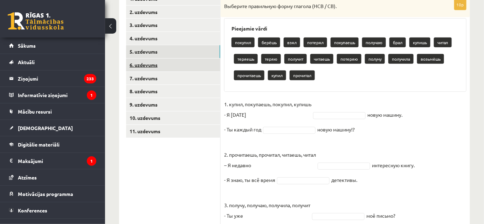
click at [165, 68] on link "6. uzdevums" at bounding box center [173, 64] width 94 height 13
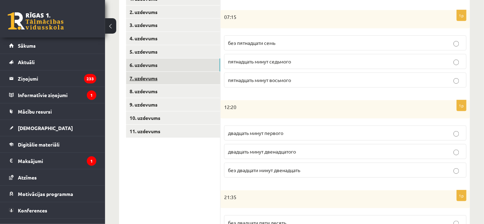
click at [159, 78] on link "7. uzdevums" at bounding box center [173, 78] width 94 height 13
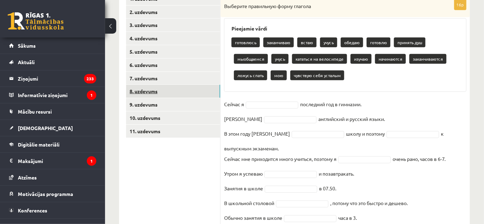
click at [156, 95] on link "8. uzdevums" at bounding box center [173, 91] width 94 height 13
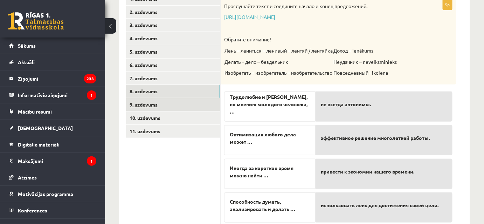
click at [156, 105] on link "9. uzdevums" at bounding box center [173, 104] width 94 height 13
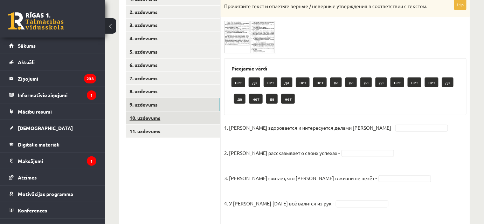
click at [157, 114] on link "10. uzdevums" at bounding box center [173, 117] width 94 height 13
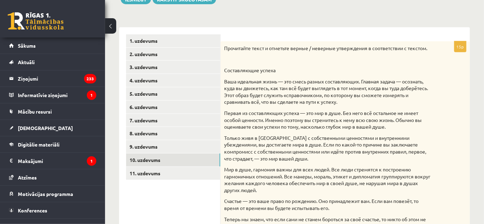
scroll to position [99, 0]
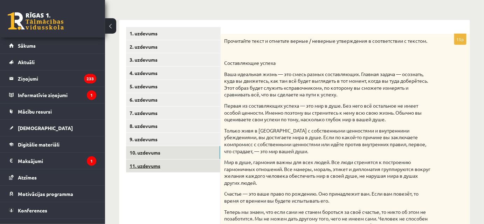
click at [152, 164] on link "11. uzdevums" at bounding box center [173, 165] width 94 height 13
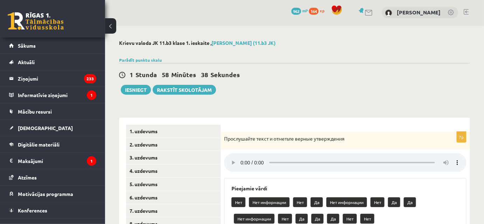
scroll to position [3, 0]
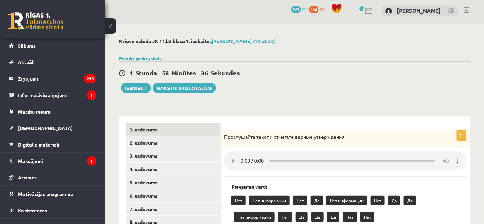
click at [150, 125] on link "1. uzdevums" at bounding box center [173, 129] width 94 height 13
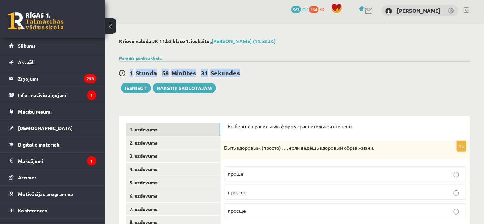
drag, startPoint x: 483, startPoint y: 74, endPoint x: 429, endPoint y: 70, distance: 53.4
click at [429, 70] on div "1 Stunda 58 Minūtes 30 Sekundes" at bounding box center [294, 73] width 351 height 9
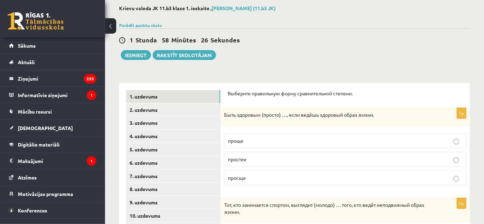
scroll to position [36, 0]
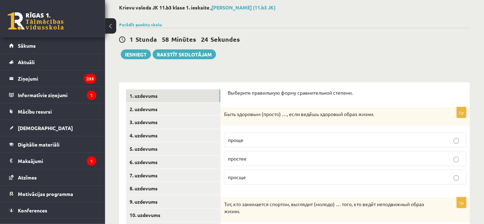
click at [251, 139] on p "проще" at bounding box center [345, 139] width 235 height 7
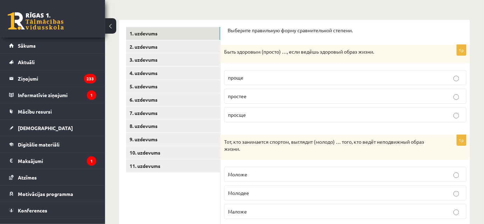
scroll to position [106, 0]
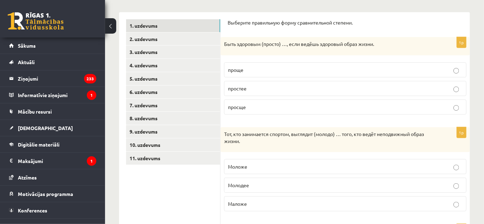
click at [354, 167] on p "Моложе" at bounding box center [345, 166] width 235 height 7
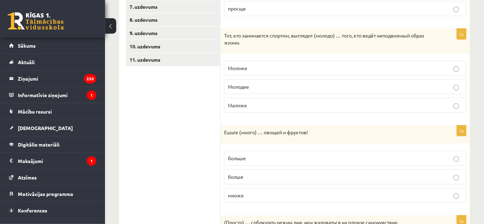
scroll to position [198, 0]
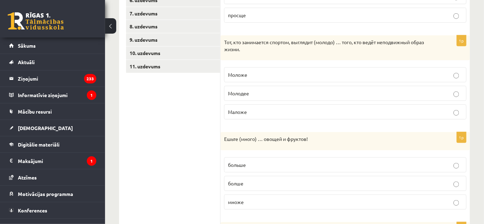
click at [294, 168] on label "больше" at bounding box center [345, 164] width 242 height 15
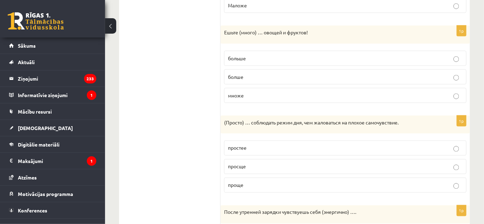
scroll to position [302, 0]
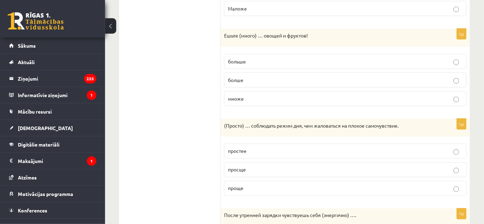
click at [308, 186] on p "проще" at bounding box center [345, 188] width 235 height 7
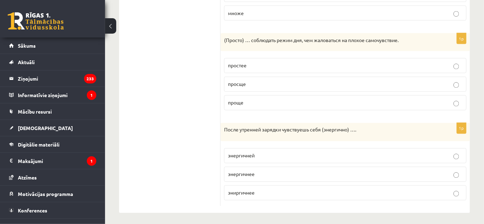
scroll to position [387, 0]
click at [285, 154] on p "энергичней" at bounding box center [345, 155] width 235 height 7
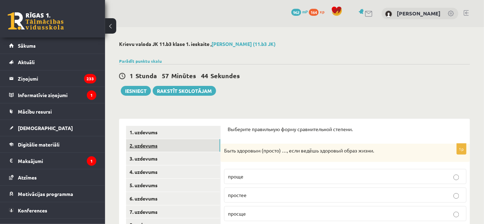
click at [144, 140] on link "2. uzdevums" at bounding box center [173, 145] width 94 height 13
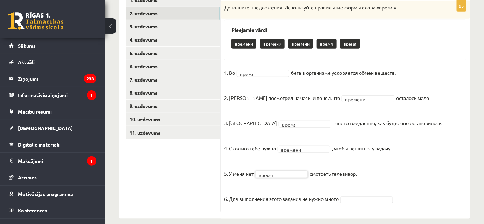
scroll to position [140, 0]
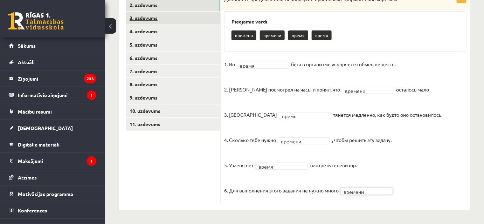
click at [169, 17] on link "3. uzdevums" at bounding box center [173, 18] width 94 height 13
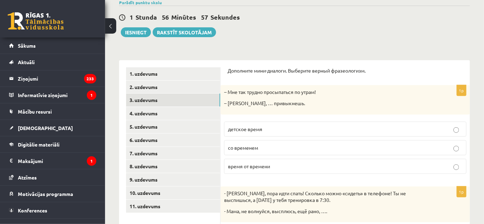
scroll to position [47, 0]
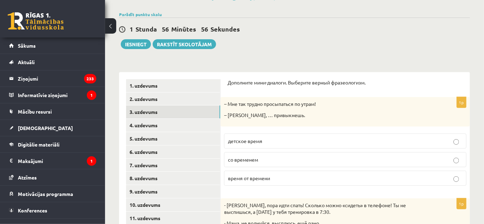
click at [252, 158] on span "со временем" at bounding box center [243, 159] width 30 height 6
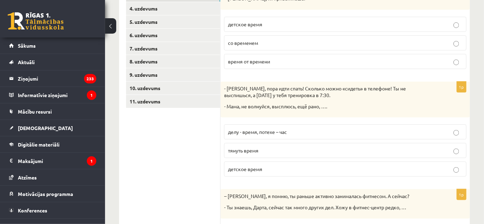
scroll to position [164, 0]
click at [257, 173] on label "детское время" at bounding box center [345, 168] width 242 height 15
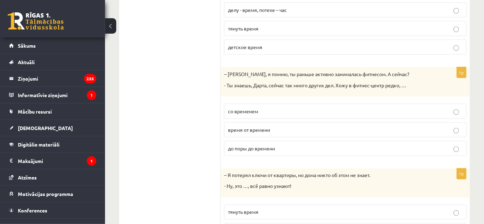
scroll to position [284, 0]
click at [325, 127] on p "время от времени" at bounding box center [345, 130] width 235 height 7
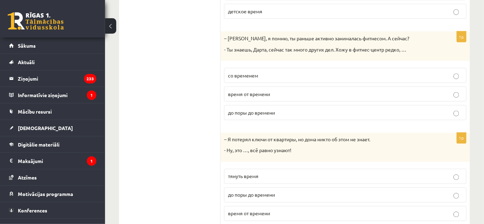
scroll to position [342, 0]
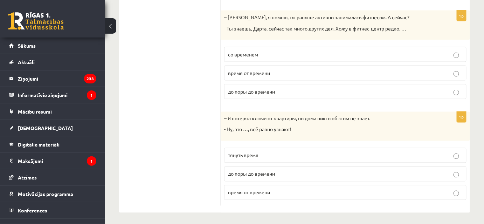
click at [272, 171] on span "до поры до времени" at bounding box center [251, 174] width 47 height 6
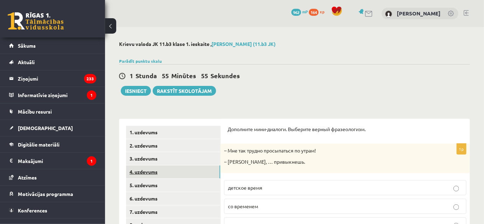
click at [144, 168] on link "4. uzdevums" at bounding box center [173, 171] width 94 height 13
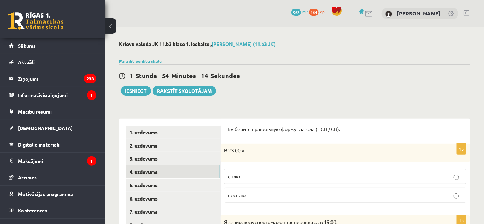
click at [312, 176] on p "сплю" at bounding box center [345, 176] width 235 height 7
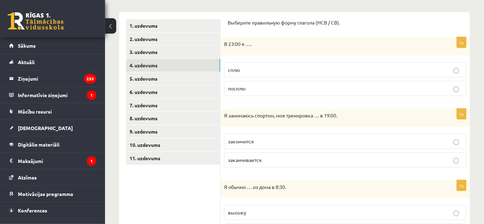
scroll to position [109, 0]
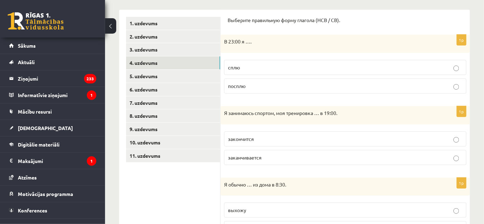
click at [275, 151] on label "заканчивается" at bounding box center [345, 157] width 242 height 15
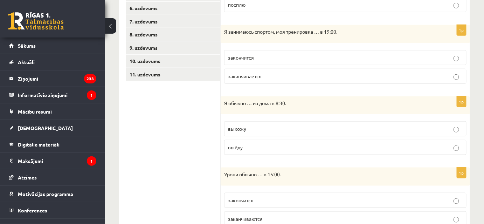
scroll to position [189, 0]
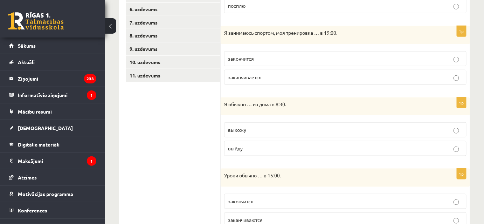
click at [268, 126] on p "выхожу" at bounding box center [345, 129] width 235 height 7
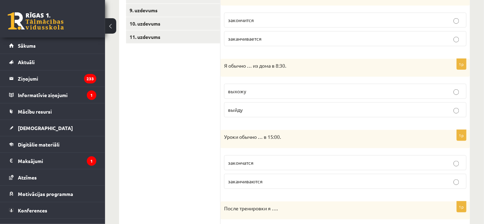
scroll to position [229, 0]
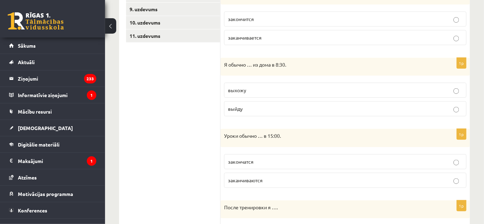
click at [258, 184] on label "заканчиваются" at bounding box center [345, 180] width 242 height 15
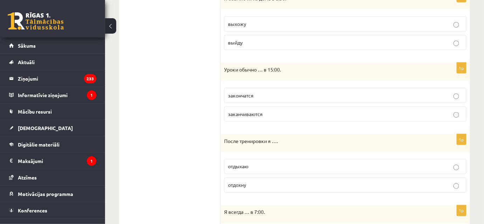
scroll to position [305, 0]
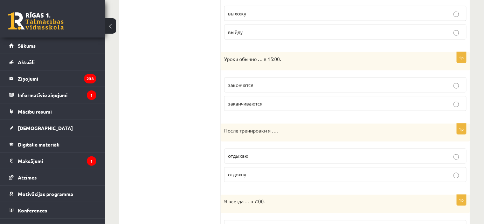
click at [275, 152] on p "отдыхаю" at bounding box center [345, 155] width 235 height 7
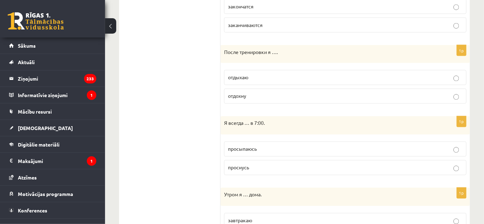
scroll to position [391, 0]
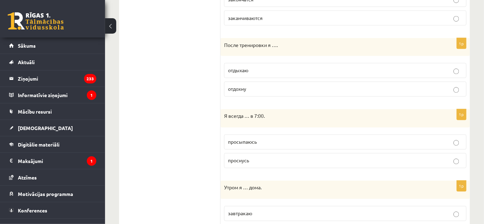
click at [258, 138] on p "просыпаюсь" at bounding box center [345, 141] width 235 height 7
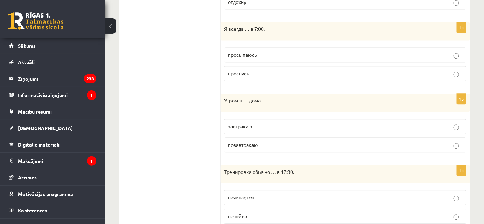
scroll to position [476, 0]
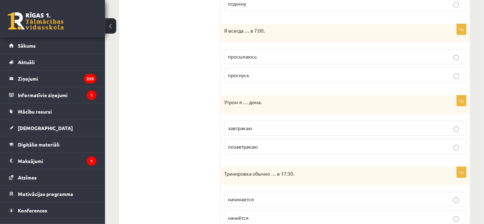
click at [286, 127] on p "завтракаю" at bounding box center [345, 127] width 235 height 7
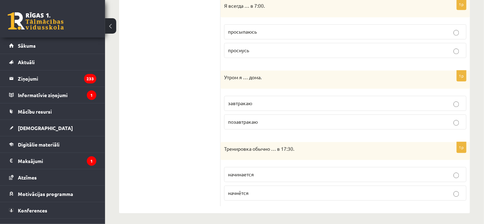
click at [250, 178] on label "начинается" at bounding box center [345, 174] width 242 height 15
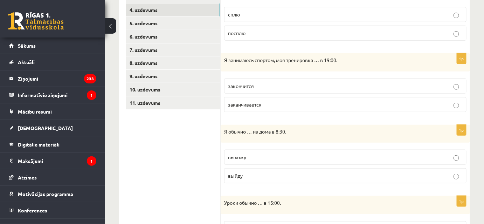
scroll to position [0, 0]
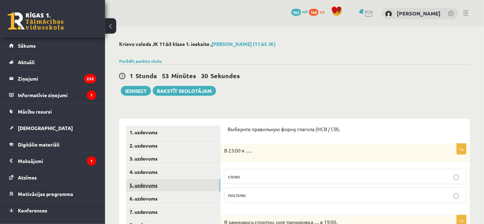
click at [165, 187] on link "5. uzdevums" at bounding box center [173, 185] width 94 height 13
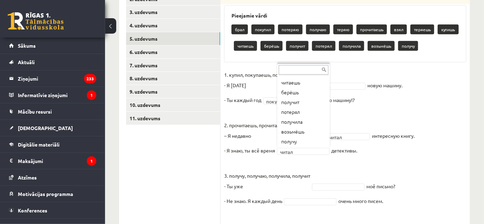
scroll to position [8, 0]
drag, startPoint x: 329, startPoint y: 105, endPoint x: 326, endPoint y: 89, distance: 16.2
click at [326, 89] on div "... брал покупил потеряю получаю теряю прочитаешь взял теряешь купишь читаешь б…" at bounding box center [303, 105] width 53 height 84
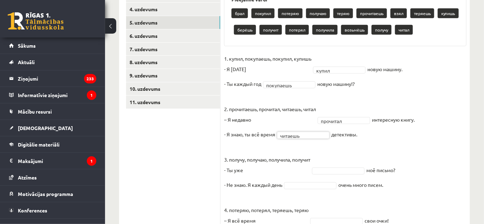
scroll to position [165, 0]
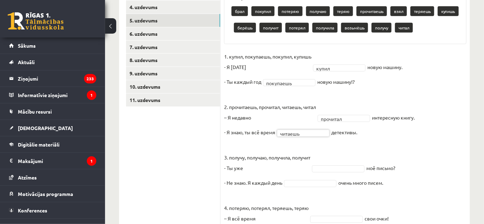
click at [345, 172] on fieldset "1. купил, покупаешь, покупил, купишь - Я вчера купил ***** новую машину. - Ты к…" at bounding box center [345, 172] width 242 height 242
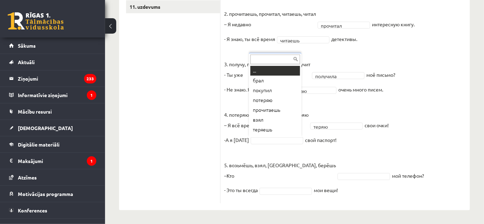
scroll to position [8, 0]
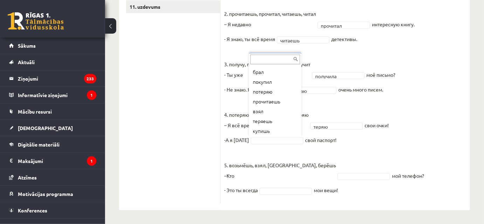
drag, startPoint x: 300, startPoint y: 90, endPoint x: 298, endPoint y: 97, distance: 6.9
click at [298, 97] on div "... брал покупил потеряю прочитаешь взял теряешь купишь берёшь получит потерял …" at bounding box center [275, 95] width 53 height 84
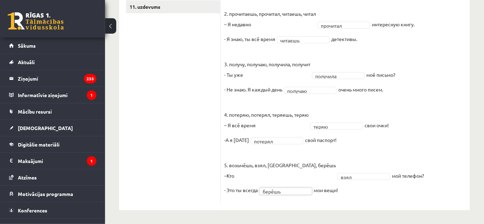
scroll to position [0, 0]
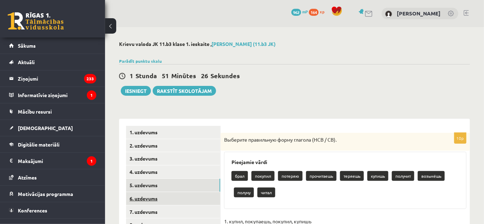
click at [155, 200] on link "6. uzdevums" at bounding box center [173, 198] width 94 height 13
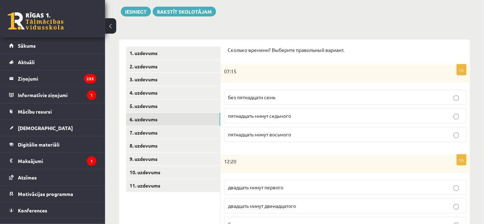
scroll to position [75, 0]
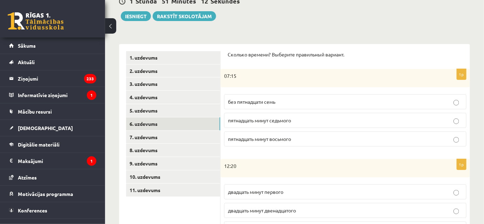
click at [275, 122] on span "пятнадцать минут седьмого" at bounding box center [259, 120] width 63 height 6
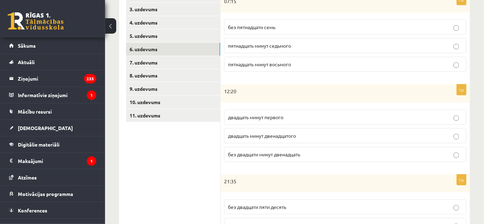
scroll to position [145, 0]
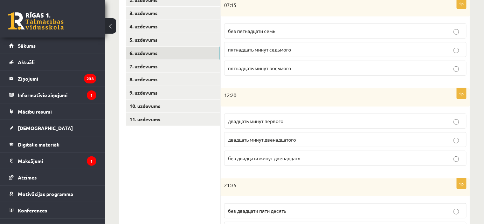
click at [328, 139] on p "двадцать минут двенадцатого" at bounding box center [345, 139] width 235 height 7
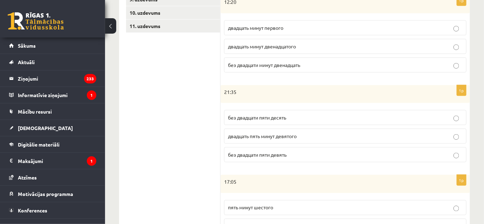
scroll to position [236, 0]
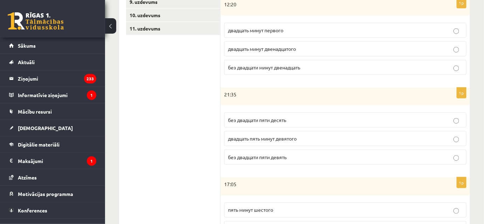
click at [281, 121] on p "без двадцати пяти десять" at bounding box center [345, 119] width 235 height 7
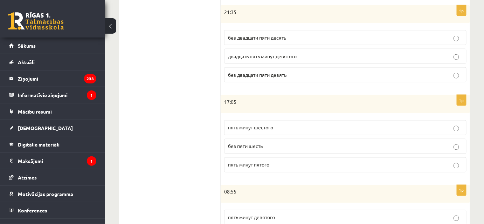
scroll to position [320, 0]
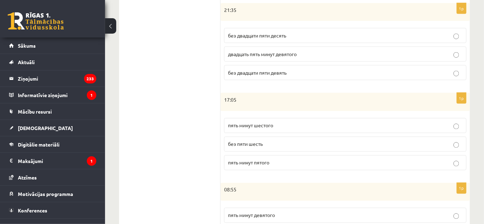
click at [246, 163] on p "пять минут пятого" at bounding box center [345, 162] width 235 height 7
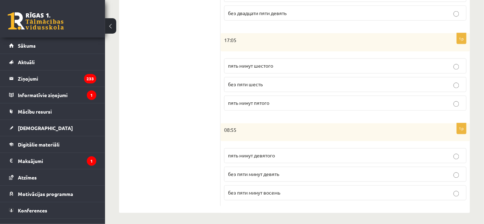
click at [293, 173] on p "без пяти минут девять" at bounding box center [345, 174] width 235 height 7
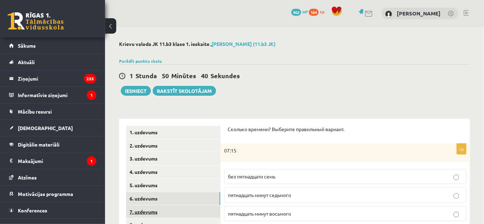
click at [141, 211] on link "7. uzdevums" at bounding box center [173, 211] width 94 height 13
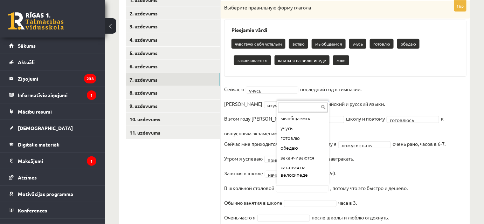
scroll to position [41, 0]
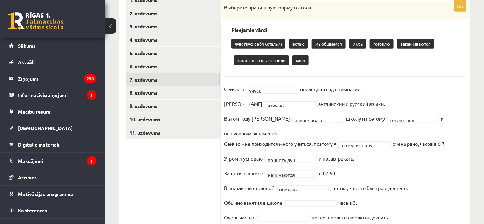
drag, startPoint x: 484, startPoint y: 139, endPoint x: 484, endPoint y: 143, distance: 4.6
click at [484, 143] on div "Krievu valoda JK 11.b3 klase 1. ieskaite , [PERSON_NAME] (11.b3 JK) Parādīt pun…" at bounding box center [294, 110] width 379 height 430
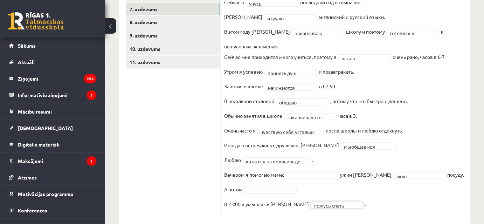
scroll to position [203, 0]
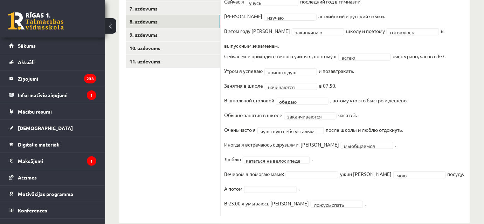
click at [167, 24] on link "8. uzdevums" at bounding box center [173, 21] width 94 height 13
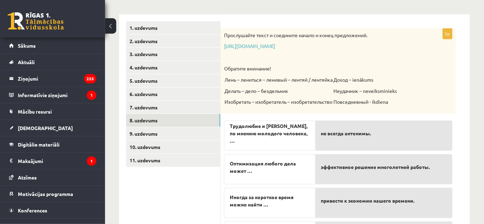
scroll to position [108, 0]
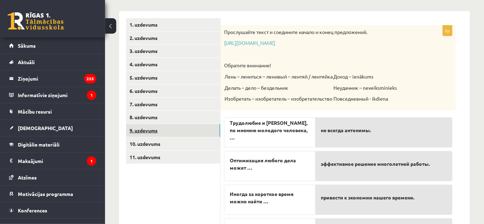
click at [148, 130] on link "9. uzdevums" at bounding box center [173, 130] width 94 height 13
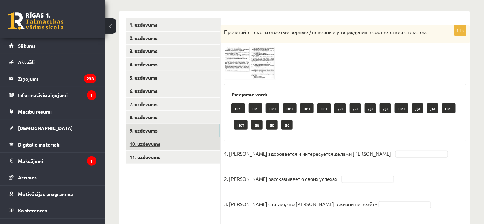
click at [150, 138] on link "10. uzdevums" at bounding box center [173, 143] width 94 height 13
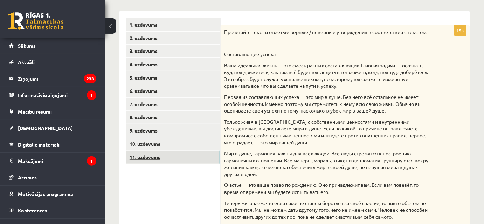
click at [181, 159] on link "11. uzdevums" at bounding box center [173, 157] width 94 height 13
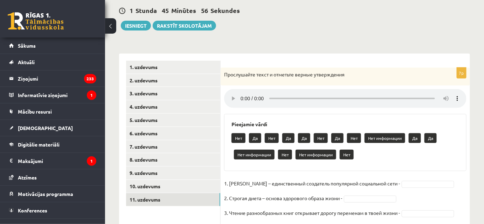
scroll to position [66, 0]
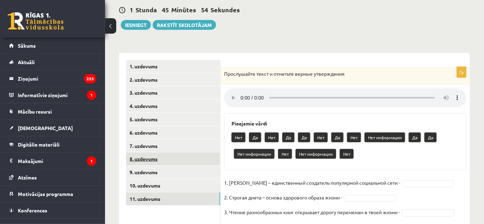
click at [138, 158] on link "8. uzdevums" at bounding box center [173, 158] width 94 height 13
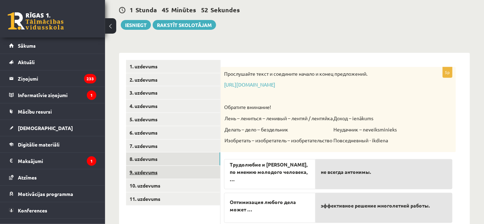
click at [152, 170] on link "9. uzdevums" at bounding box center [173, 172] width 94 height 13
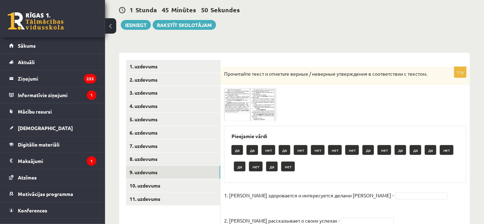
click at [246, 109] on span at bounding box center [250, 104] width 11 height 11
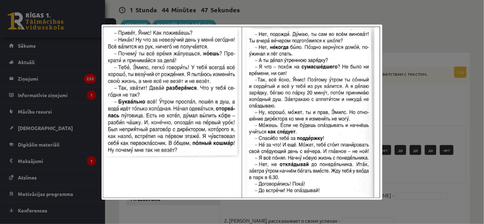
click at [476, 111] on div at bounding box center [242, 112] width 484 height 224
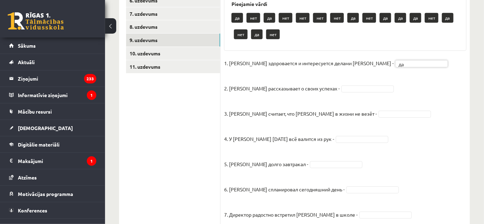
scroll to position [199, 0]
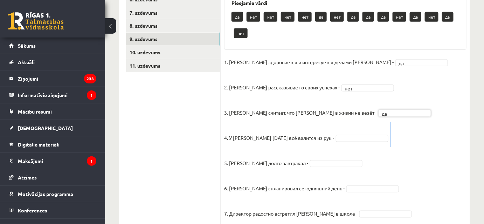
click at [347, 143] on fieldset "1. [PERSON_NAME] здоровается и интересуется делами [PERSON_NAME] - да ** 2. [PE…" at bounding box center [345, 195] width 242 height 277
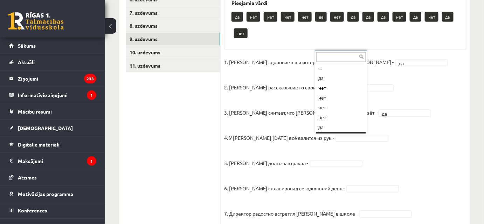
scroll to position [8, 0]
drag, startPoint x: 329, startPoint y: 77, endPoint x: 328, endPoint y: 69, distance: 8.1
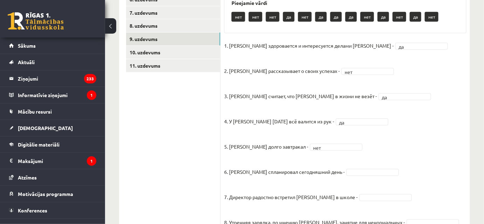
click at [347, 92] on fieldset "1. [PERSON_NAME] здоровается и интересуется делами [PERSON_NAME] - да ** 2. [PE…" at bounding box center [345, 178] width 242 height 277
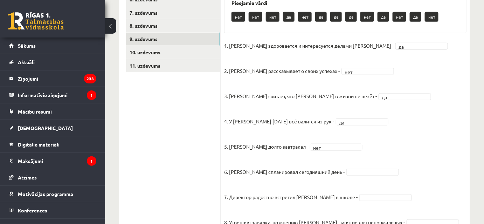
click at [347, 92] on fieldset "1. [PERSON_NAME] здоровается и интересуется делами [PERSON_NAME] - да ** 2. [PE…" at bounding box center [345, 178] width 242 height 277
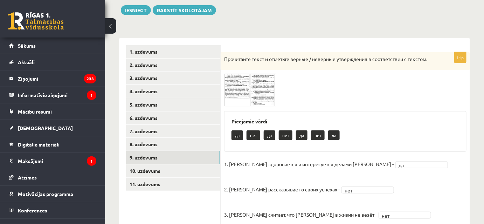
scroll to position [81, 0]
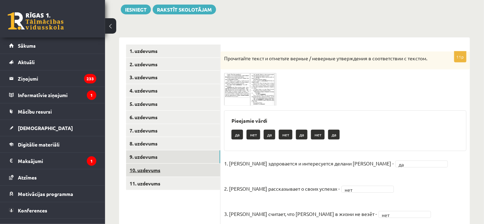
click at [201, 170] on link "10. uzdevums" at bounding box center [173, 170] width 94 height 13
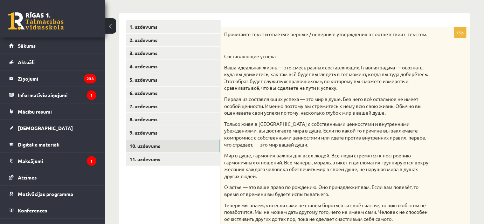
scroll to position [101, 0]
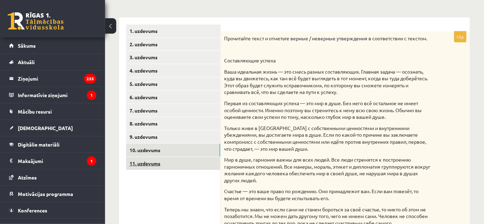
click at [187, 167] on link "11. uzdevums" at bounding box center [173, 163] width 94 height 13
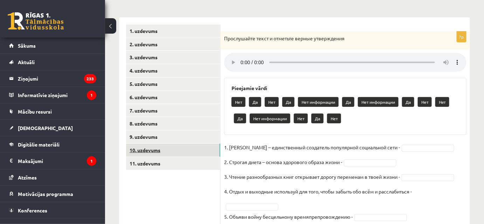
click at [175, 155] on link "10. uzdevums" at bounding box center [173, 150] width 94 height 13
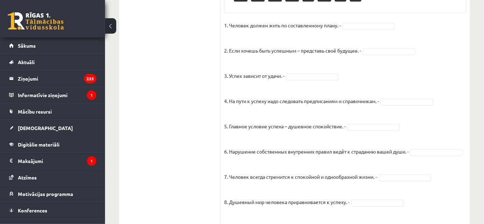
scroll to position [481, 0]
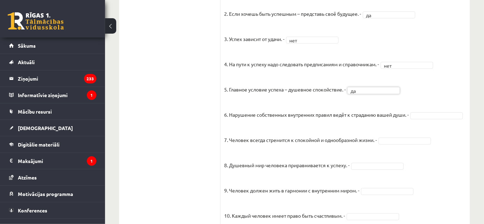
scroll to position [524, 0]
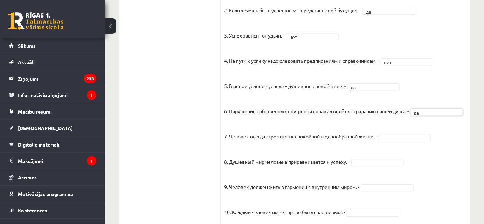
click at [239, 160] on p "8. Душевный мир человека приравнивается к успеху. -" at bounding box center [286, 156] width 125 height 21
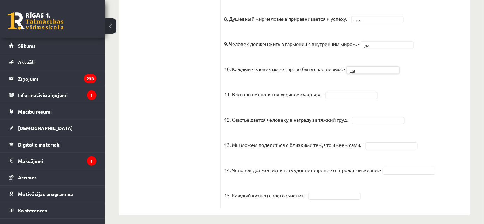
scroll to position [659, 0]
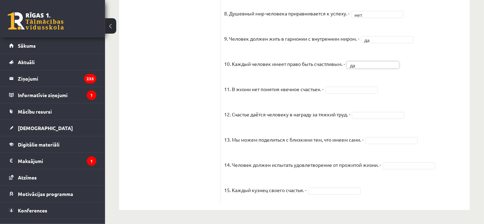
click at [348, 92] on div at bounding box center [351, 90] width 53 height 7
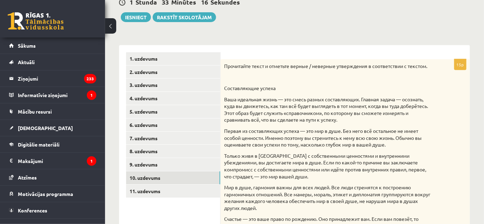
scroll to position [78, 0]
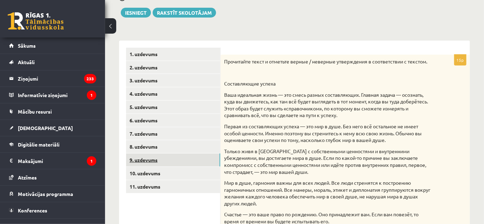
click at [144, 157] on link "9. uzdevums" at bounding box center [173, 159] width 94 height 13
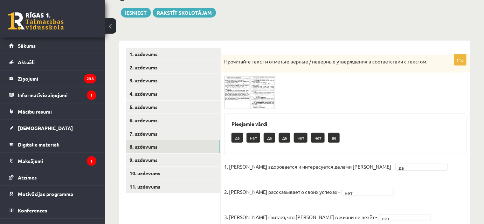
click at [130, 148] on link "8. uzdevums" at bounding box center [173, 146] width 94 height 13
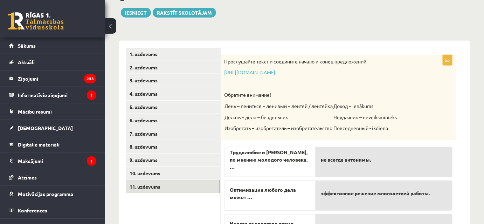
click at [148, 184] on link "11. uzdevums" at bounding box center [173, 186] width 94 height 13
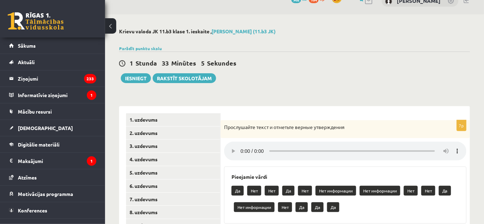
scroll to position [12, 0]
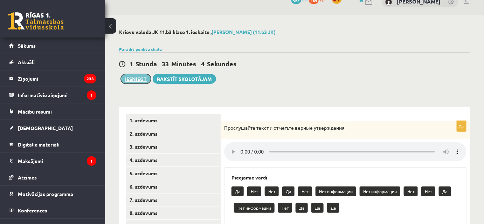
click at [131, 78] on button "Iesniegt" at bounding box center [136, 79] width 30 height 10
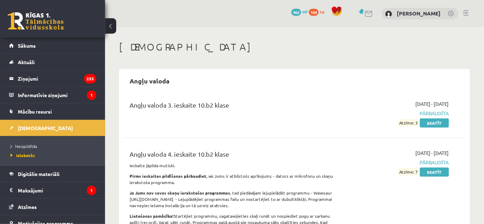
click at [12, 14] on link at bounding box center [36, 21] width 56 height 18
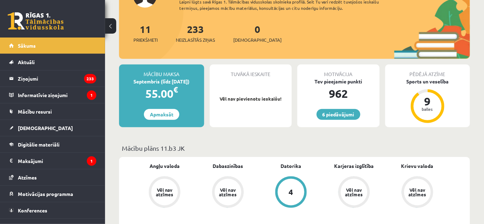
scroll to position [111, 0]
